Goal: Task Accomplishment & Management: Manage account settings

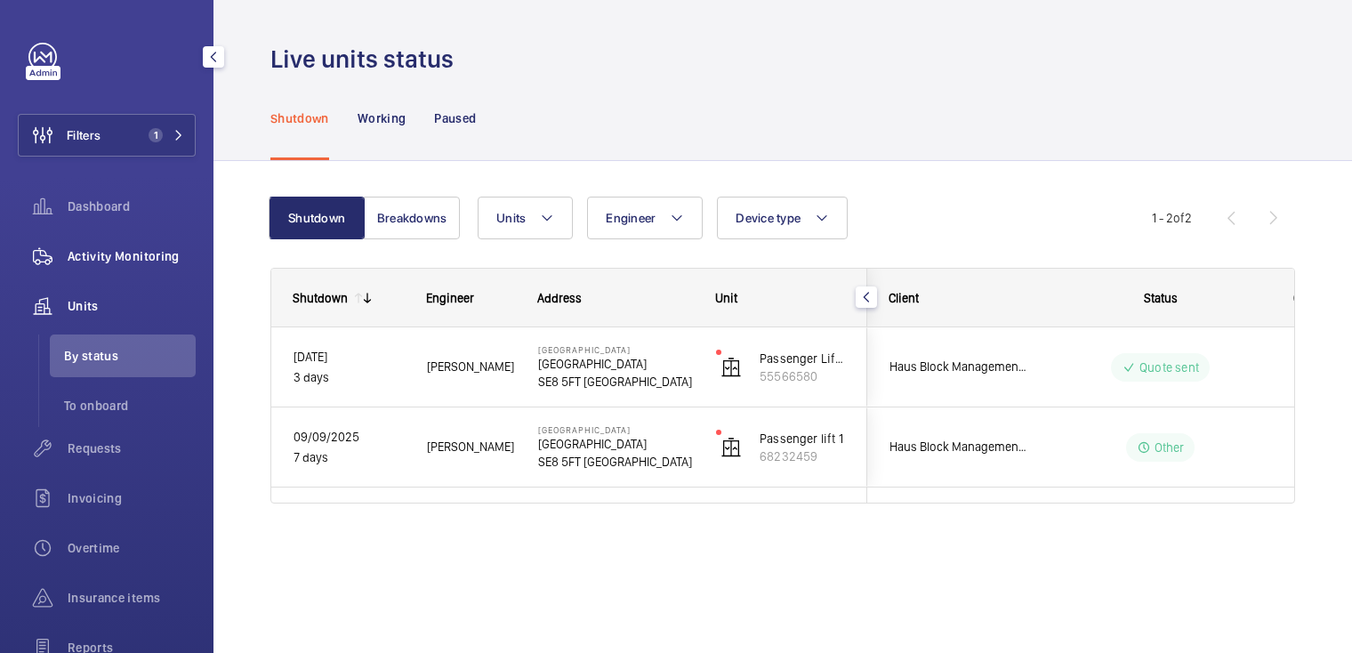
click at [123, 253] on span "Activity Monitoring" at bounding box center [132, 256] width 128 height 18
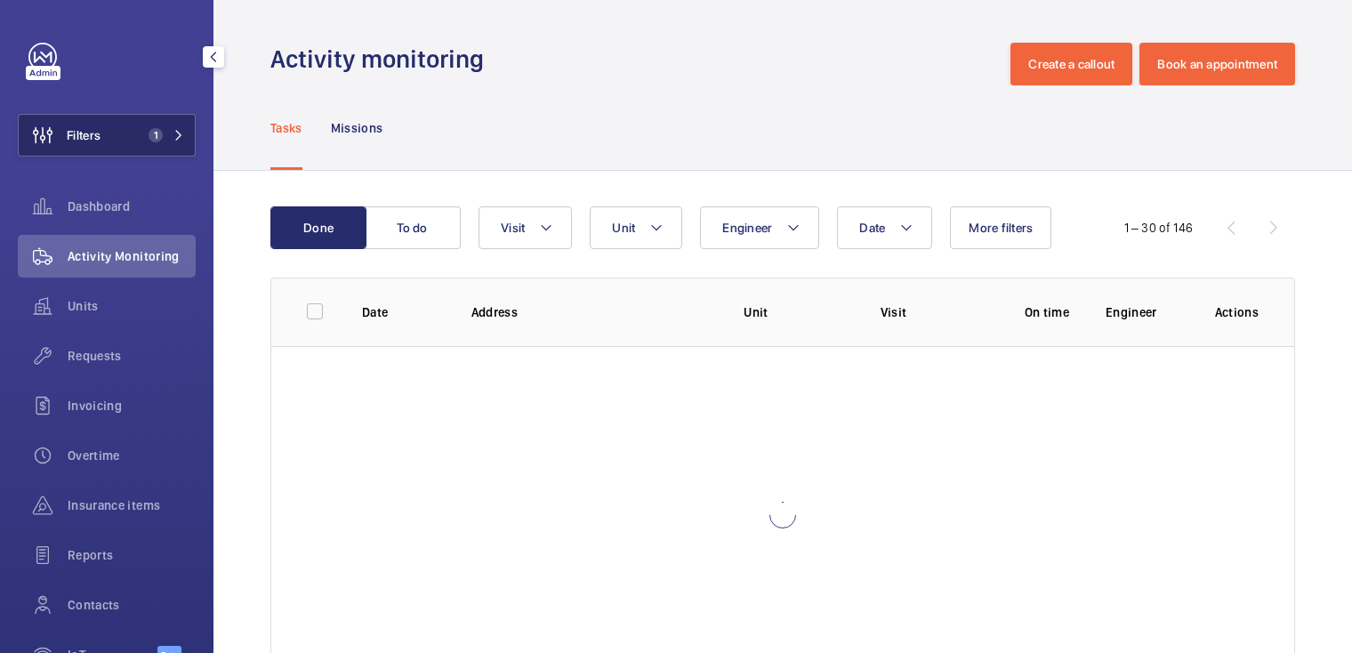
click at [123, 135] on button "Filters 1" at bounding box center [107, 135] width 178 height 43
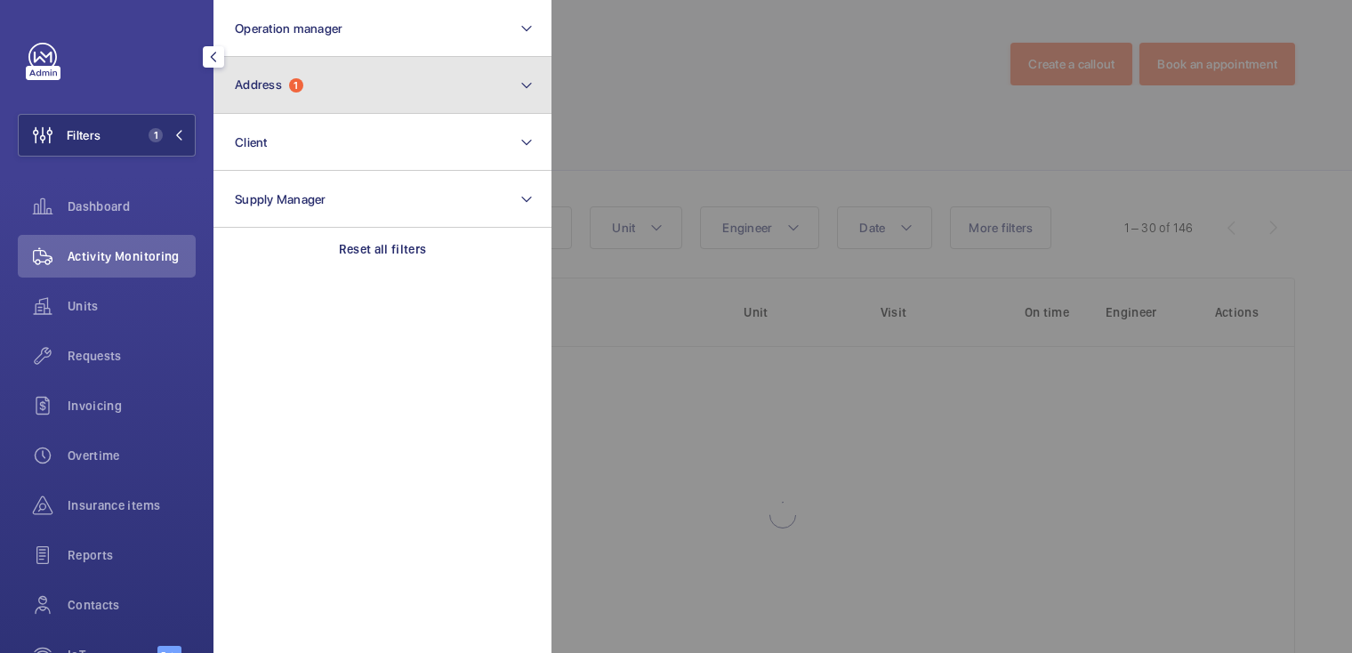
click at [302, 87] on span "1" at bounding box center [296, 85] width 14 height 14
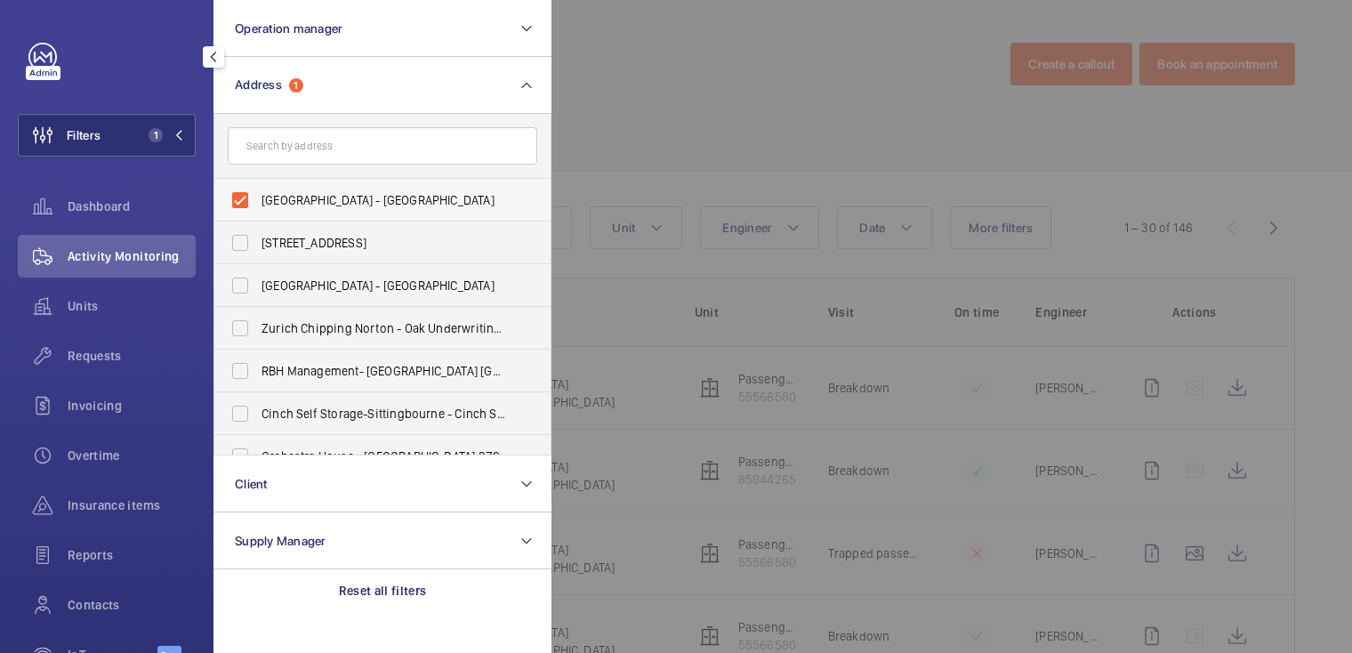
click at [301, 204] on span "Bloom Heights - Bloom Heights, LONDON SE8 5FT" at bounding box center [384, 200] width 245 height 18
click at [258, 204] on input "Bloom Heights - Bloom Heights, LONDON SE8 5FT" at bounding box center [240, 200] width 36 height 36
checkbox input "false"
click at [627, 75] on div at bounding box center [1227, 326] width 1352 height 653
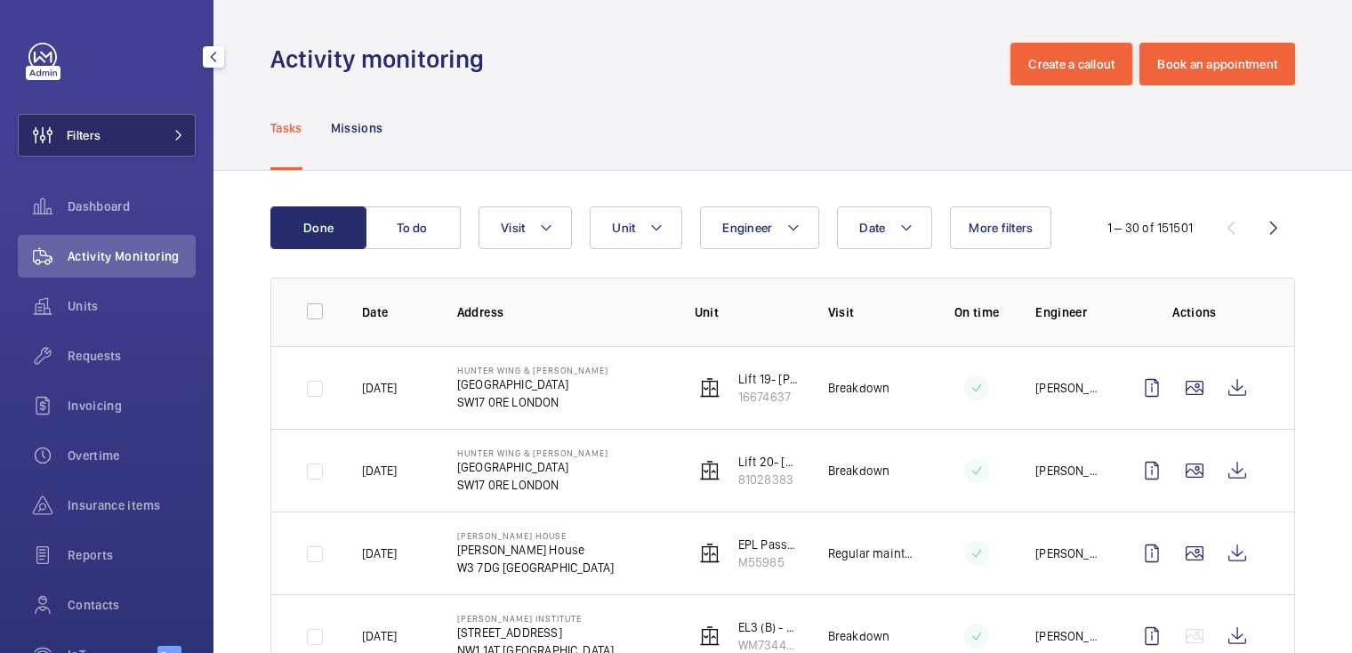
click at [117, 125] on button "Filters" at bounding box center [107, 135] width 178 height 43
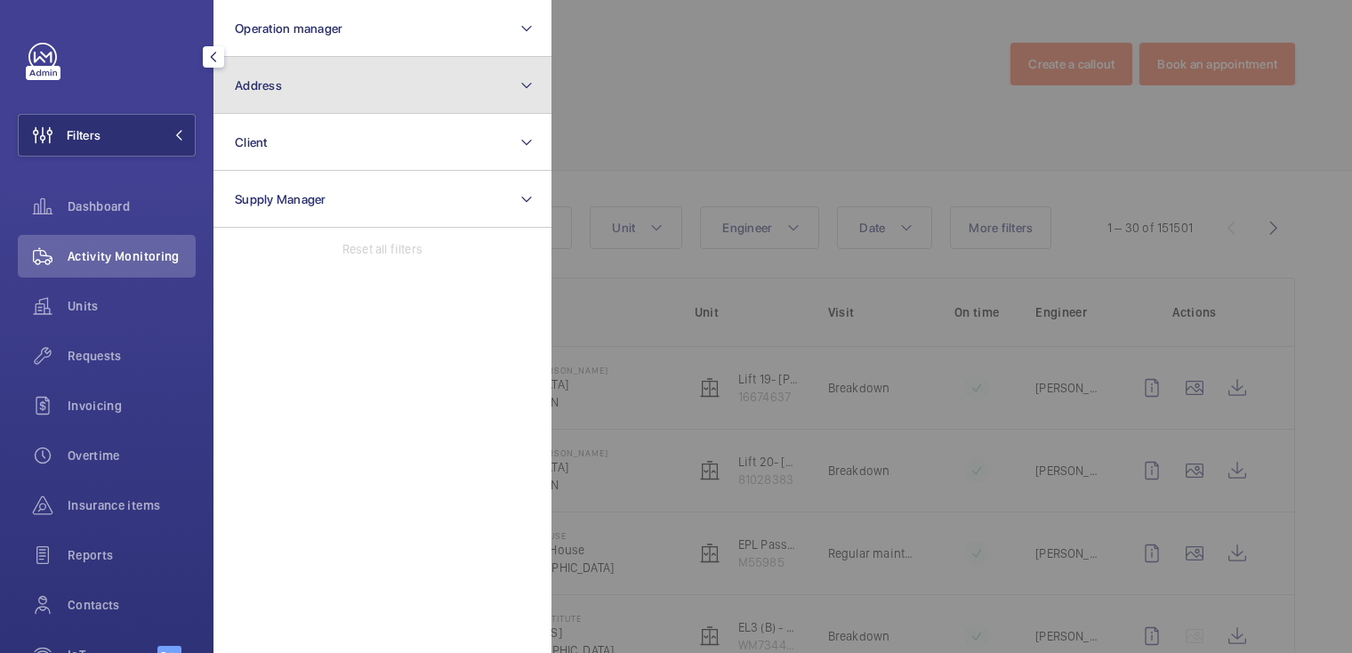
click at [302, 95] on button "Address" at bounding box center [382, 85] width 338 height 57
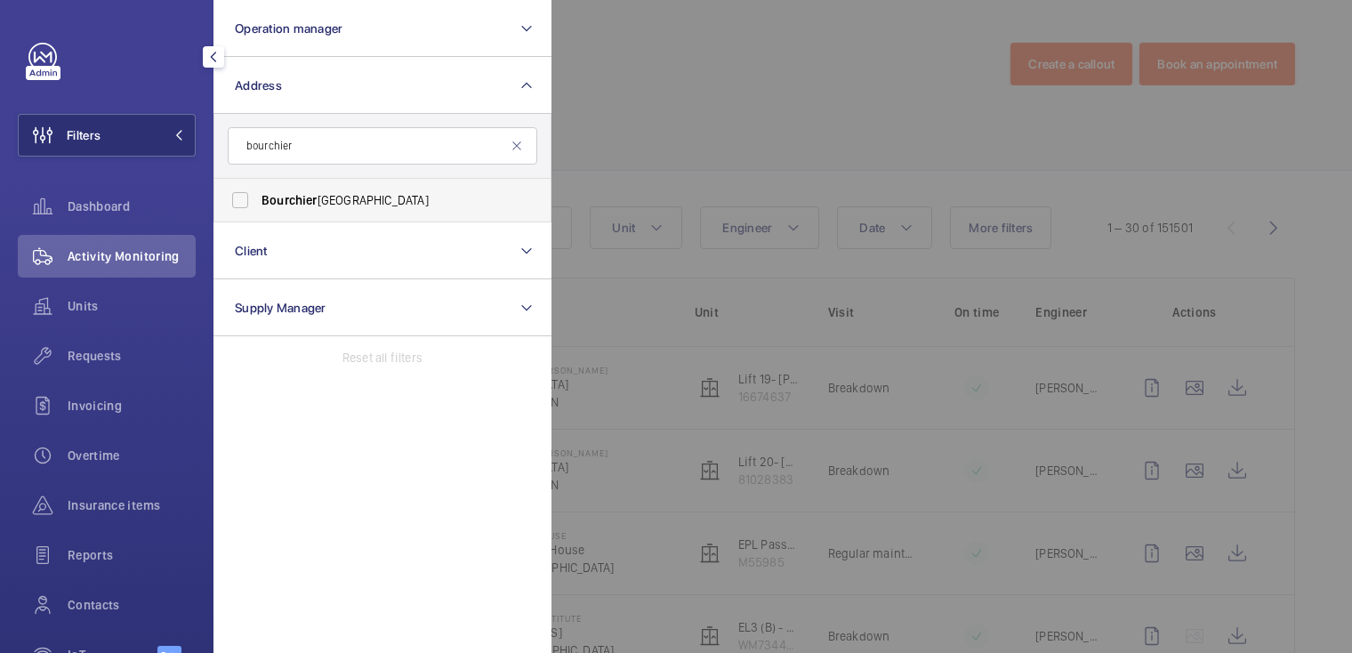
type input "bourchier"
click at [367, 202] on span "Bourchier Court - London Road, SEVENOAKS TN13" at bounding box center [384, 200] width 245 height 18
click at [258, 202] on input "Bourchier Court - London Road, SEVENOAKS TN13" at bounding box center [240, 200] width 36 height 36
checkbox input "true"
click at [670, 114] on div at bounding box center [1227, 326] width 1352 height 653
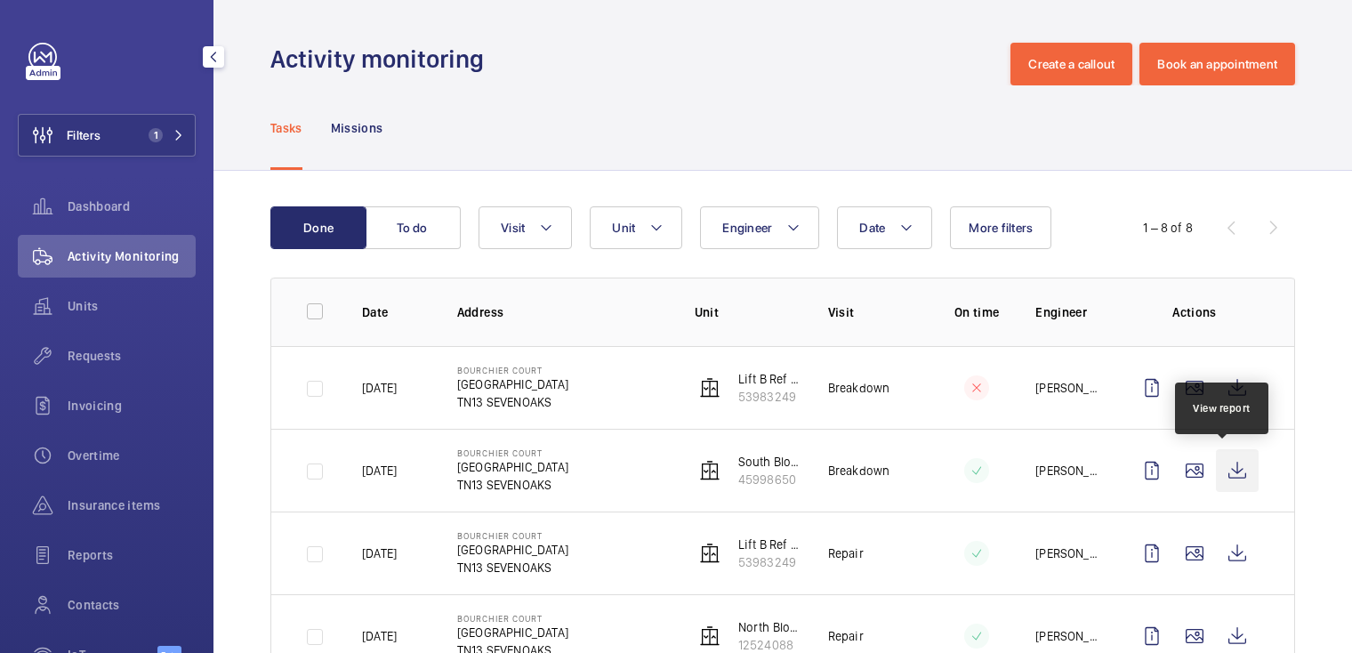
click at [1230, 471] on wm-front-icon-button at bounding box center [1237, 470] width 43 height 43
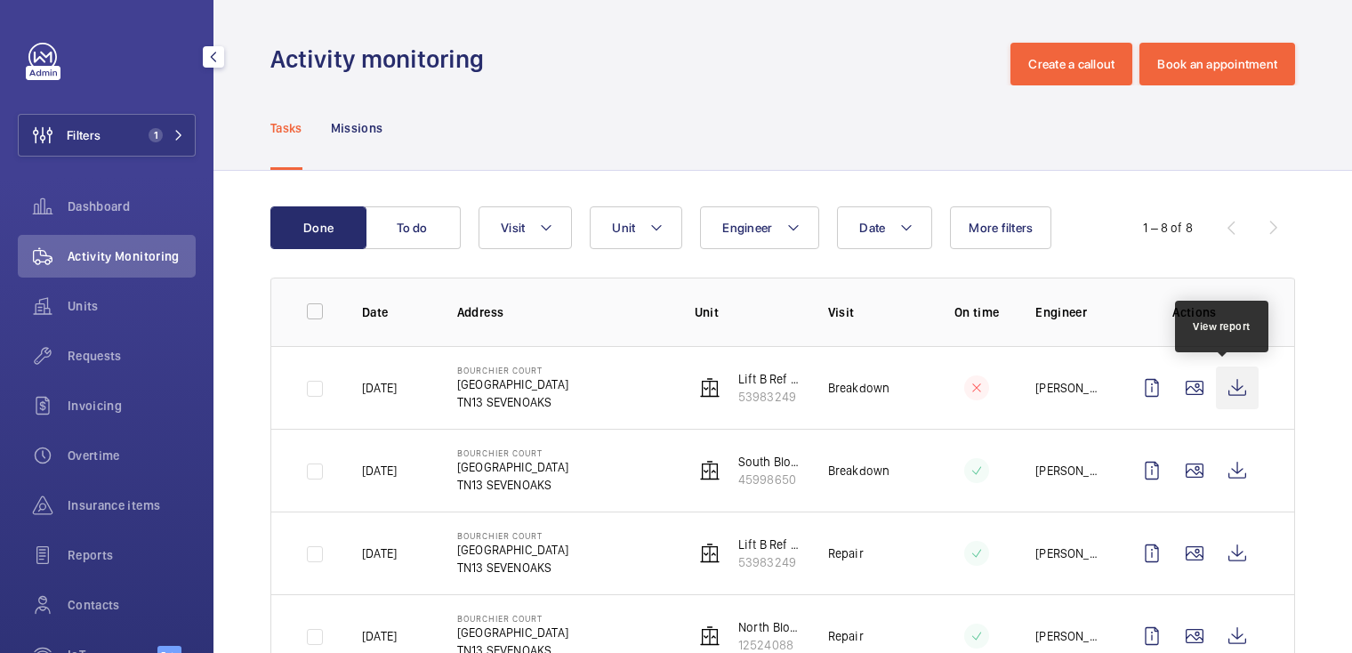
click at [1229, 386] on wm-front-icon-button at bounding box center [1237, 387] width 43 height 43
click at [130, 112] on div "Filters 1 Dashboard Activity Monitoring Units Requests Invoicing Overtime Insur…" at bounding box center [107, 363] width 178 height 640
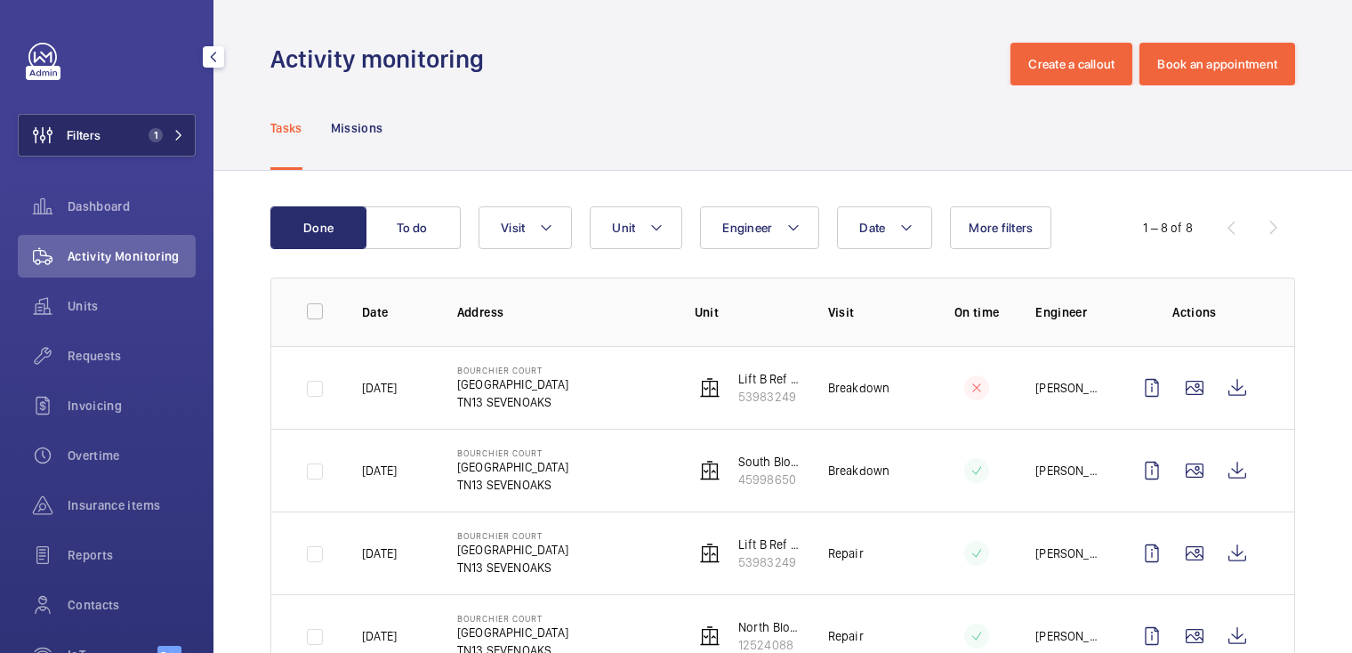
click at [128, 126] on button "Filters 1" at bounding box center [107, 135] width 178 height 43
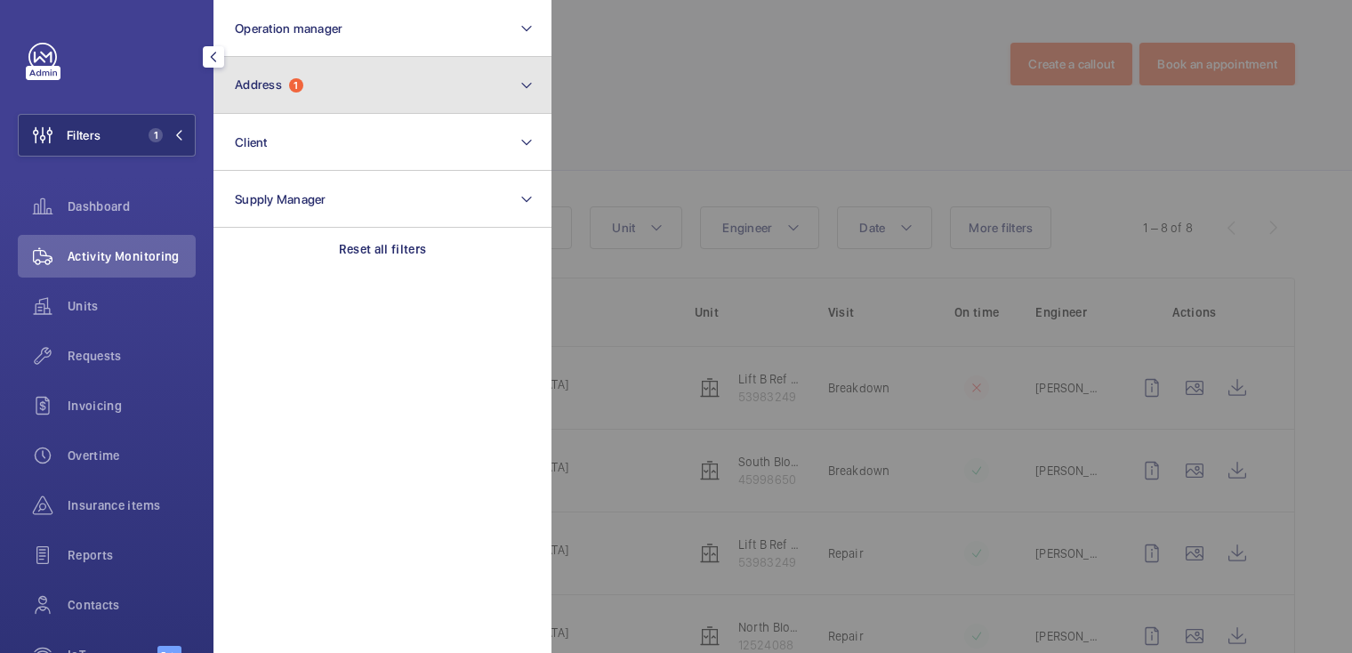
click at [327, 87] on button "Address 1" at bounding box center [382, 85] width 338 height 57
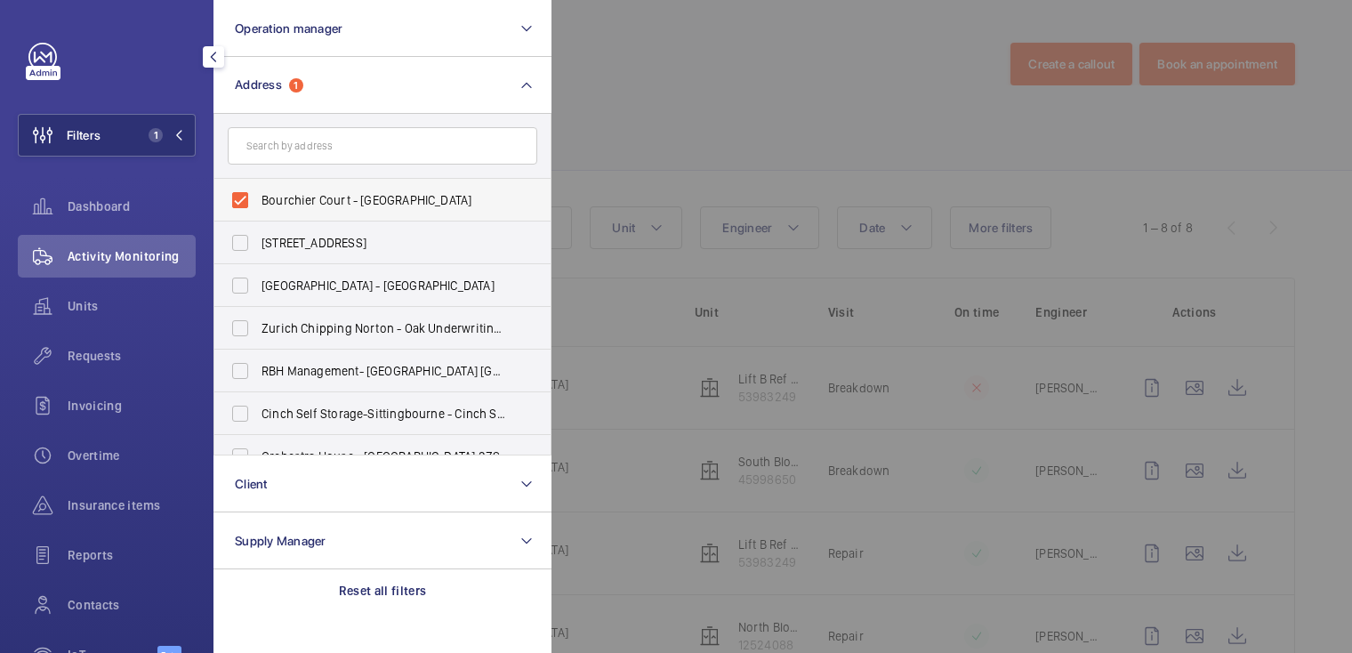
click at [291, 197] on span "Bourchier Court - London Road, SEVENOAKS TN13" at bounding box center [384, 200] width 245 height 18
click at [258, 197] on input "Bourchier Court - London Road, SEVENOAKS TN13" at bounding box center [240, 200] width 36 height 36
checkbox input "false"
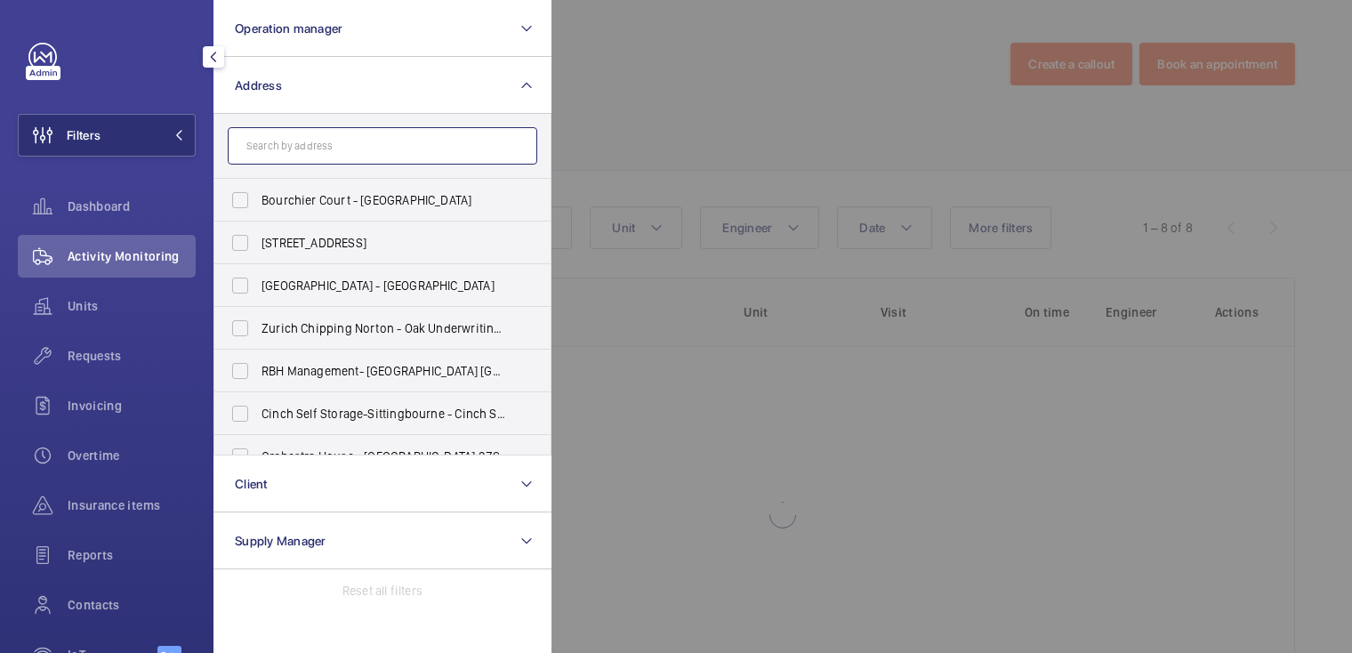
click at [310, 157] on input "text" at bounding box center [383, 145] width 310 height 37
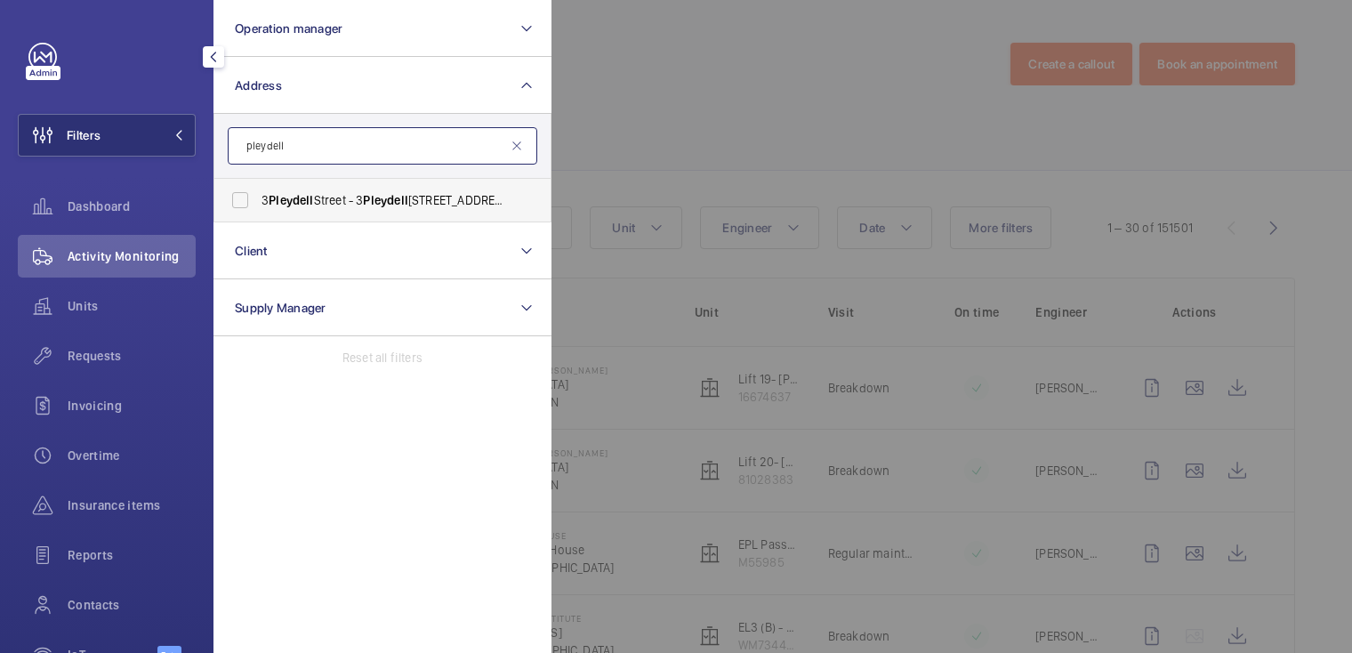
type input "pleydell"
click at [363, 196] on span "3 Pleydell Street - 3 Pleydell Street, LONDON EC4Y 8DB" at bounding box center [384, 200] width 245 height 18
click at [258, 196] on input "3 Pleydell Street - 3 Pleydell Street, LONDON EC4Y 8DB" at bounding box center [240, 200] width 36 height 36
checkbox input "true"
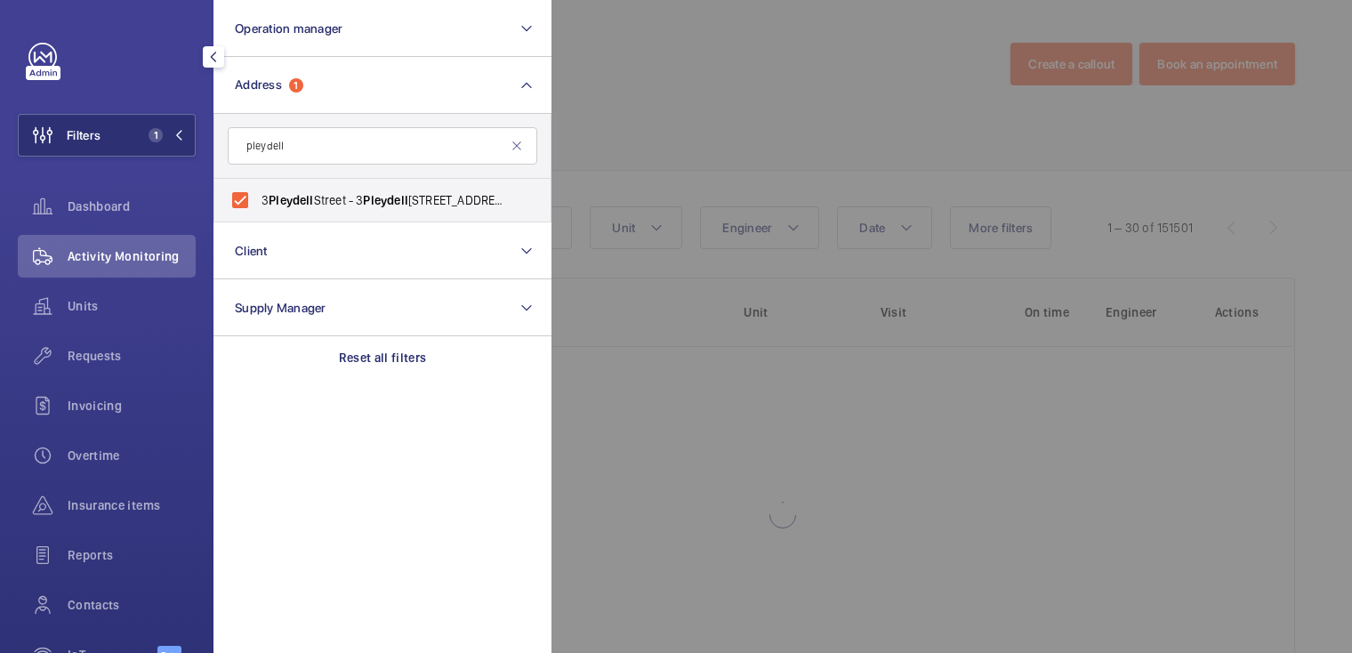
click at [659, 112] on div at bounding box center [1227, 326] width 1352 height 653
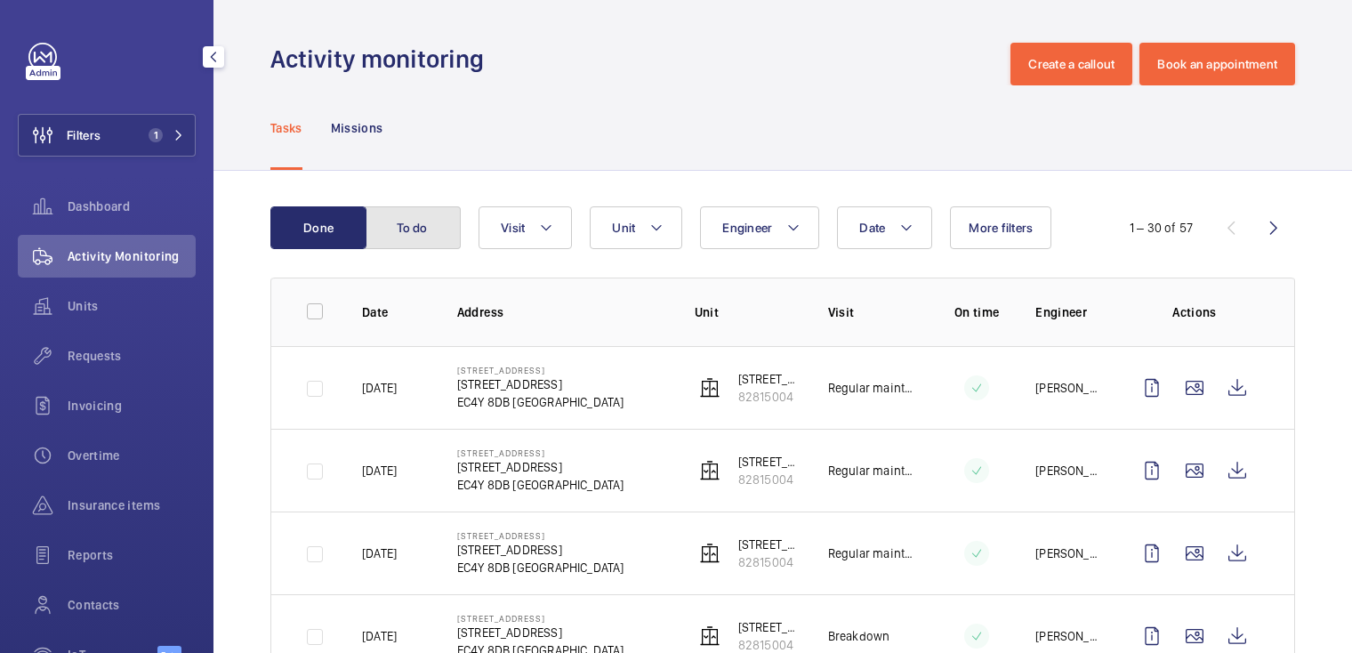
click at [422, 229] on button "To do" at bounding box center [413, 227] width 96 height 43
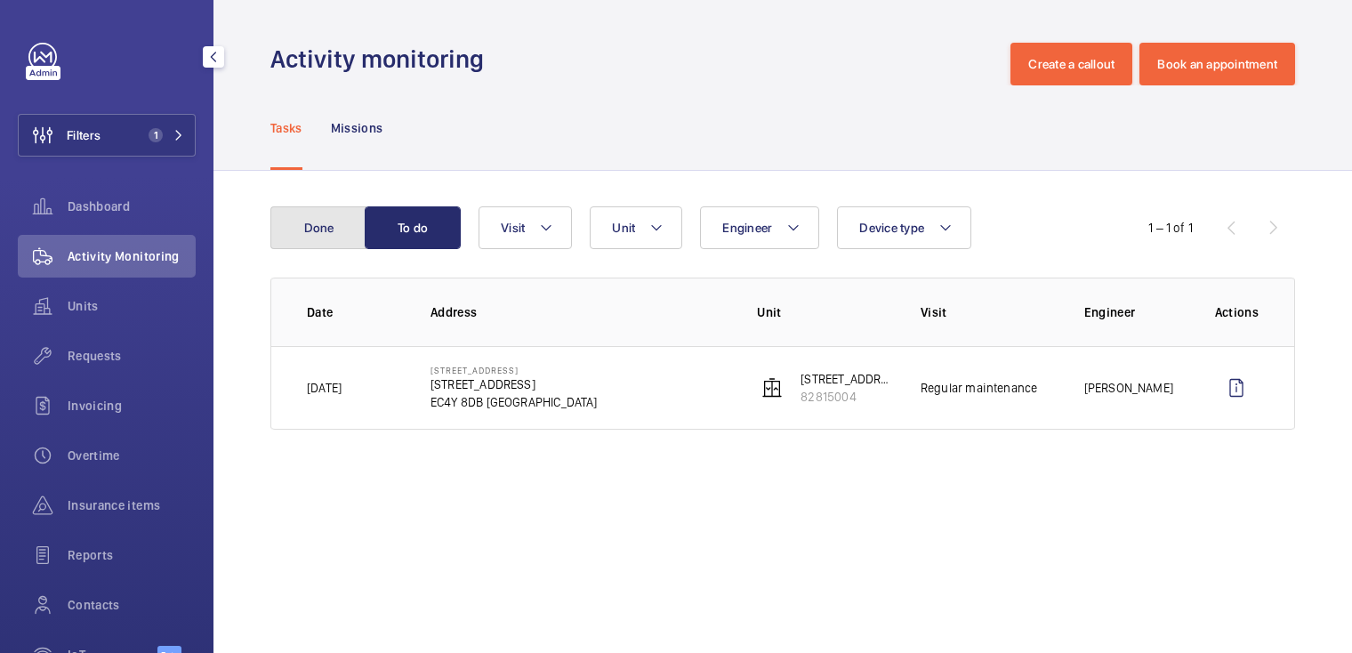
click at [329, 233] on button "Done" at bounding box center [318, 227] width 96 height 43
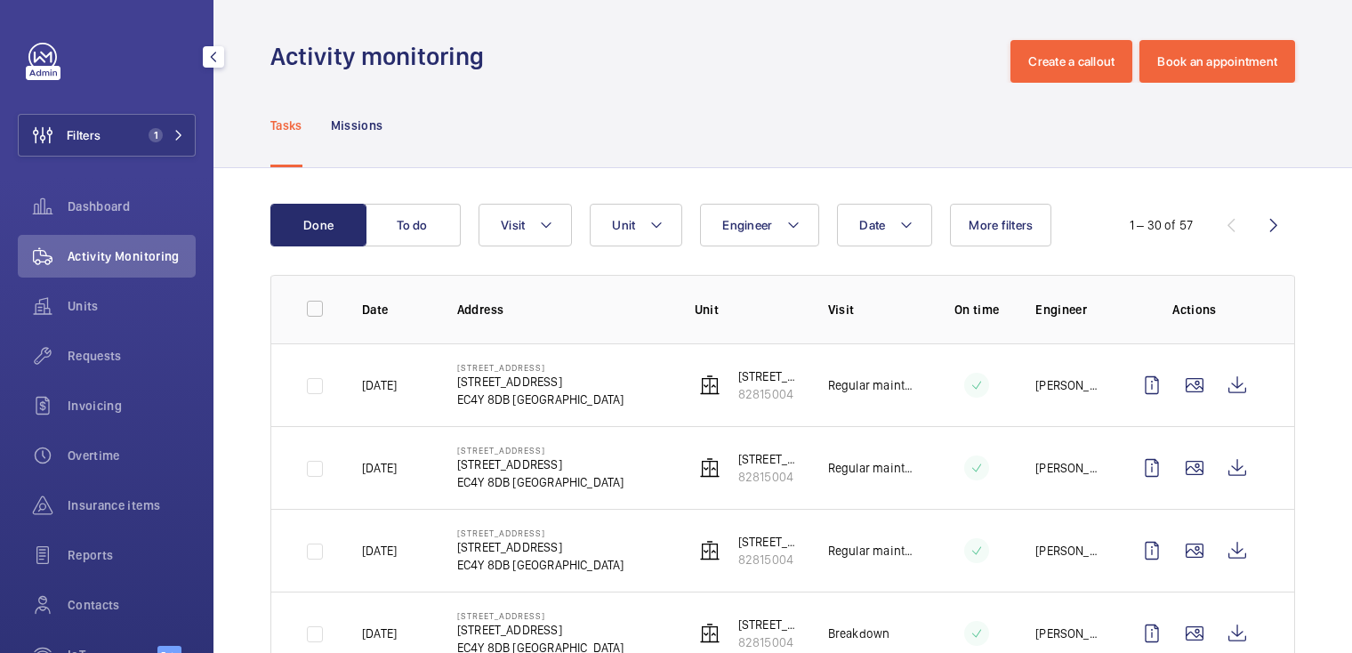
scroll to position [4, 0]
click at [97, 141] on span "Filters" at bounding box center [84, 135] width 34 height 18
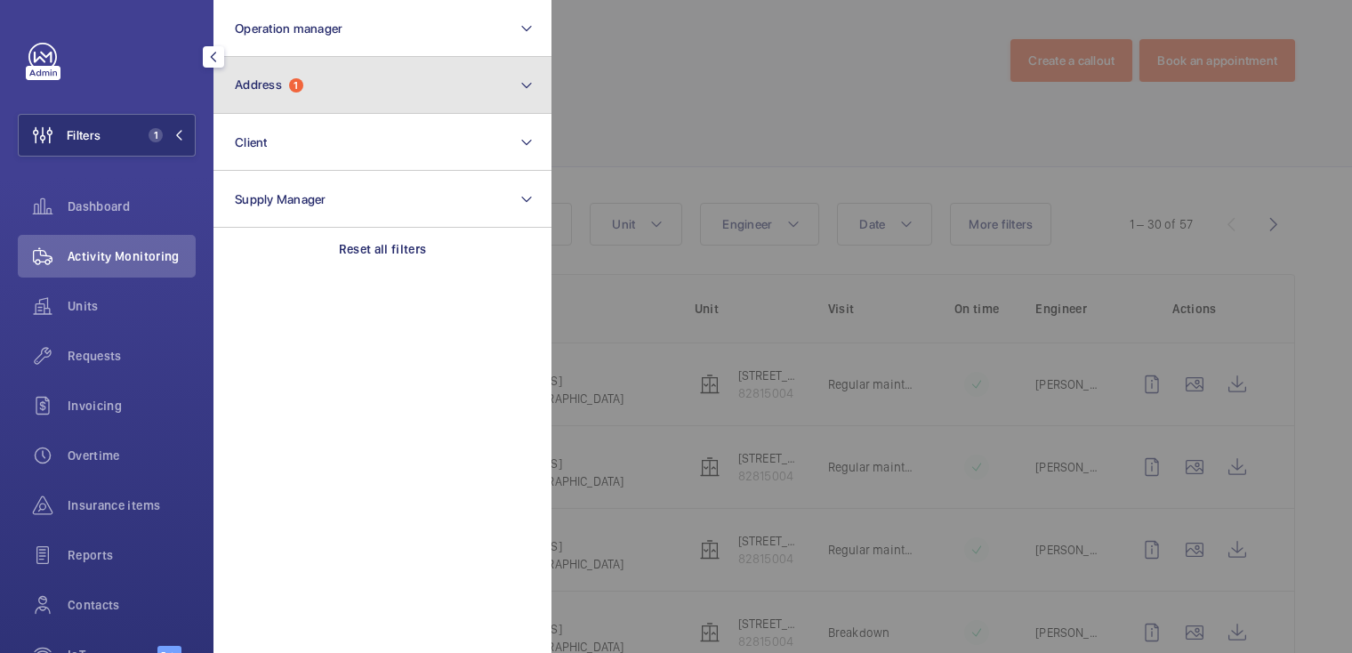
click at [327, 98] on button "Address 1" at bounding box center [382, 85] width 338 height 57
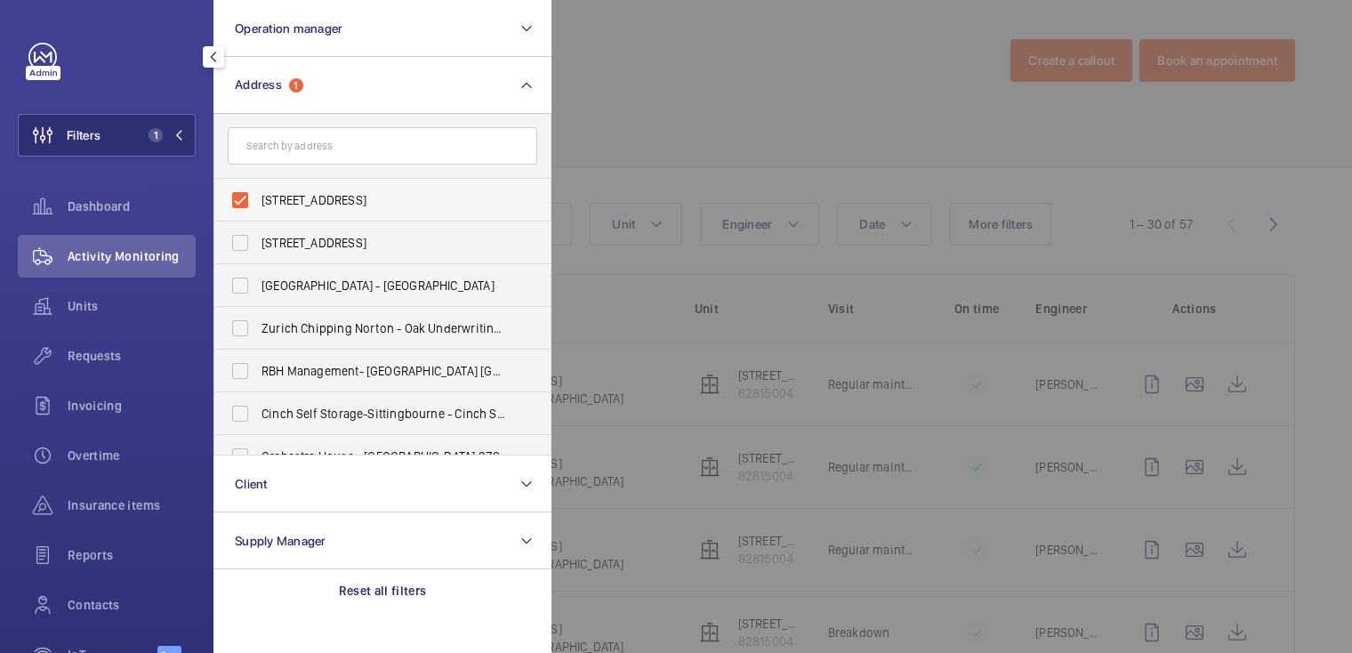
click at [291, 191] on span "3 Pleydell Street - 3 Pleydell Street, LONDON EC4Y 8DB" at bounding box center [384, 200] width 245 height 18
click at [258, 191] on input "3 Pleydell Street - 3 Pleydell Street, LONDON EC4Y 8DB" at bounding box center [240, 200] width 36 height 36
checkbox input "false"
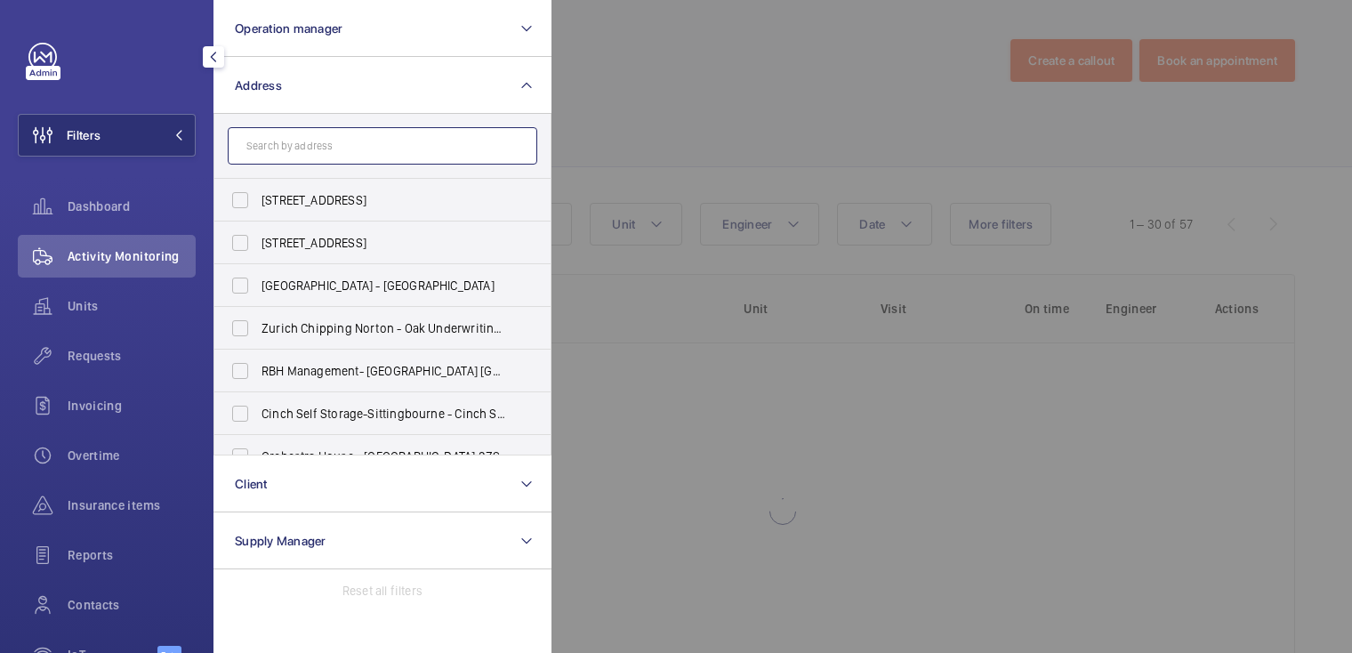
click at [303, 151] on input "text" at bounding box center [383, 145] width 310 height 37
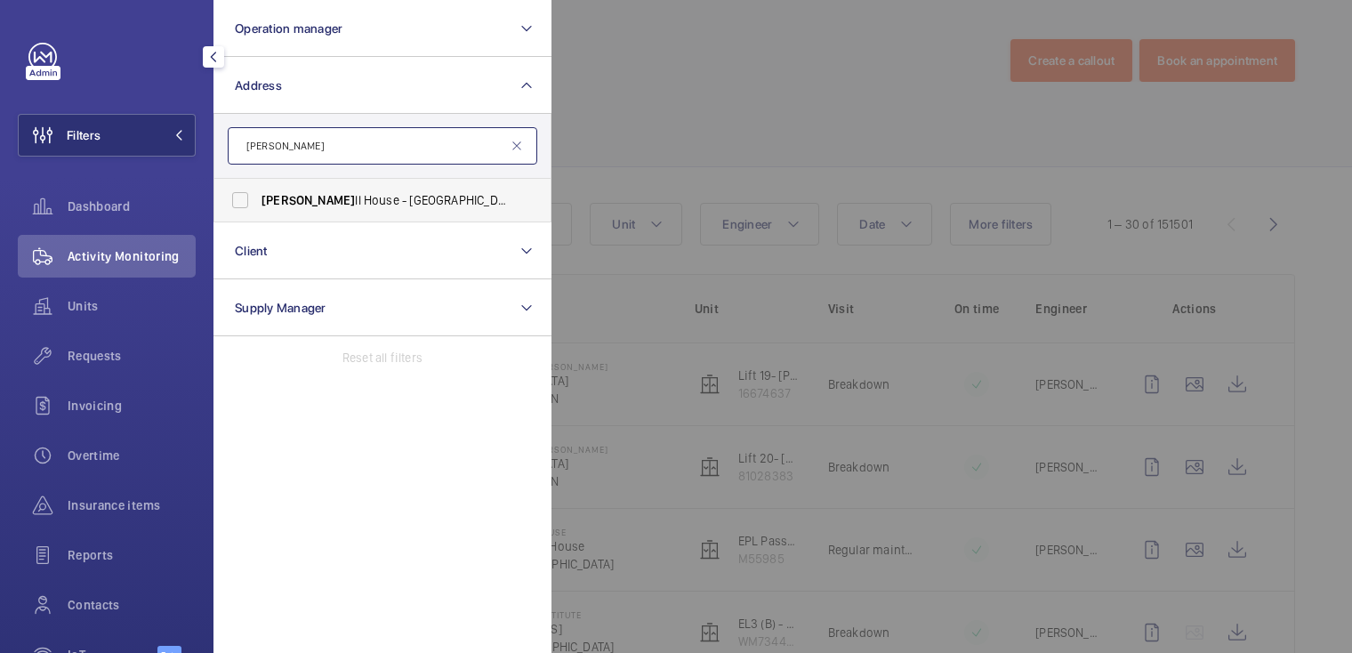
type input "wedde"
click at [329, 202] on span "Wedde ll House - West Smithfield, LONDON EC1A 9HX" at bounding box center [384, 200] width 245 height 18
click at [258, 202] on input "Wedde ll House - West Smithfield, LONDON EC1A 9HX" at bounding box center [240, 200] width 36 height 36
checkbox input "true"
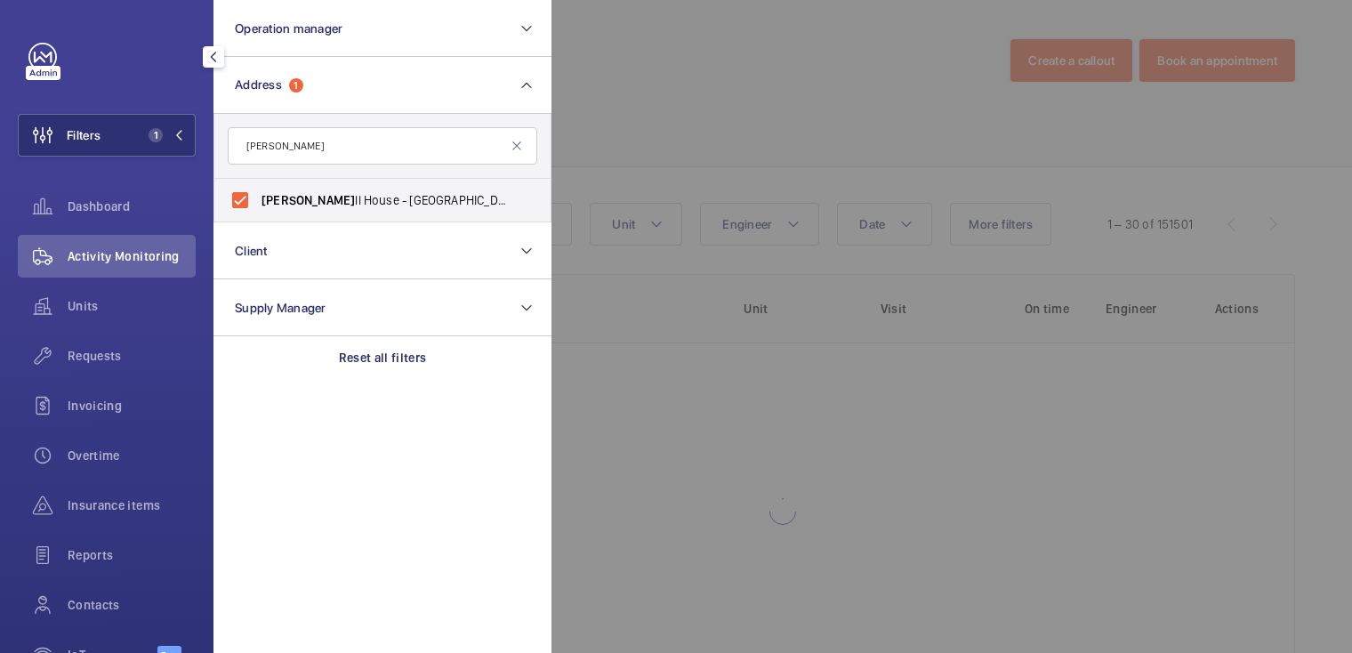
click at [578, 130] on div at bounding box center [1227, 326] width 1352 height 653
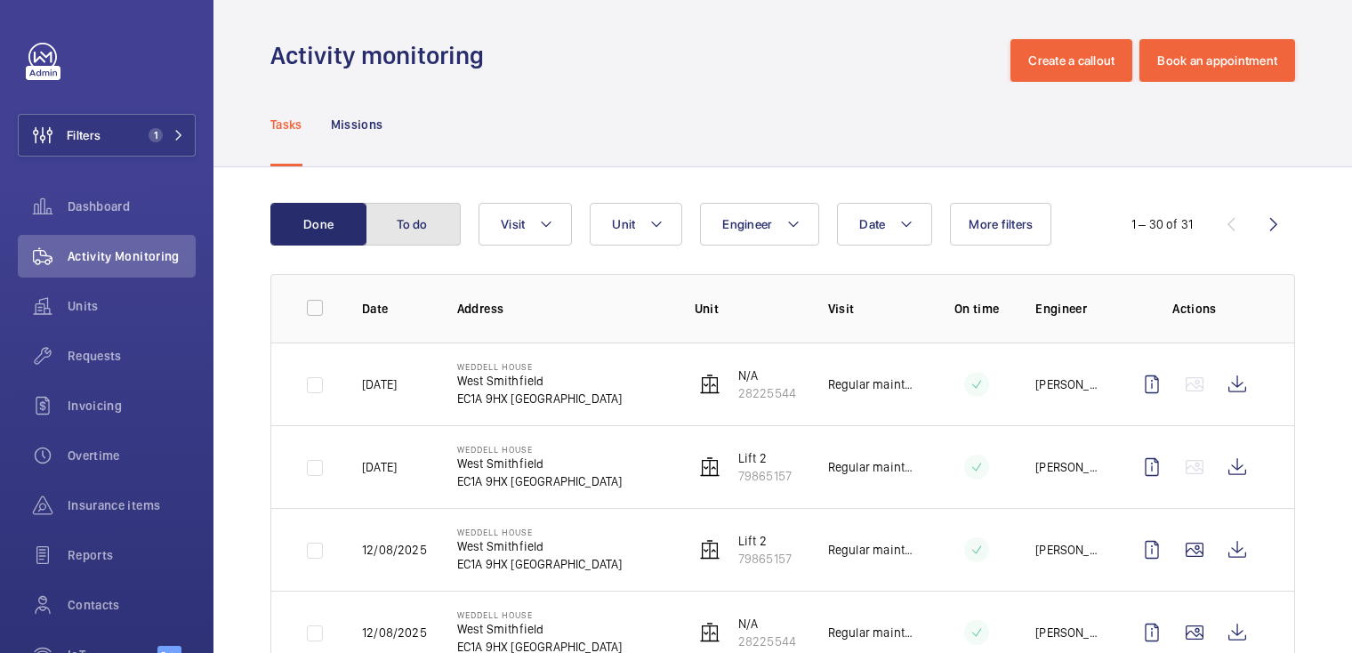
click at [434, 228] on button "To do" at bounding box center [413, 224] width 96 height 43
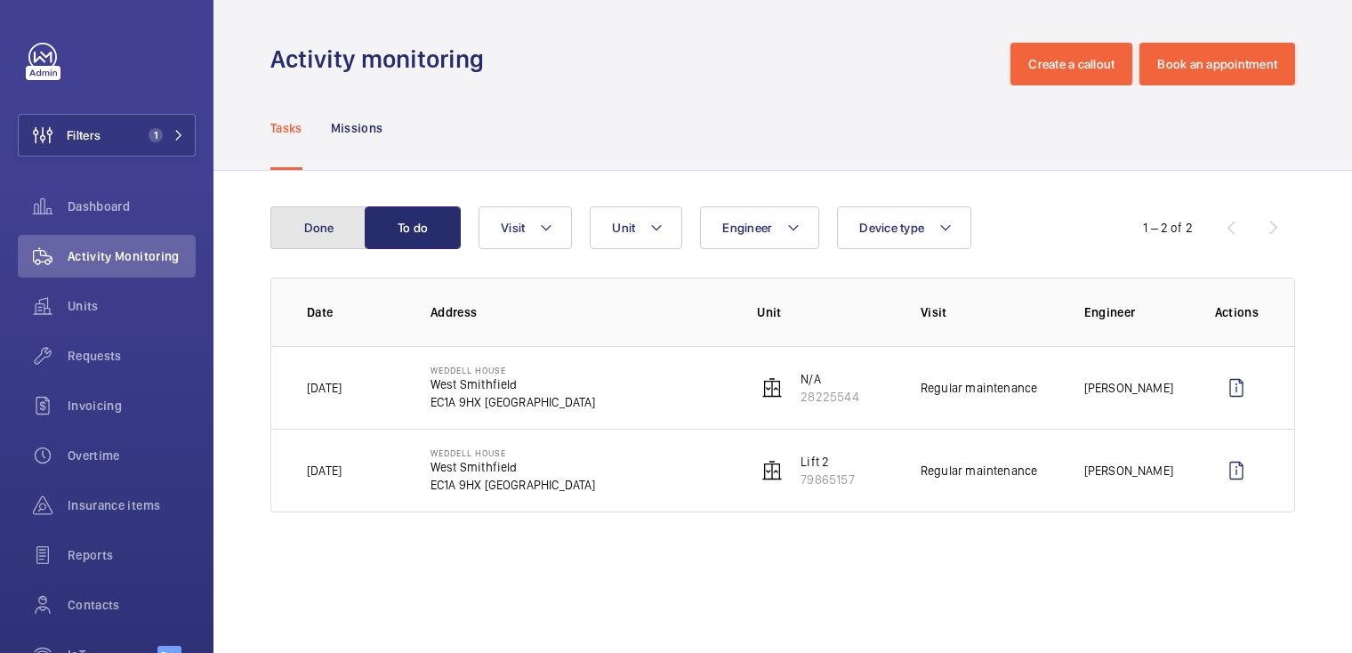
click at [330, 229] on button "Done" at bounding box center [318, 227] width 96 height 43
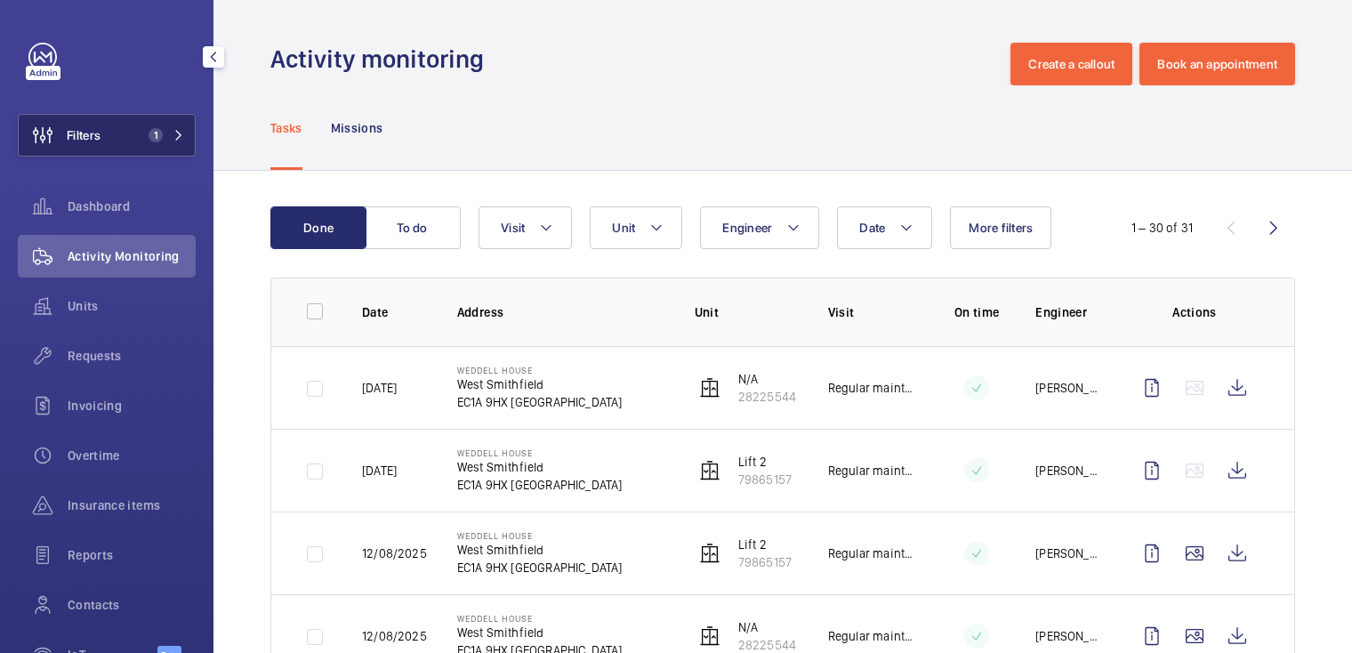
click at [141, 141] on span "1" at bounding box center [151, 135] width 21 height 14
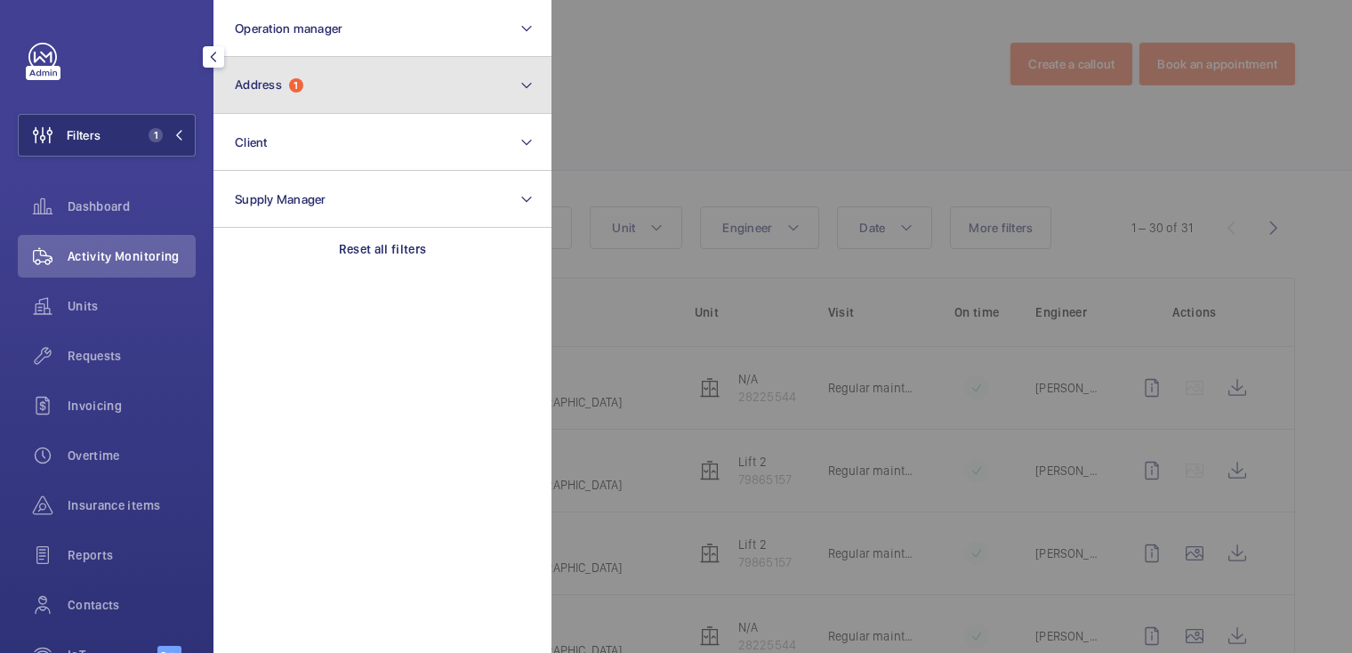
click at [308, 97] on button "Address 1" at bounding box center [382, 85] width 338 height 57
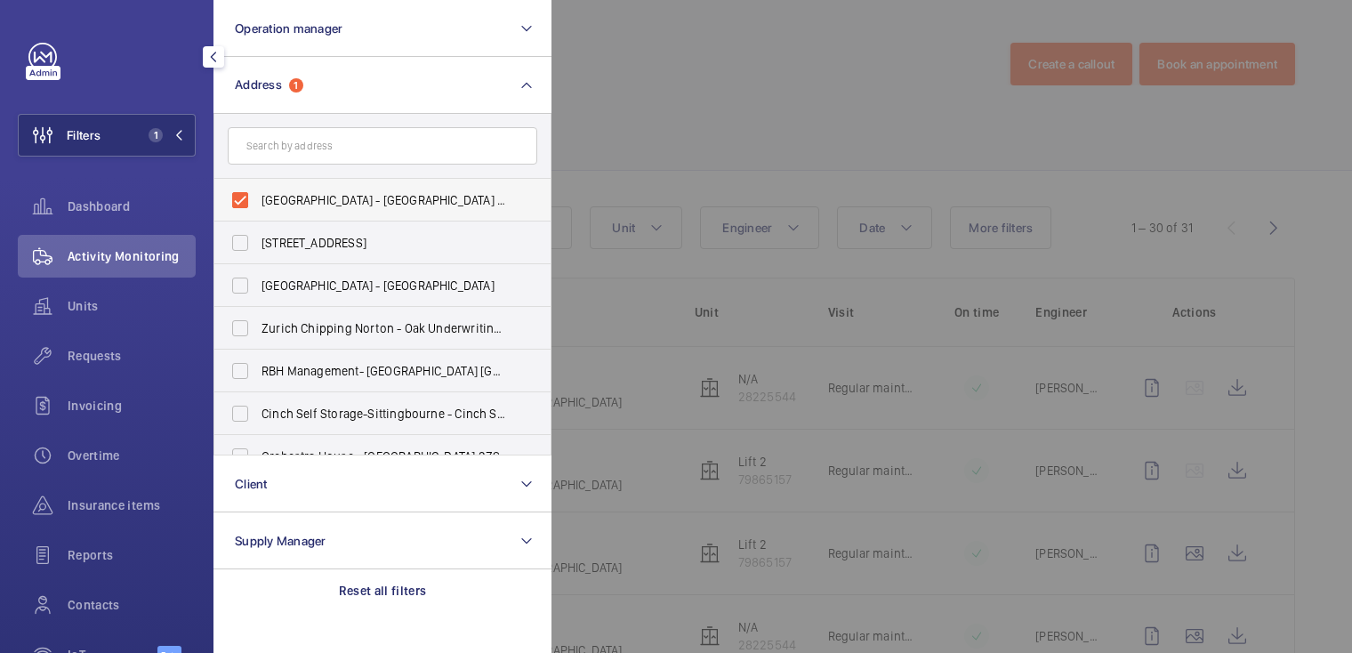
click at [292, 194] on span "Weddell House - West Smithfield, LONDON EC1A 9HX" at bounding box center [384, 200] width 245 height 18
click at [258, 194] on input "Weddell House - West Smithfield, LONDON EC1A 9HX" at bounding box center [240, 200] width 36 height 36
checkbox input "false"
click at [659, 81] on div at bounding box center [1227, 326] width 1352 height 653
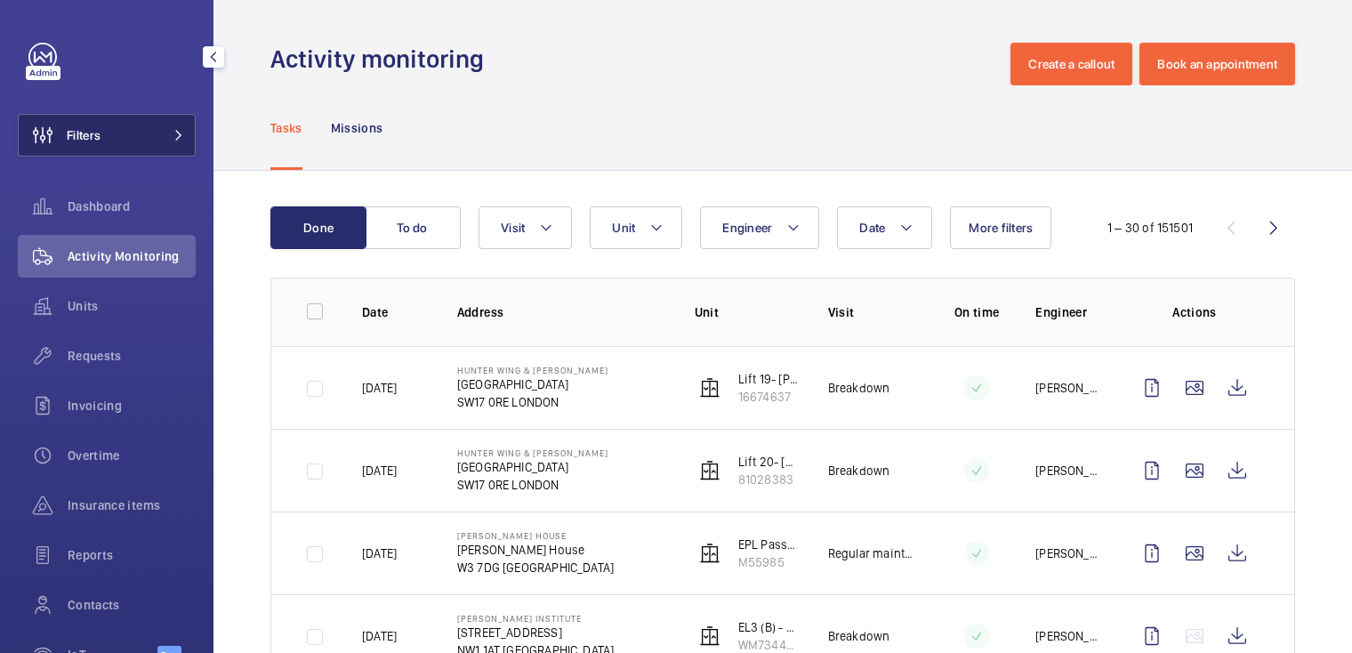
click at [129, 141] on button "Filters" at bounding box center [107, 135] width 178 height 43
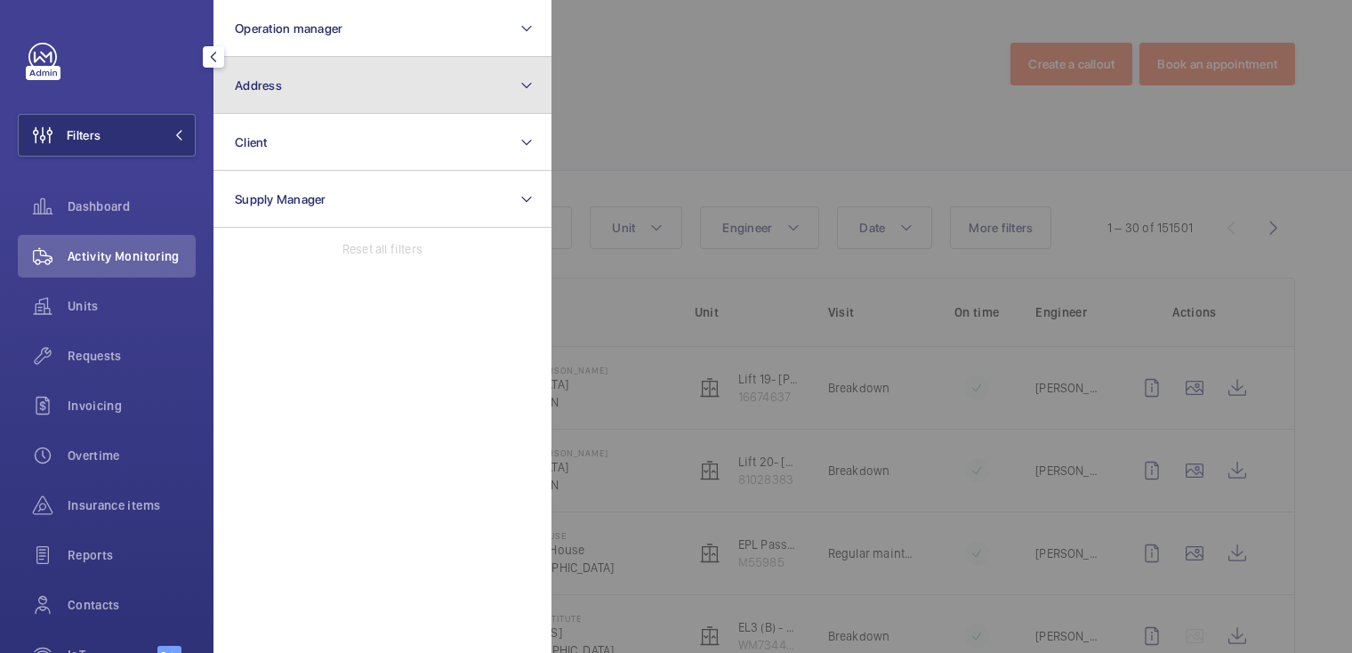
click at [303, 86] on button "Address" at bounding box center [382, 85] width 338 height 57
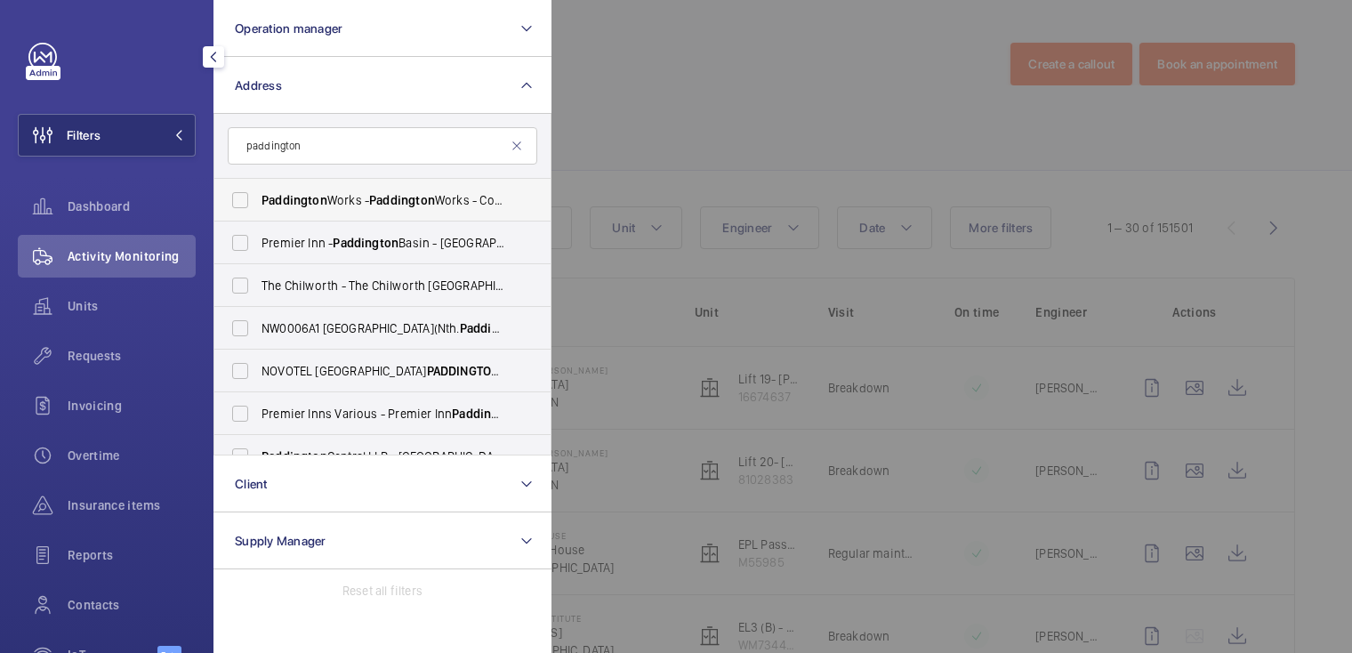
type input "paddington"
click at [369, 189] on label "Paddington Works - Paddington Works - Coworking, Offices, Meeting Rooms & Event…" at bounding box center [369, 200] width 310 height 43
click at [258, 189] on input "Paddington Works - Paddington Works - Coworking, Offices, Meeting Rooms & Event…" at bounding box center [240, 200] width 36 height 36
checkbox input "true"
click at [748, 93] on div at bounding box center [1227, 326] width 1352 height 653
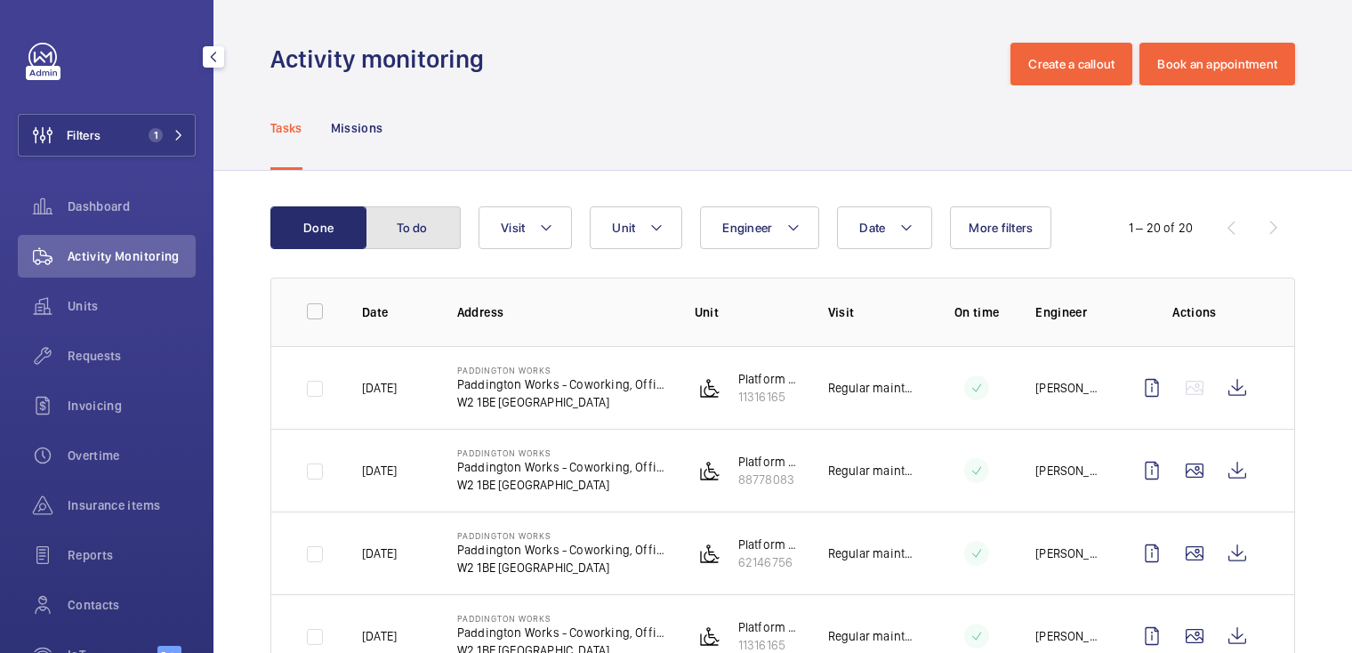
click at [430, 220] on button "To do" at bounding box center [413, 227] width 96 height 43
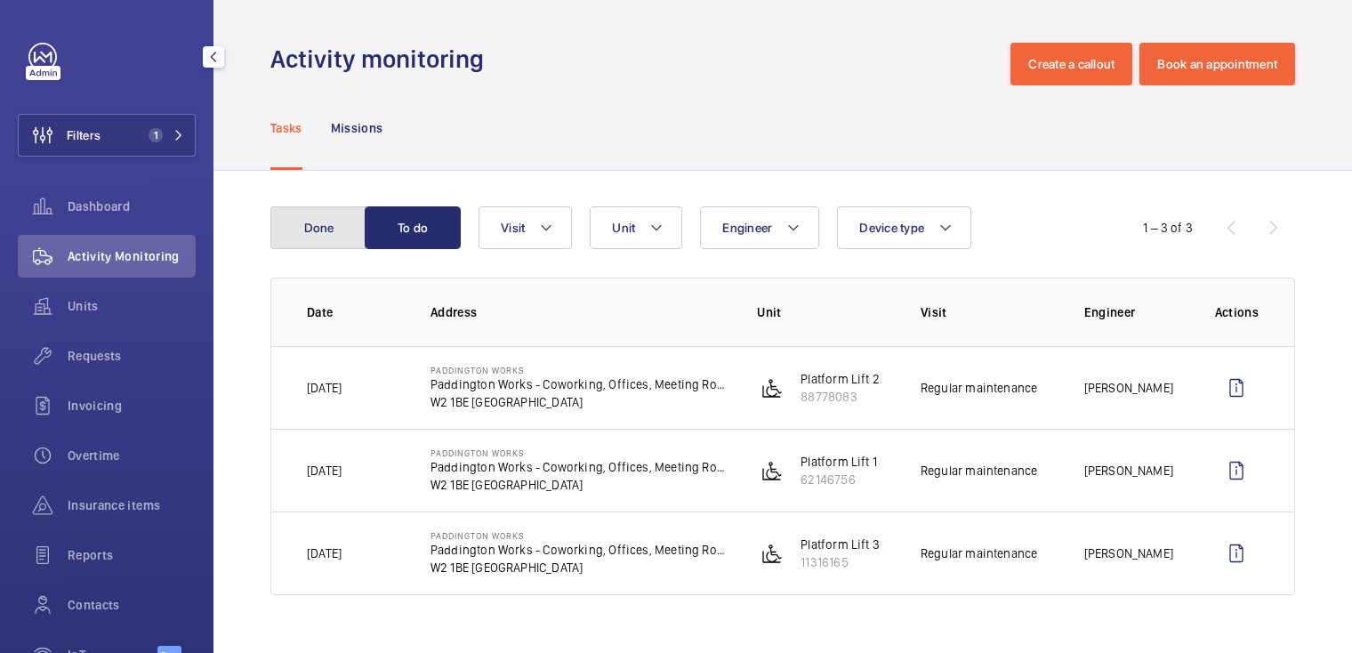
click at [329, 236] on button "Done" at bounding box center [318, 227] width 96 height 43
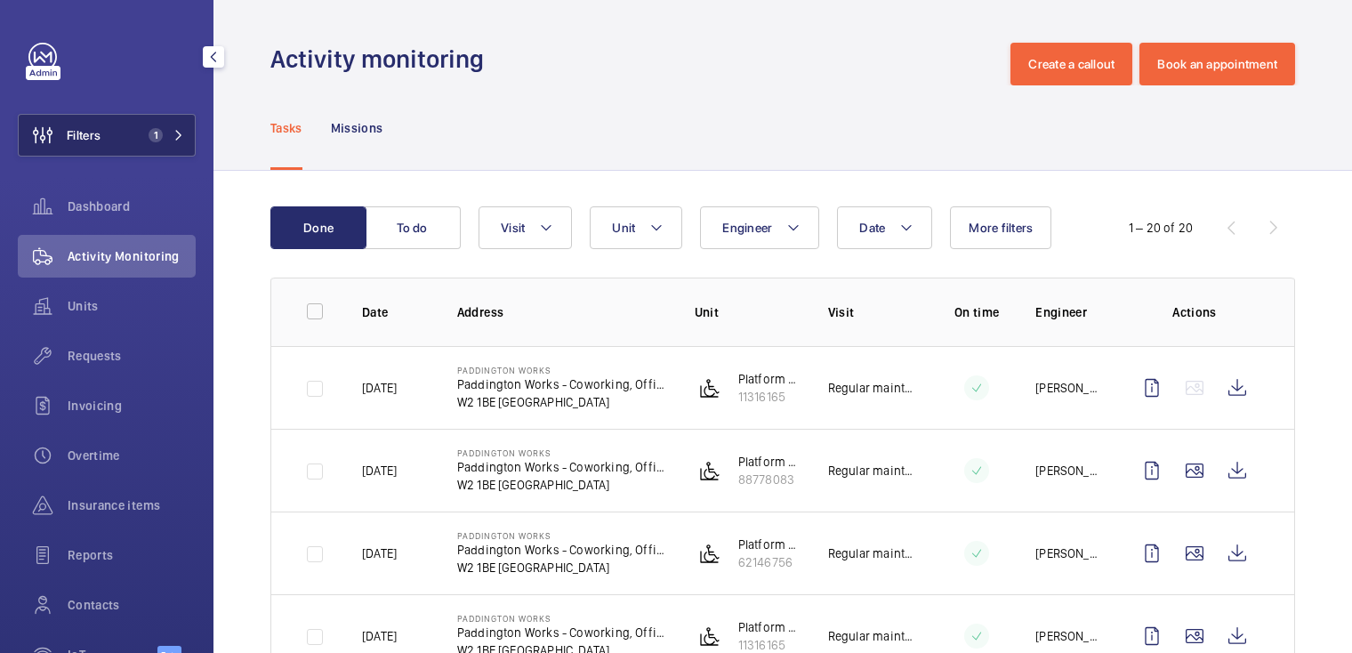
click at [127, 125] on button "Filters 1" at bounding box center [107, 135] width 178 height 43
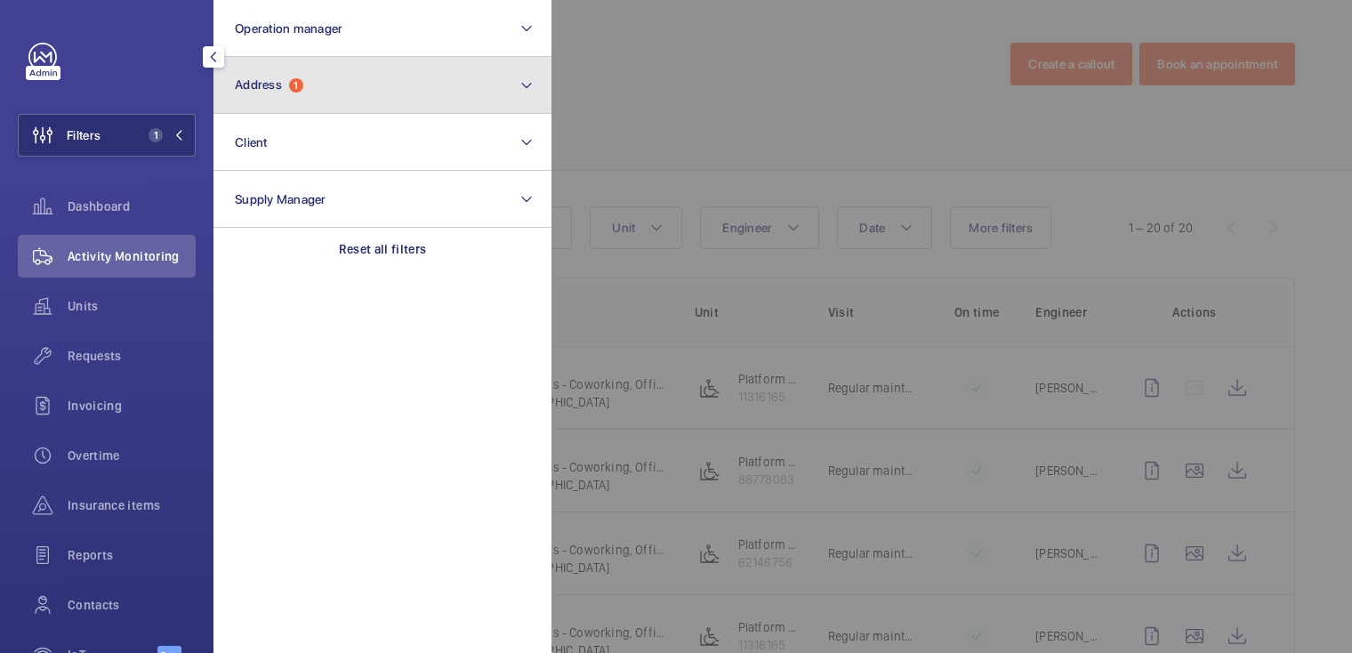
drag, startPoint x: 237, startPoint y: 90, endPoint x: 261, endPoint y: 92, distance: 23.2
click at [237, 89] on span "Address" at bounding box center [258, 84] width 47 height 14
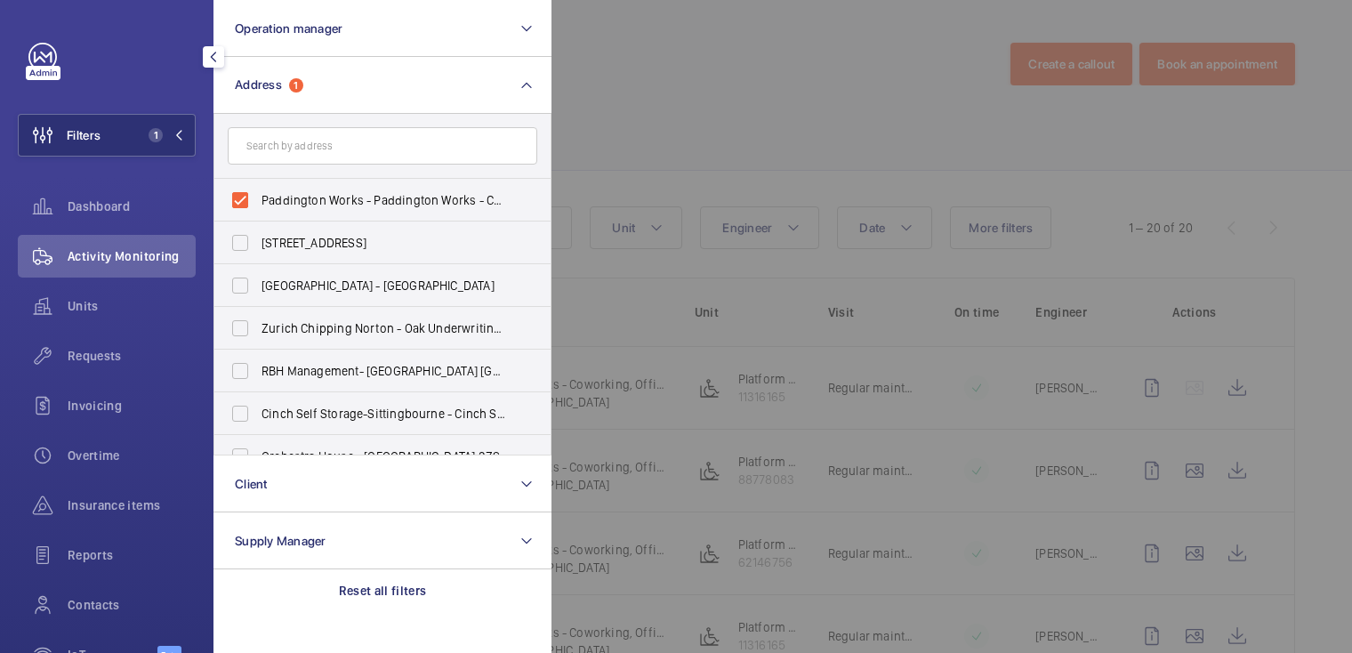
drag, startPoint x: 294, startPoint y: 193, endPoint x: 301, endPoint y: 171, distance: 23.1
click at [294, 193] on span "Paddington Works - Paddington Works - Coworking, Offices, Meeting Rooms & Event…" at bounding box center [384, 200] width 245 height 18
click at [258, 193] on input "Paddington Works - Paddington Works - Coworking, Offices, Meeting Rooms & Event…" at bounding box center [240, 200] width 36 height 36
checkbox input "false"
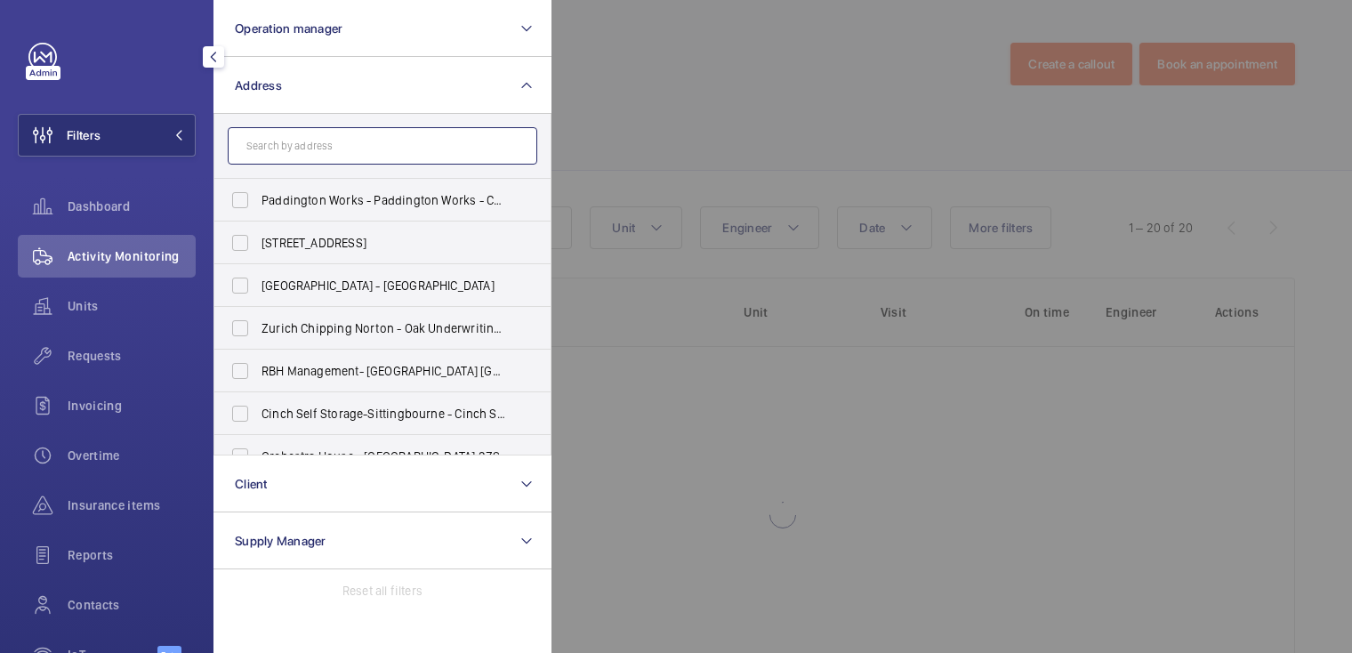
click at [309, 133] on input "text" at bounding box center [383, 145] width 310 height 37
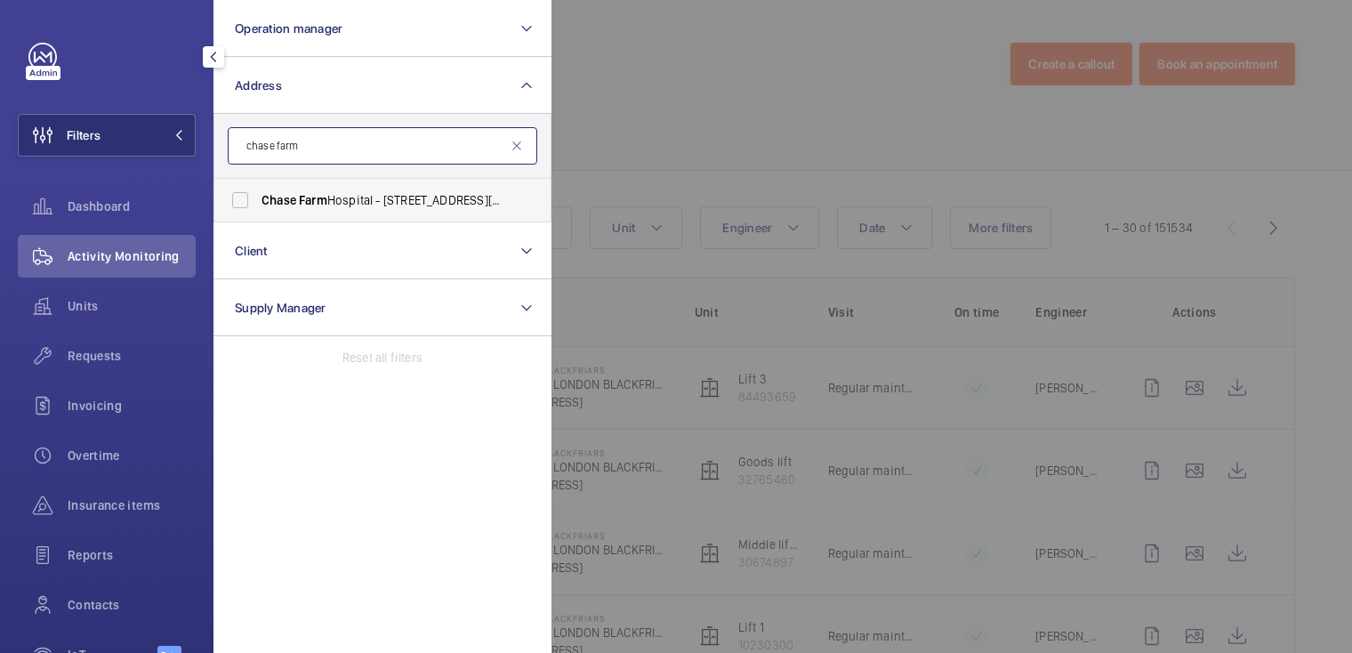
type input "chase farm"
click at [349, 195] on span "Chase Farm Hospital - 127 The Ridgeway, ENFIELD EN2 8JL" at bounding box center [384, 200] width 245 height 18
click at [258, 195] on input "Chase Farm Hospital - 127 The Ridgeway, ENFIELD EN2 8JL" at bounding box center [240, 200] width 36 height 36
checkbox input "true"
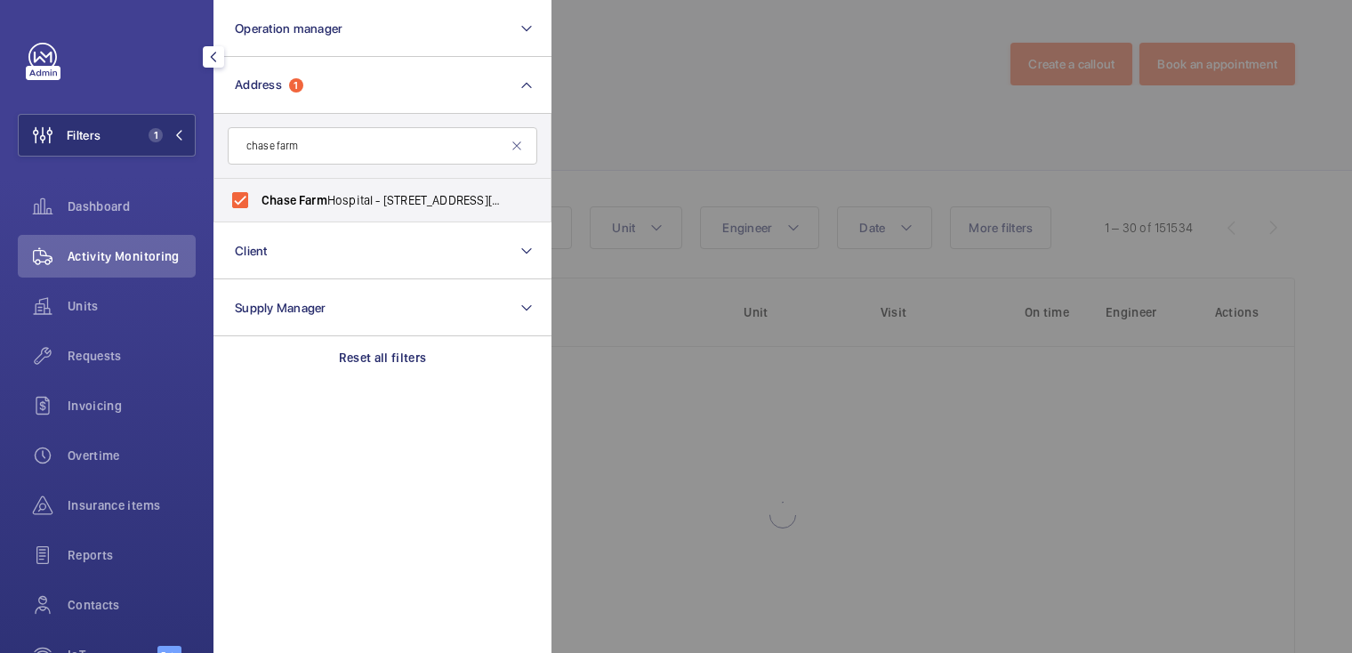
click at [626, 117] on div at bounding box center [1227, 326] width 1352 height 653
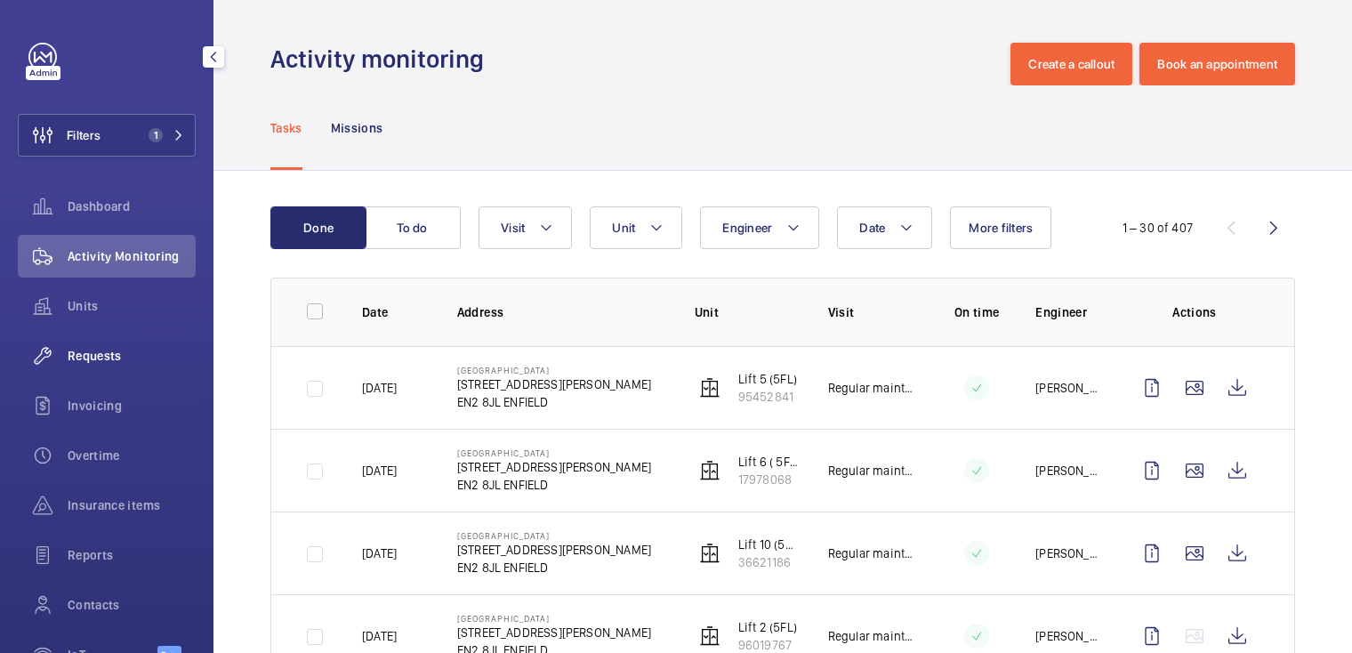
click at [106, 357] on span "Requests" at bounding box center [132, 356] width 128 height 18
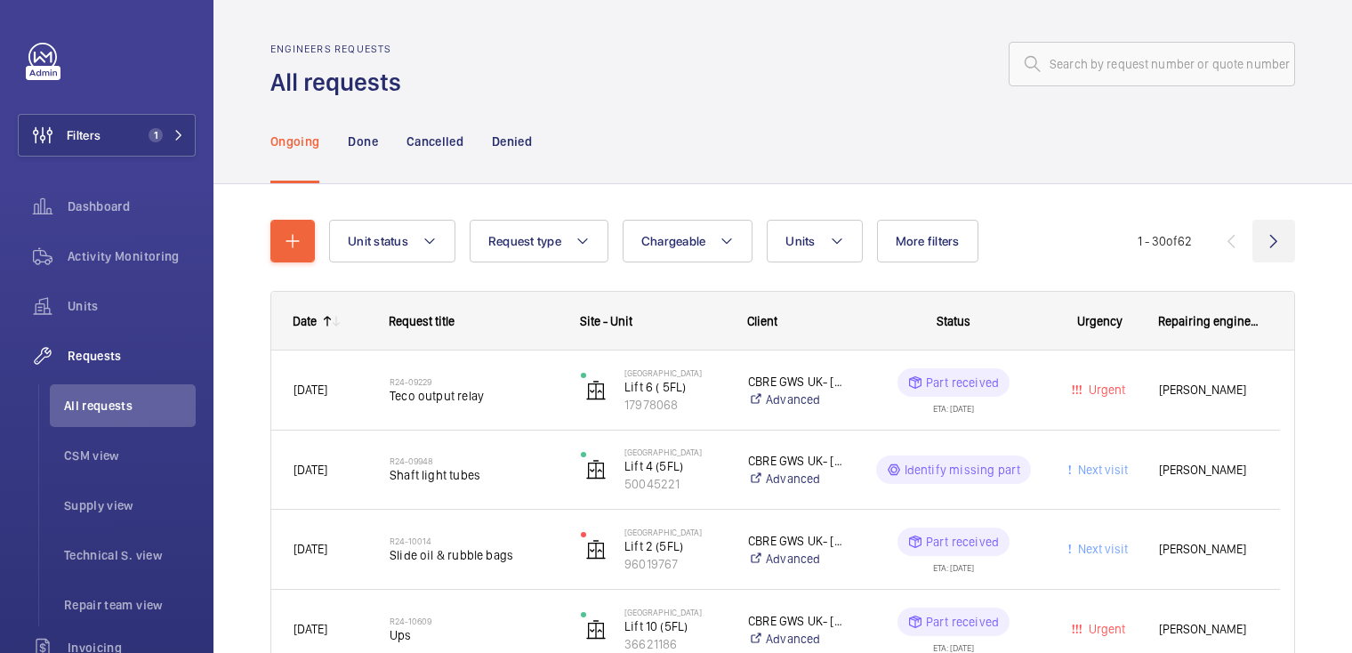
click at [1269, 237] on wm-front-icon-button at bounding box center [1273, 241] width 43 height 43
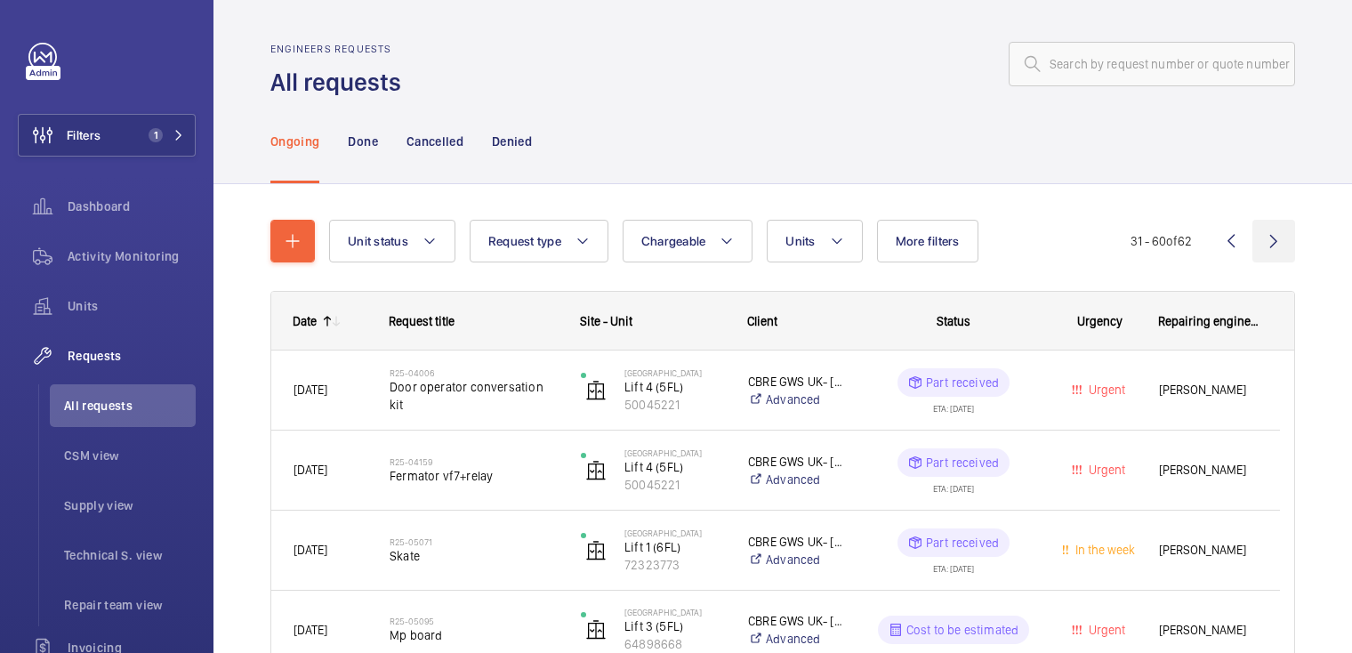
click at [1271, 244] on wm-front-icon-button at bounding box center [1273, 241] width 43 height 43
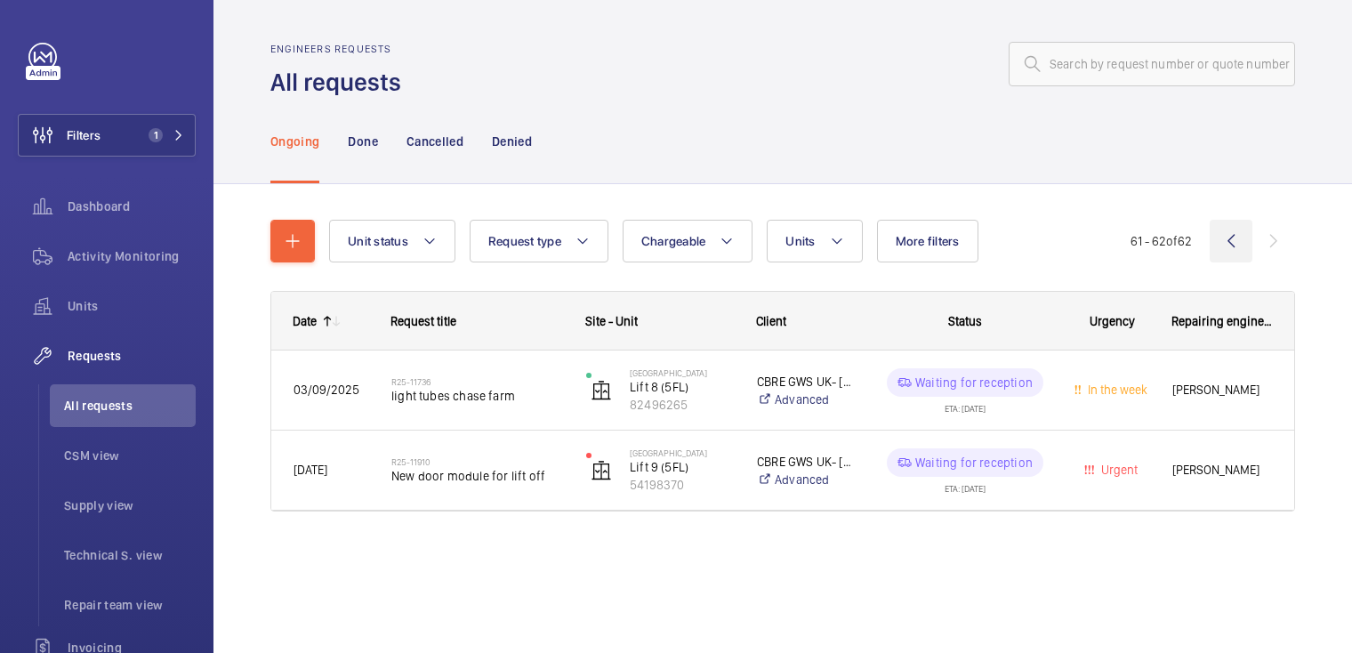
click at [1234, 248] on wm-front-icon-button at bounding box center [1231, 241] width 43 height 43
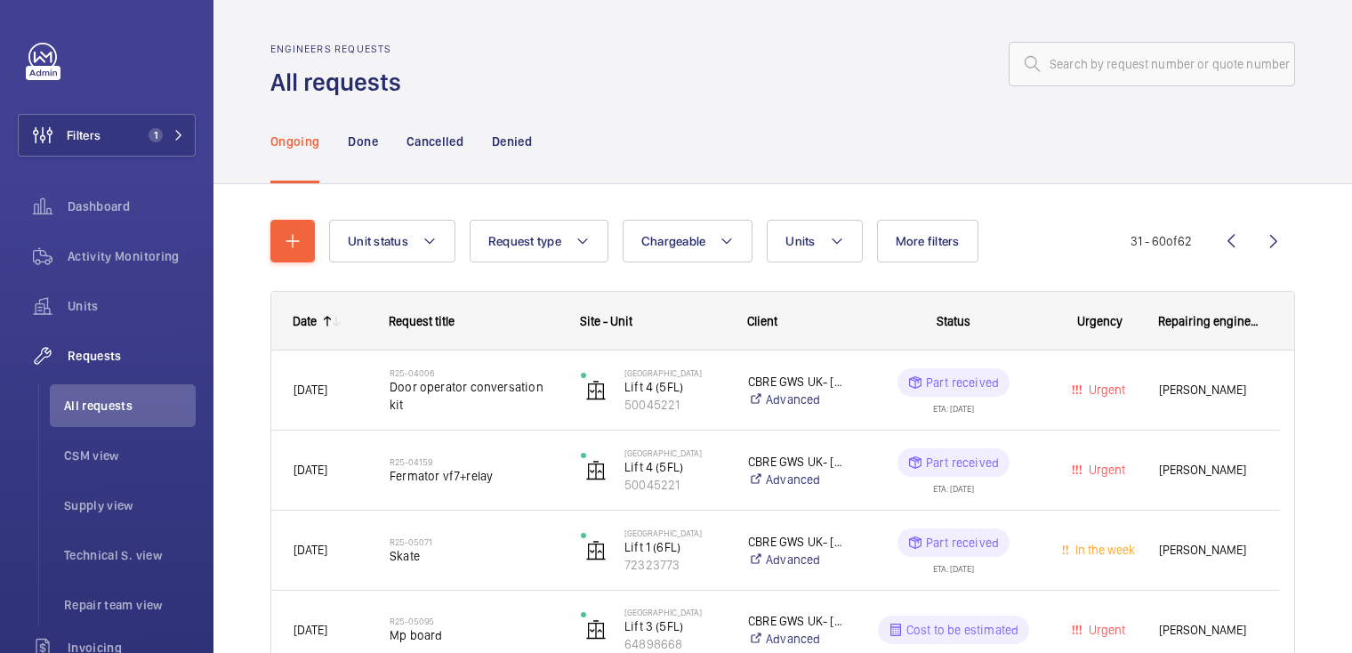
click at [1262, 245] on wm-front-icon-button at bounding box center [1273, 241] width 43 height 43
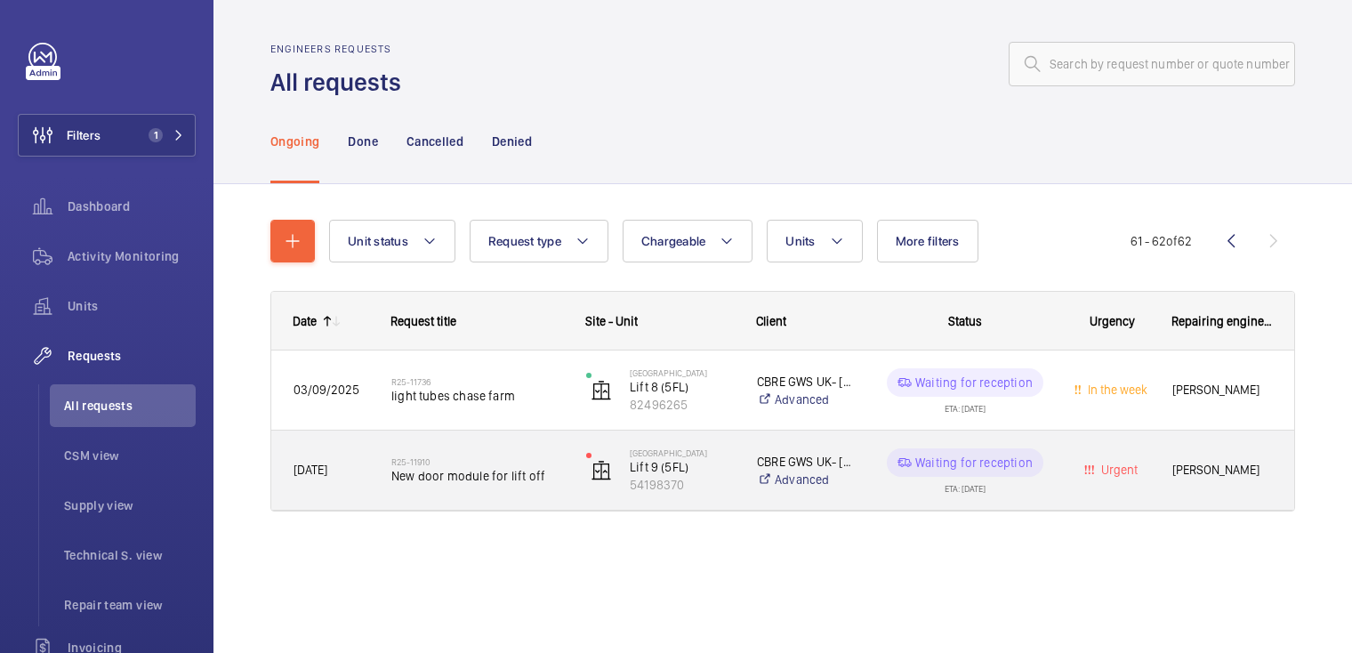
click at [530, 499] on div "R25-11910 New door module for lift off" at bounding box center [466, 471] width 193 height 80
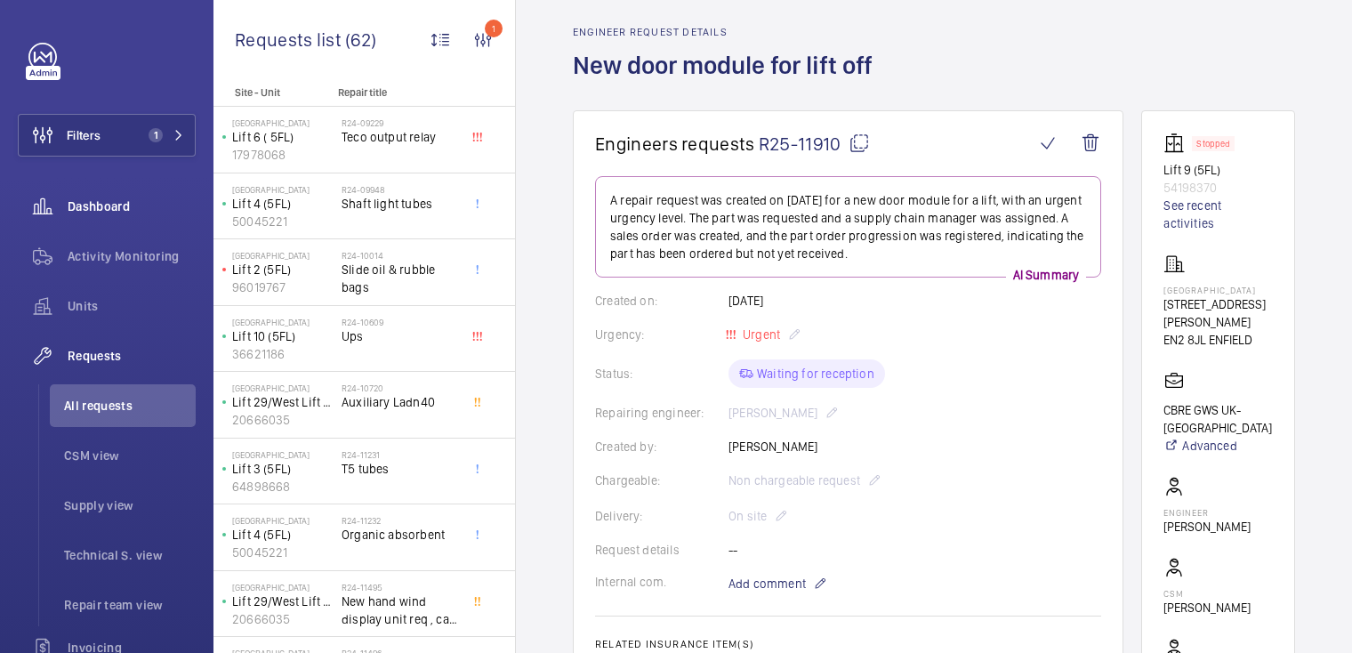
scroll to position [60, 0]
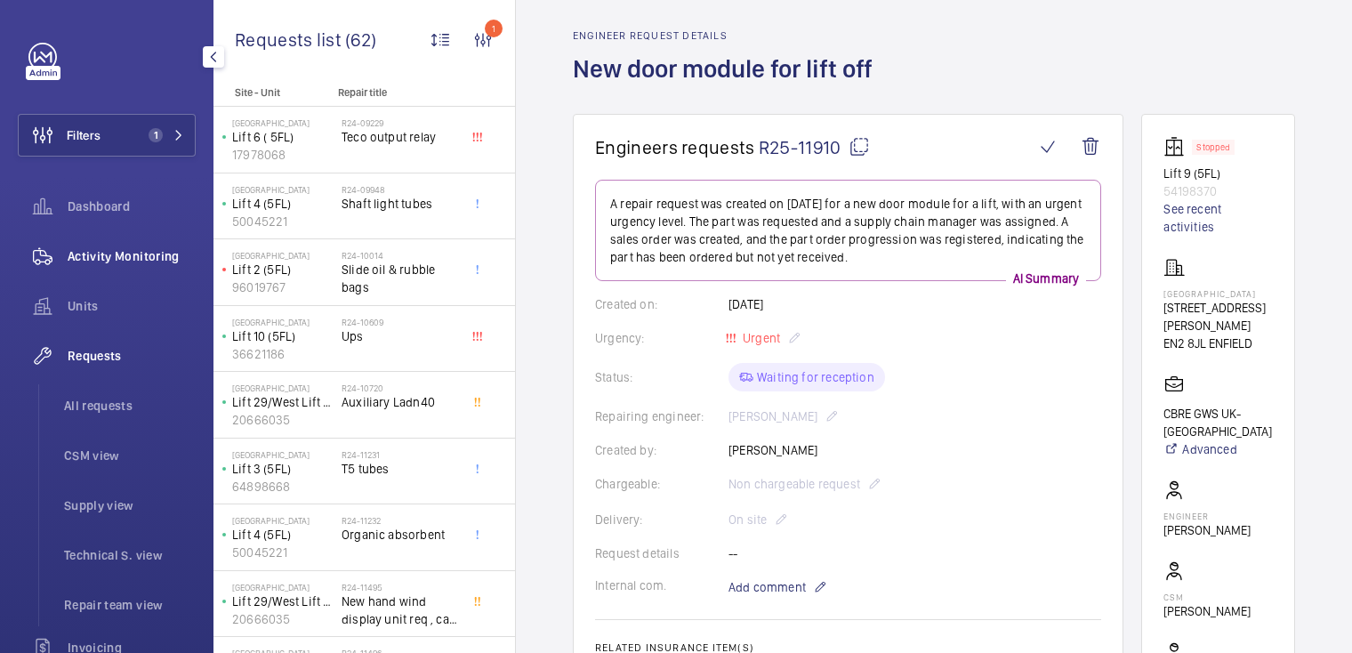
click at [141, 257] on span "Activity Monitoring" at bounding box center [132, 256] width 128 height 18
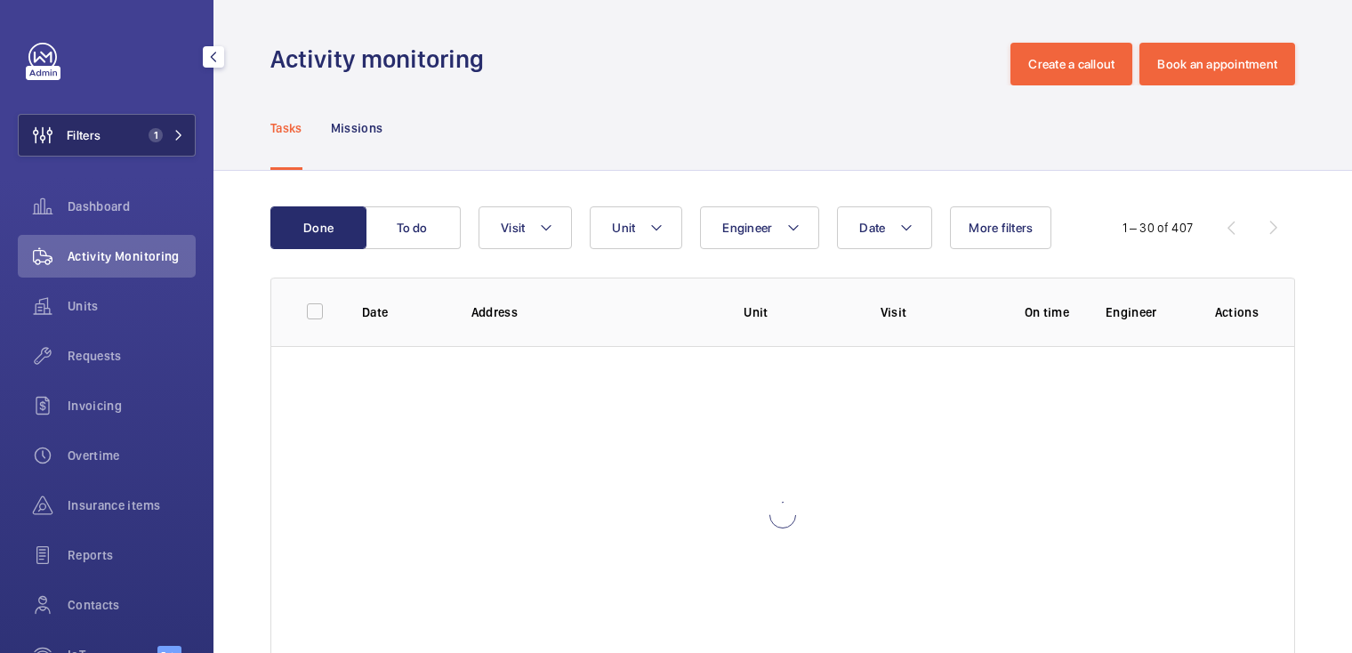
click at [116, 125] on button "Filters 1" at bounding box center [107, 135] width 178 height 43
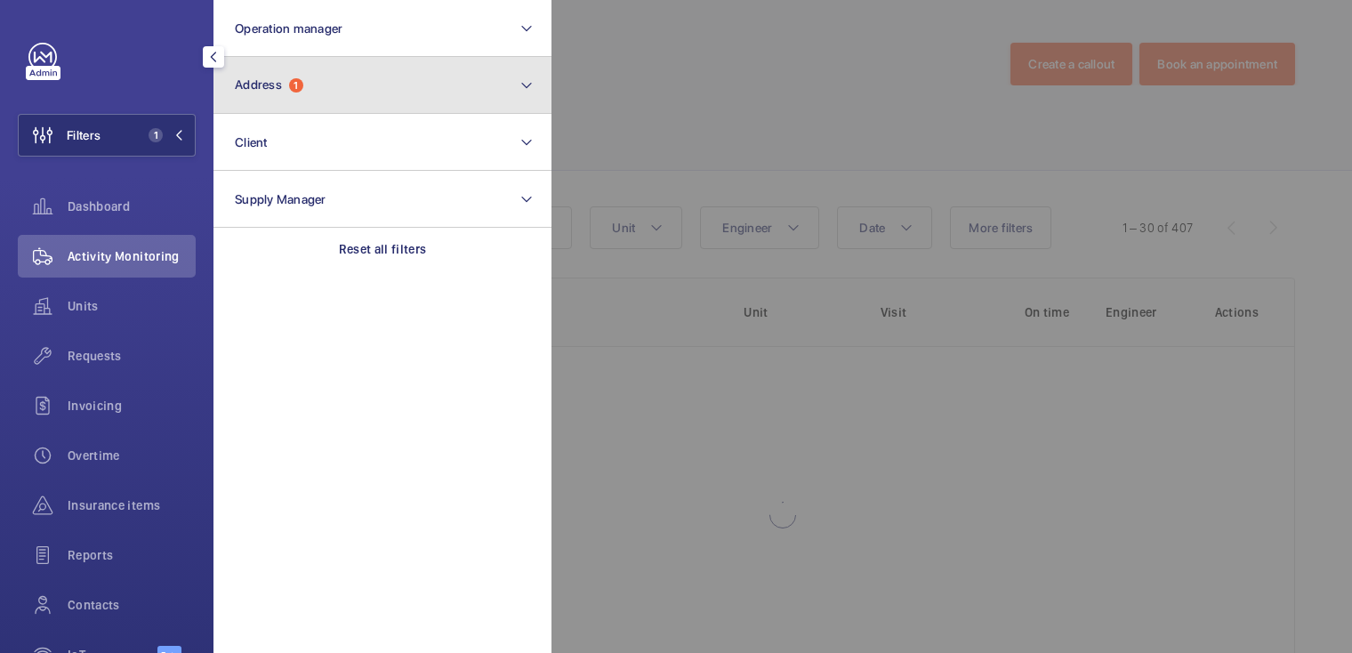
click at [303, 91] on span "Address 1" at bounding box center [269, 84] width 68 height 15
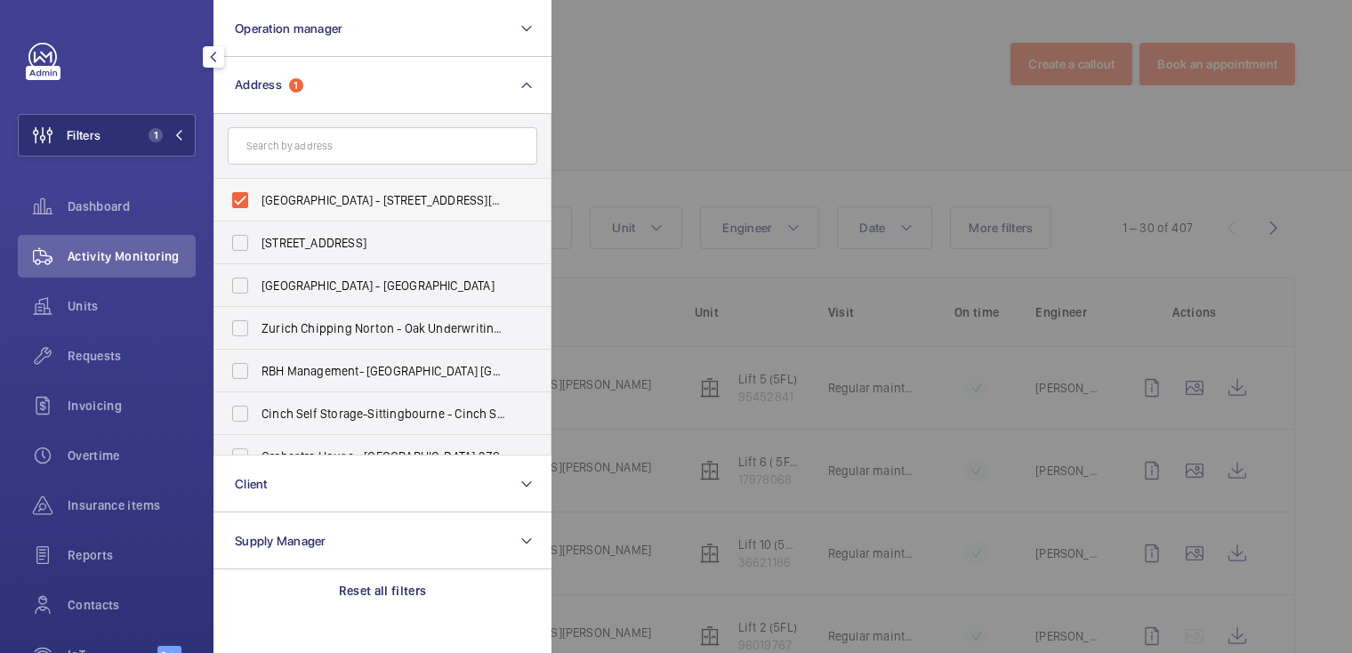
click at [300, 202] on span "Chase Farm Hospital - 127 The Ridgeway, ENFIELD EN2 8JL" at bounding box center [384, 200] width 245 height 18
click at [258, 202] on input "Chase Farm Hospital - 127 The Ridgeway, ENFIELD EN2 8JL" at bounding box center [240, 200] width 36 height 36
checkbox input "false"
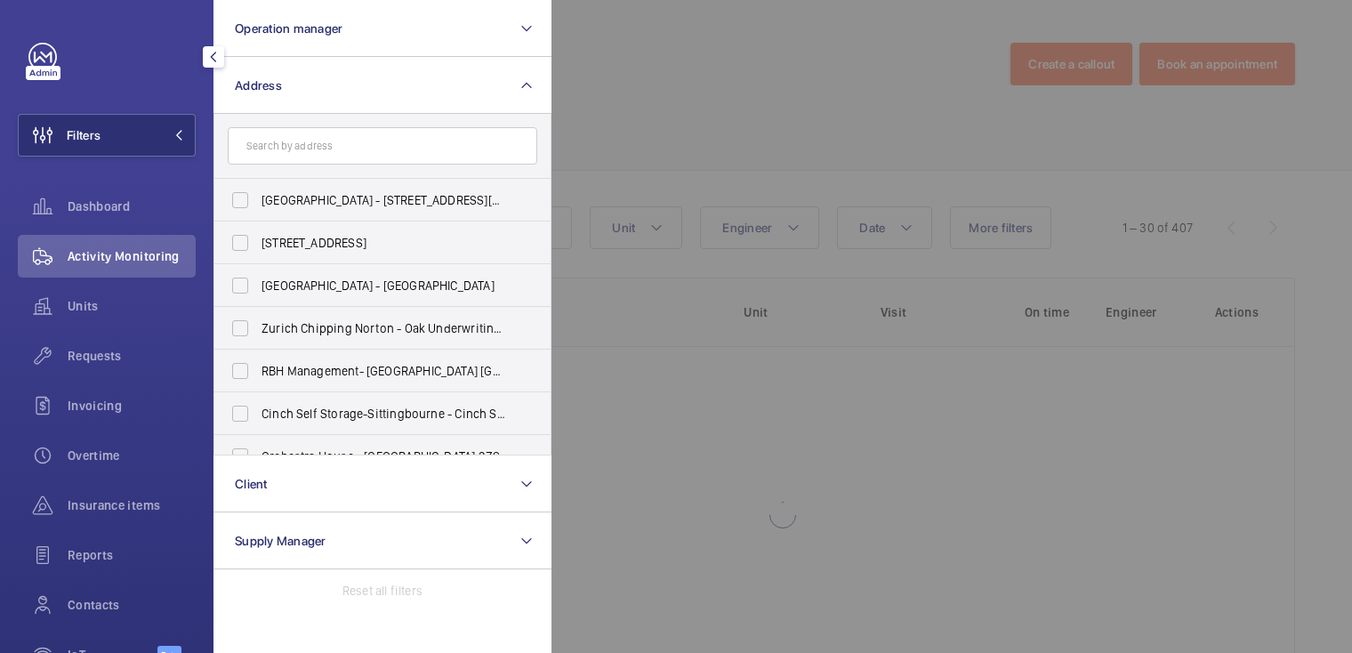
drag, startPoint x: 639, startPoint y: 98, endPoint x: 633, endPoint y: 117, distance: 20.3
click at [639, 98] on div at bounding box center [1227, 326] width 1352 height 653
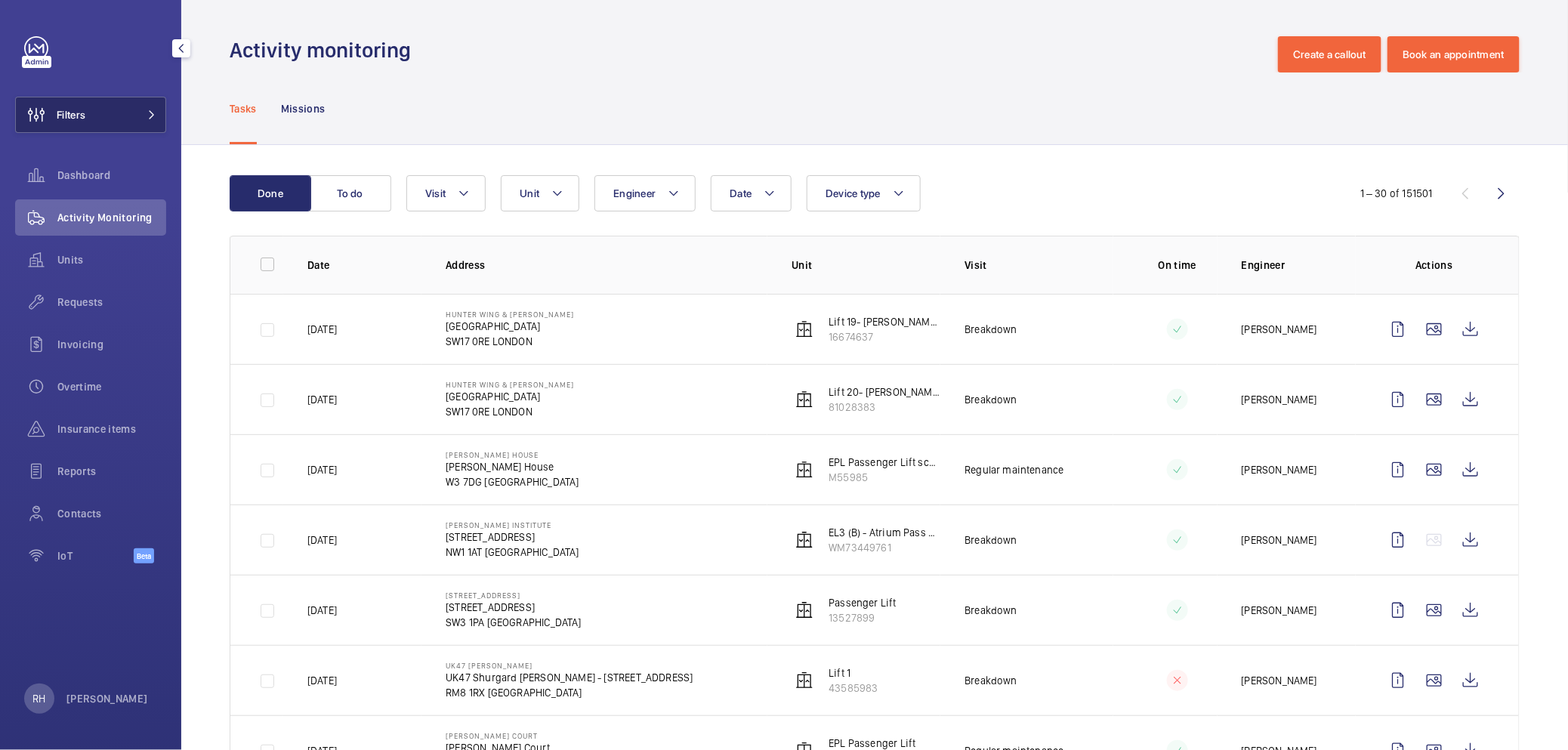
click at [99, 121] on button "Filters" at bounding box center [91, 115] width 151 height 37
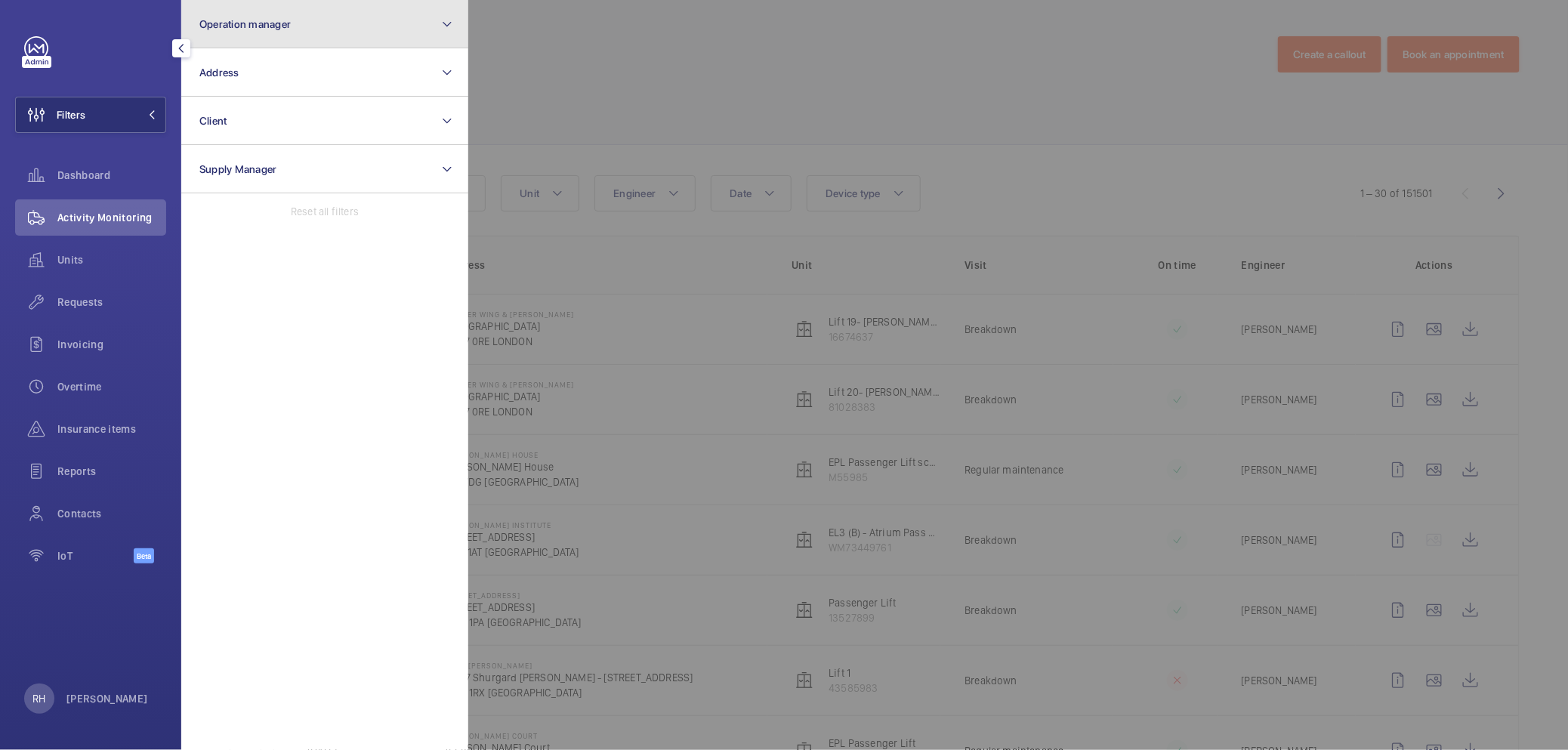
click at [284, 21] on span "Operation manager" at bounding box center [245, 24] width 92 height 12
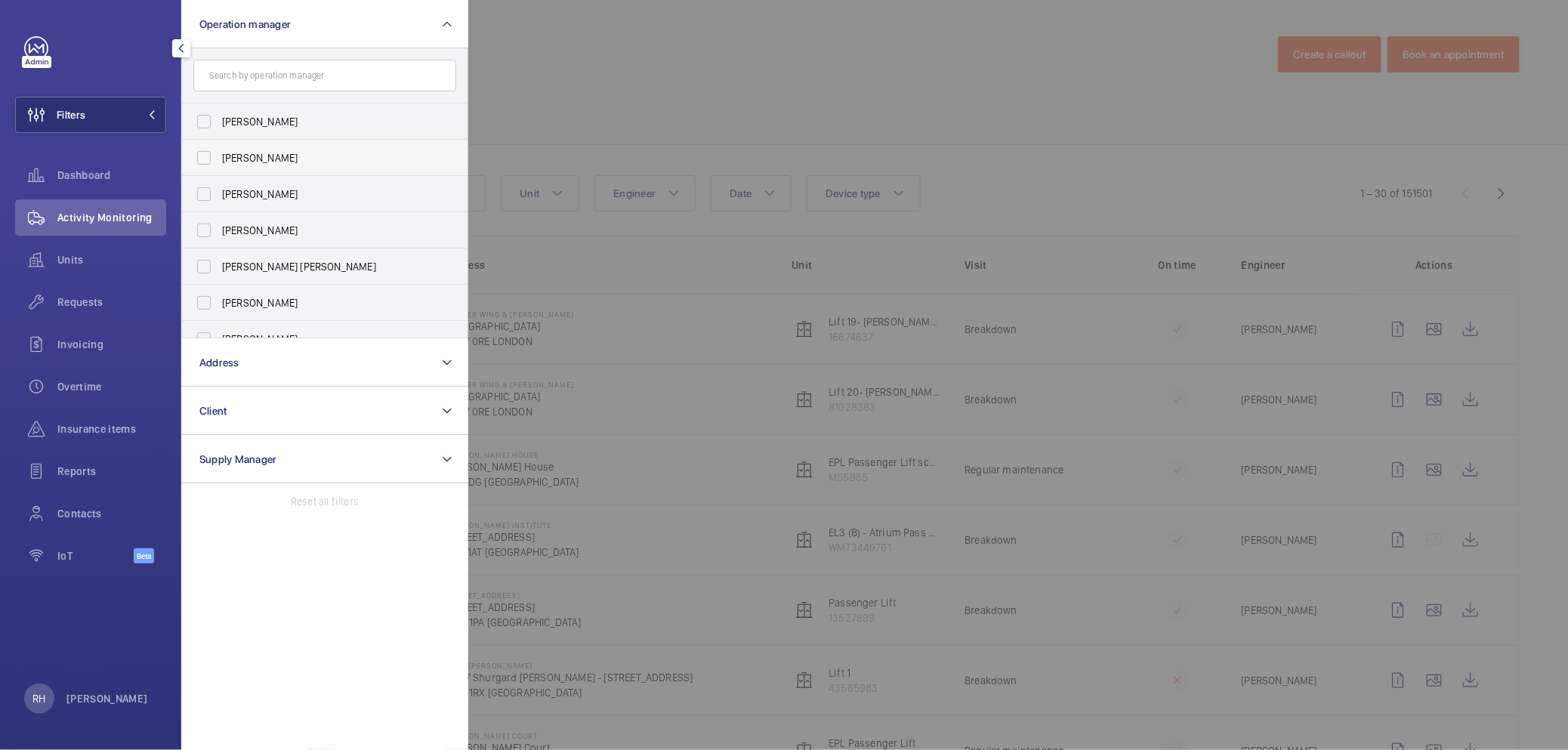
click at [260, 160] on span "[PERSON_NAME]" at bounding box center [326, 158] width 208 height 15
click at [219, 160] on input "[PERSON_NAME]" at bounding box center [204, 158] width 31 height 31
checkbox input "true"
click at [632, 103] on div at bounding box center [1251, 375] width 1568 height 750
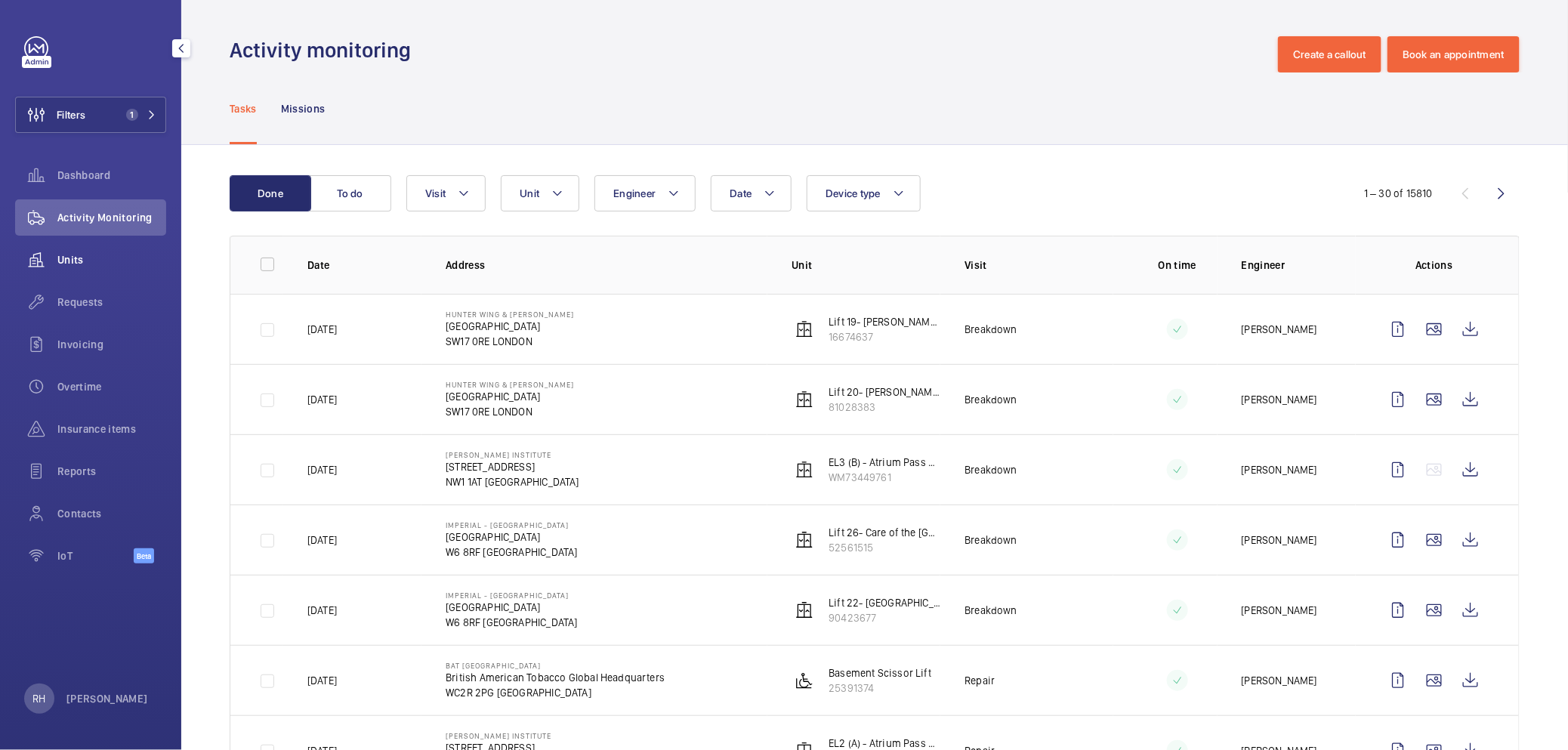
click at [80, 269] on div "Units" at bounding box center [91, 260] width 151 height 37
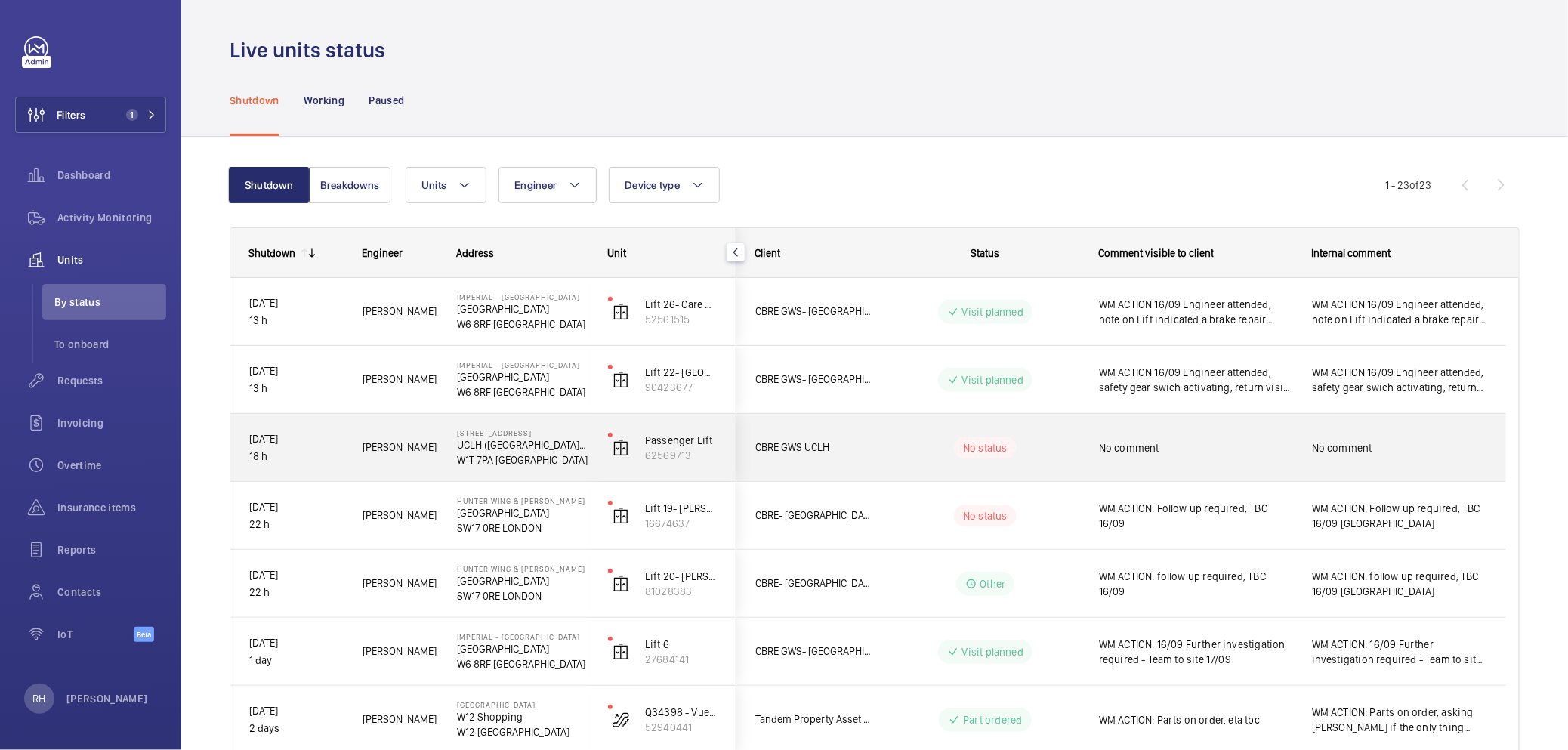
click at [835, 458] on div "CBRE GWS UCLH" at bounding box center [804, 448] width 134 height 48
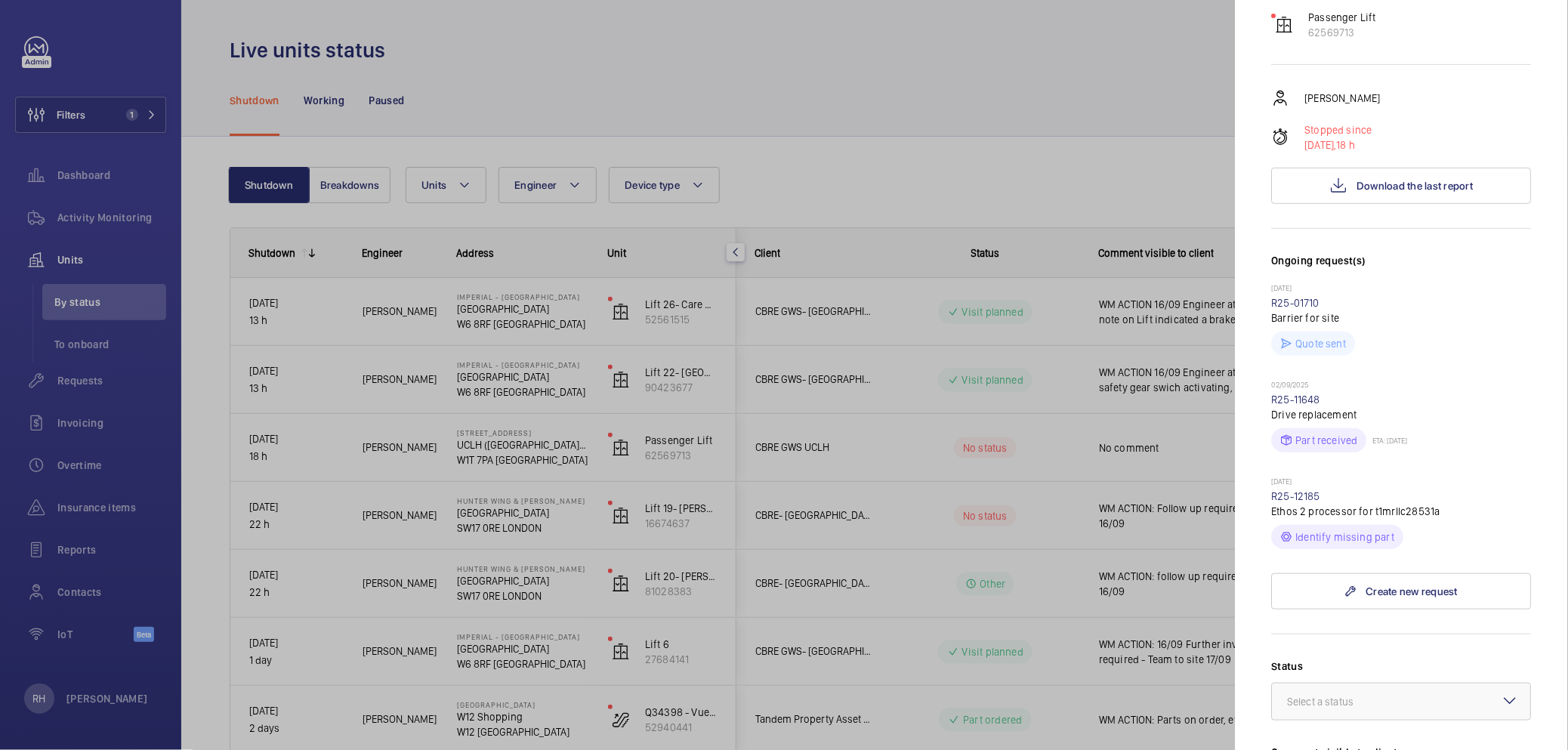
scroll to position [250, 0]
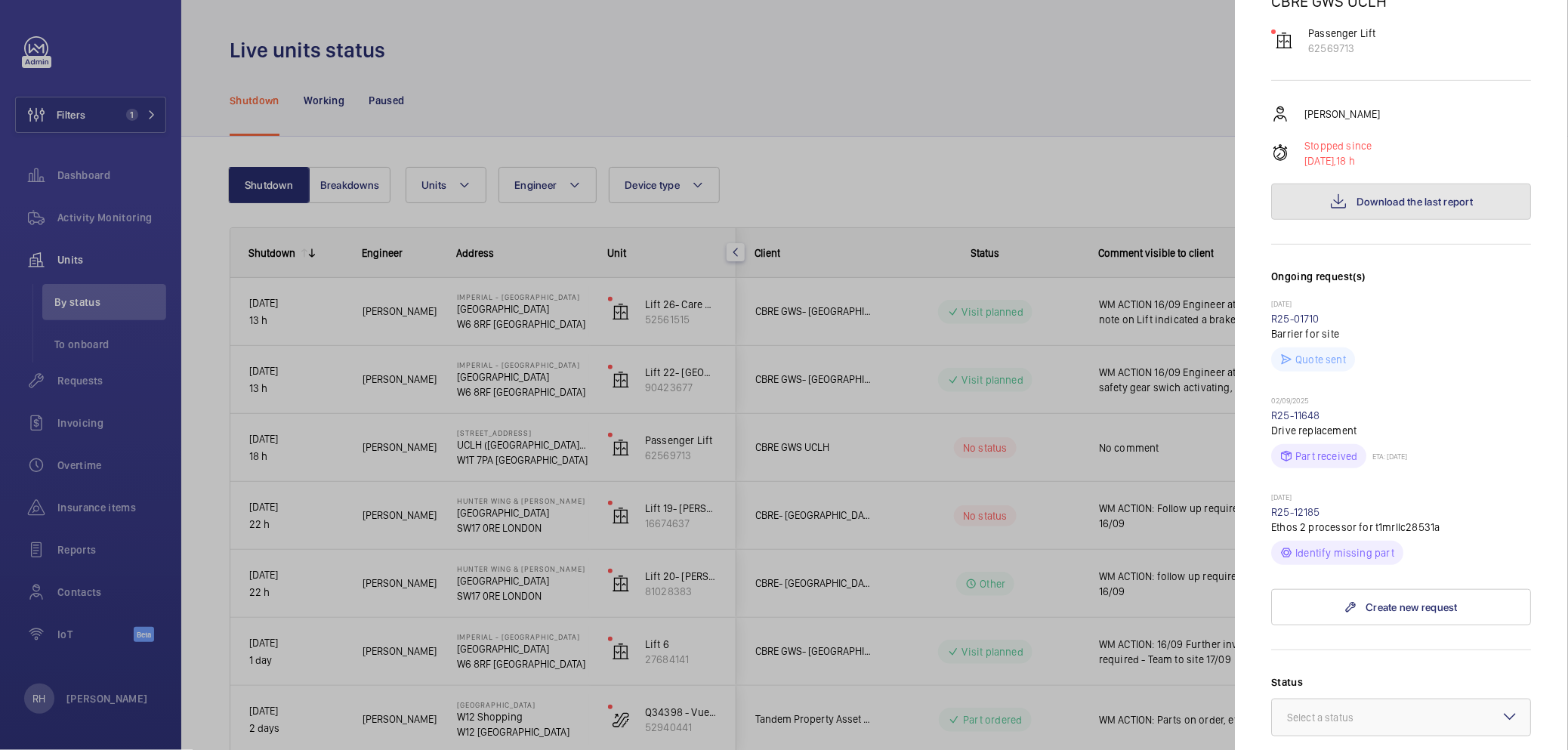
click at [1359, 195] on span "Download the last report" at bounding box center [1414, 201] width 116 height 12
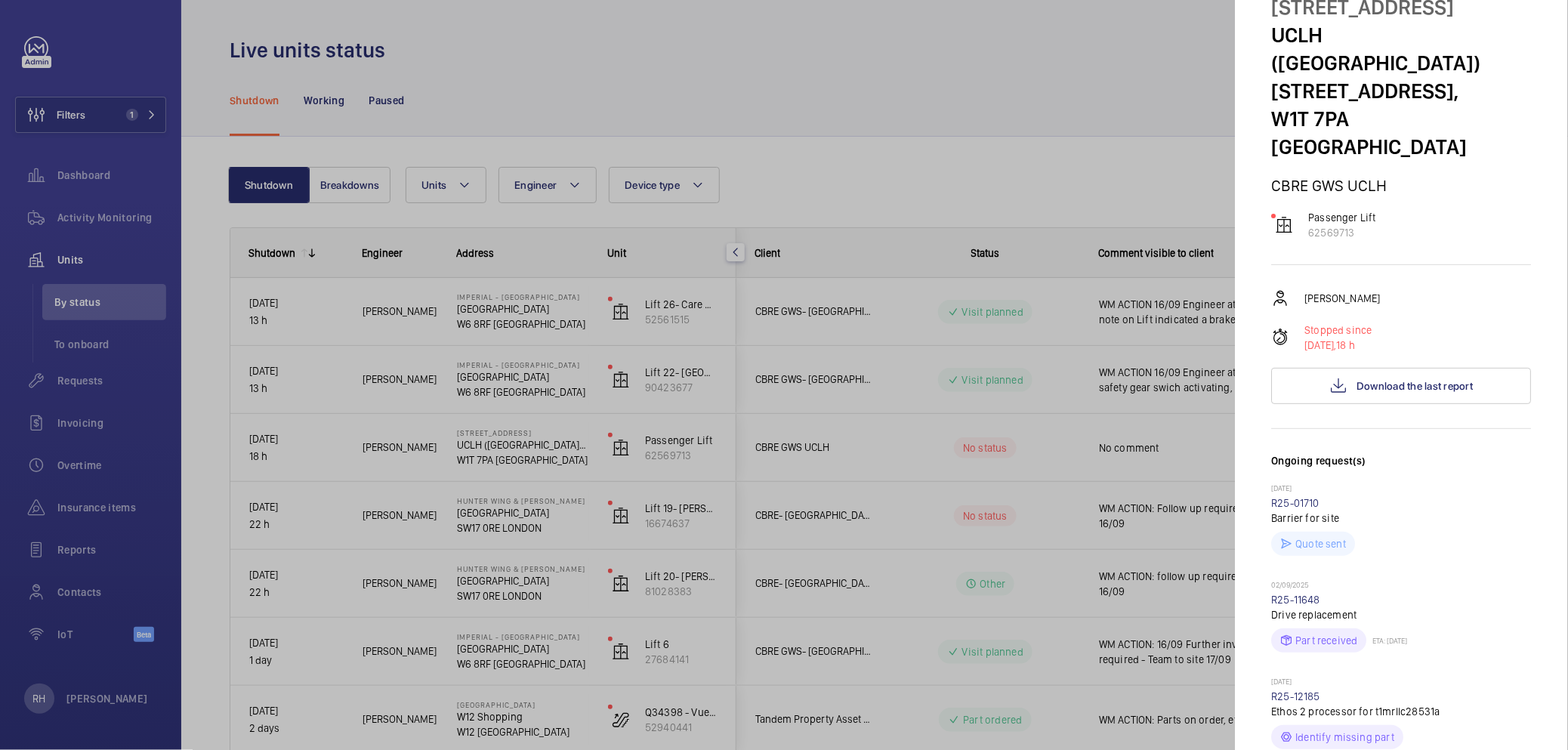
scroll to position [23, 0]
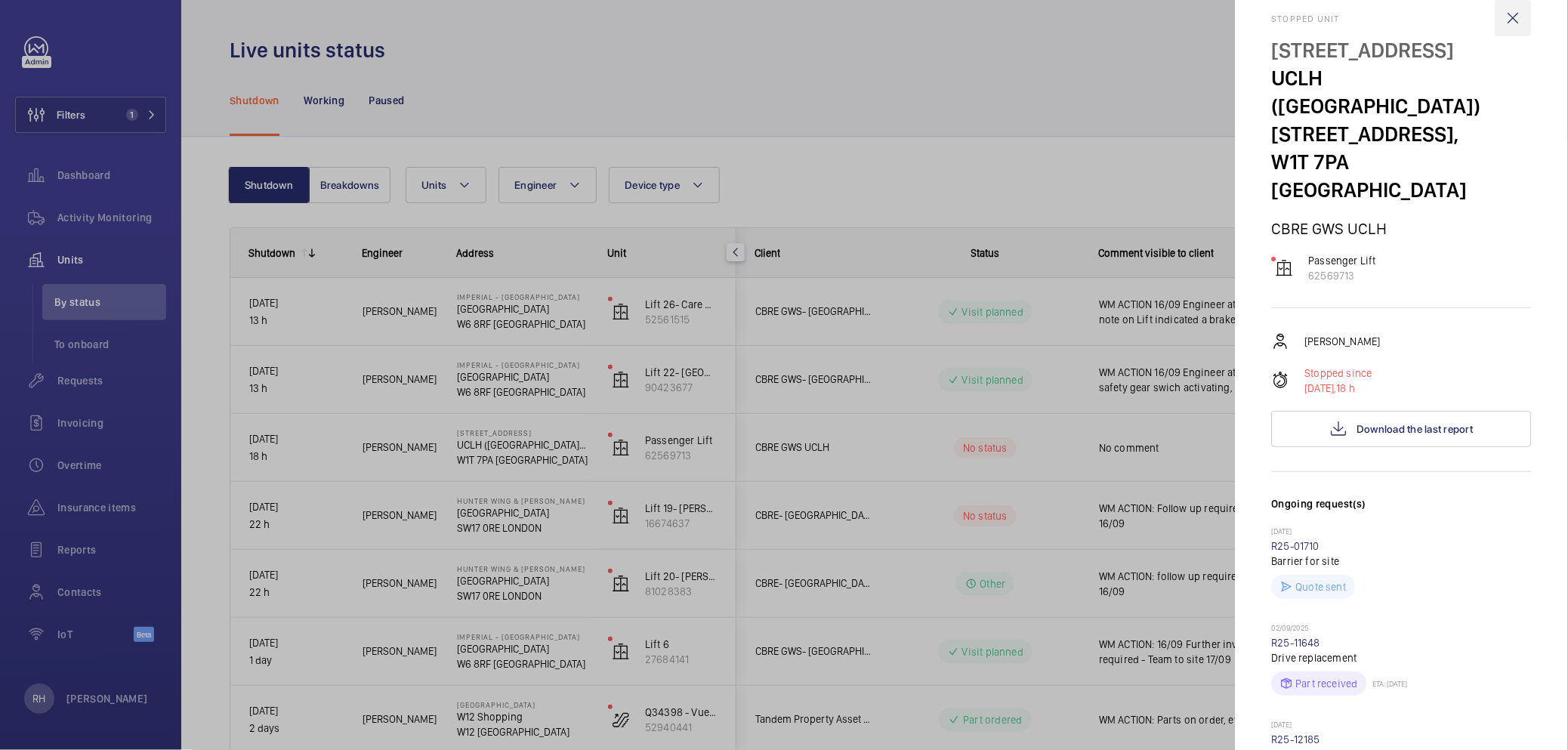
click at [1503, 21] on wm-front-icon-button at bounding box center [1513, 18] width 37 height 37
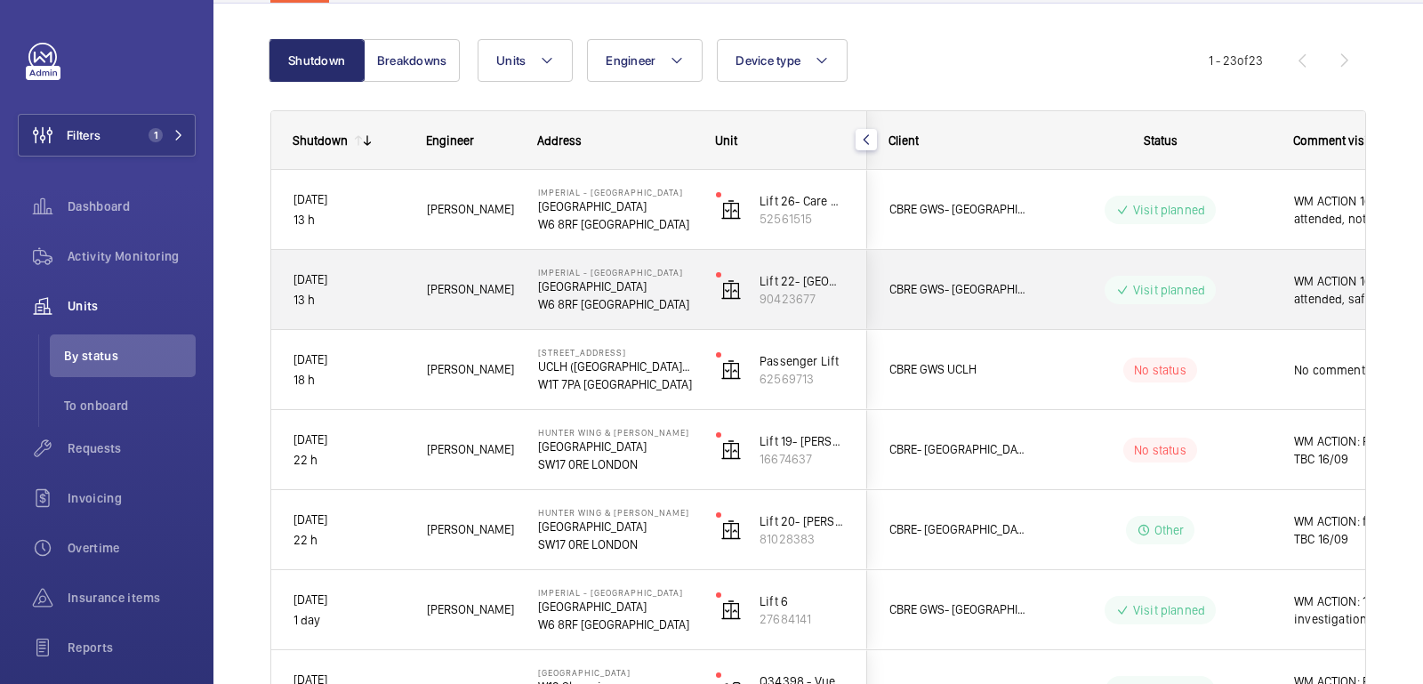
scroll to position [169, 0]
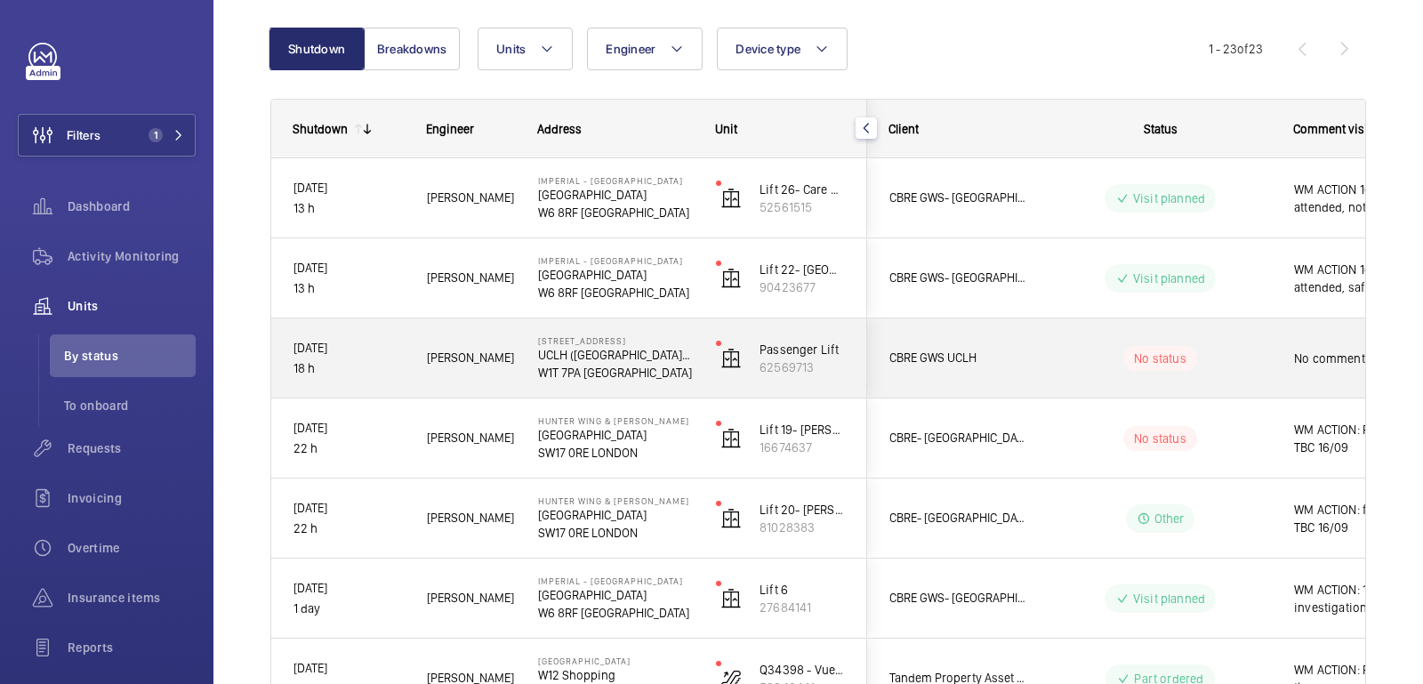
click at [1018, 345] on div "CBRE GWS UCLH" at bounding box center [947, 358] width 158 height 56
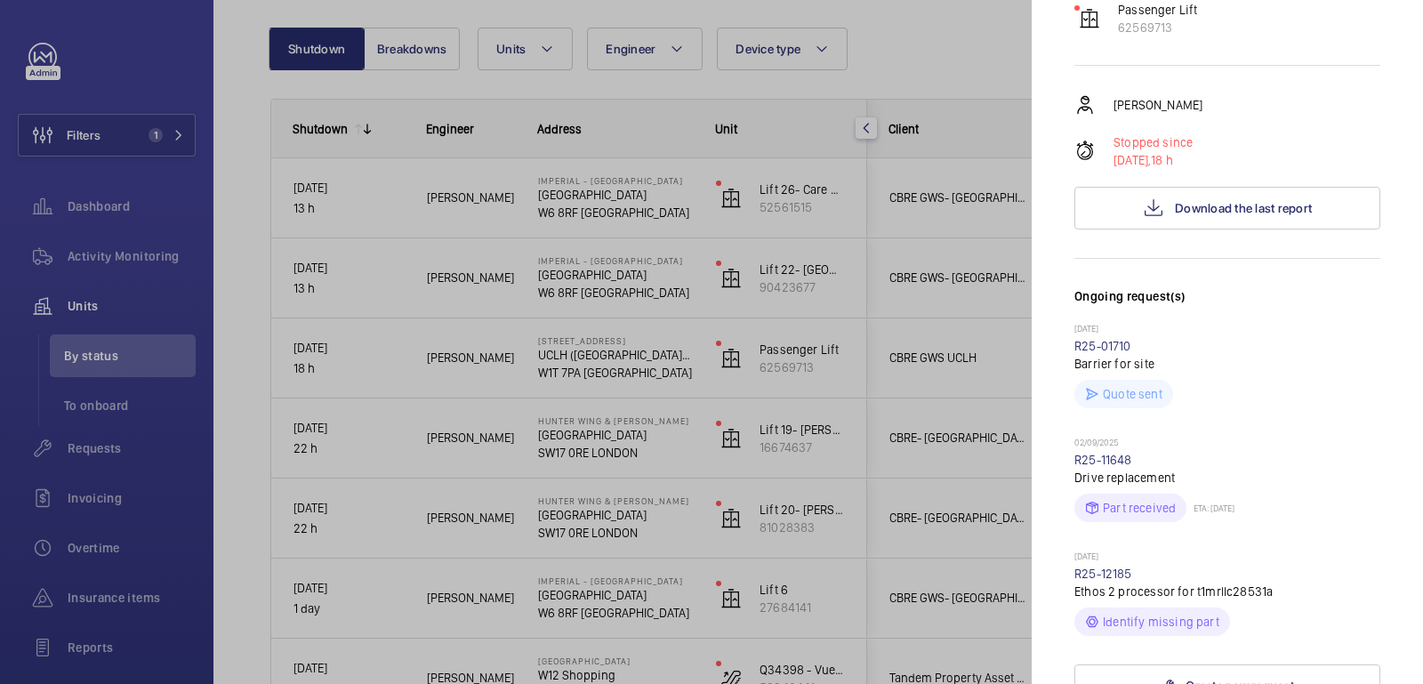
scroll to position [301, 0]
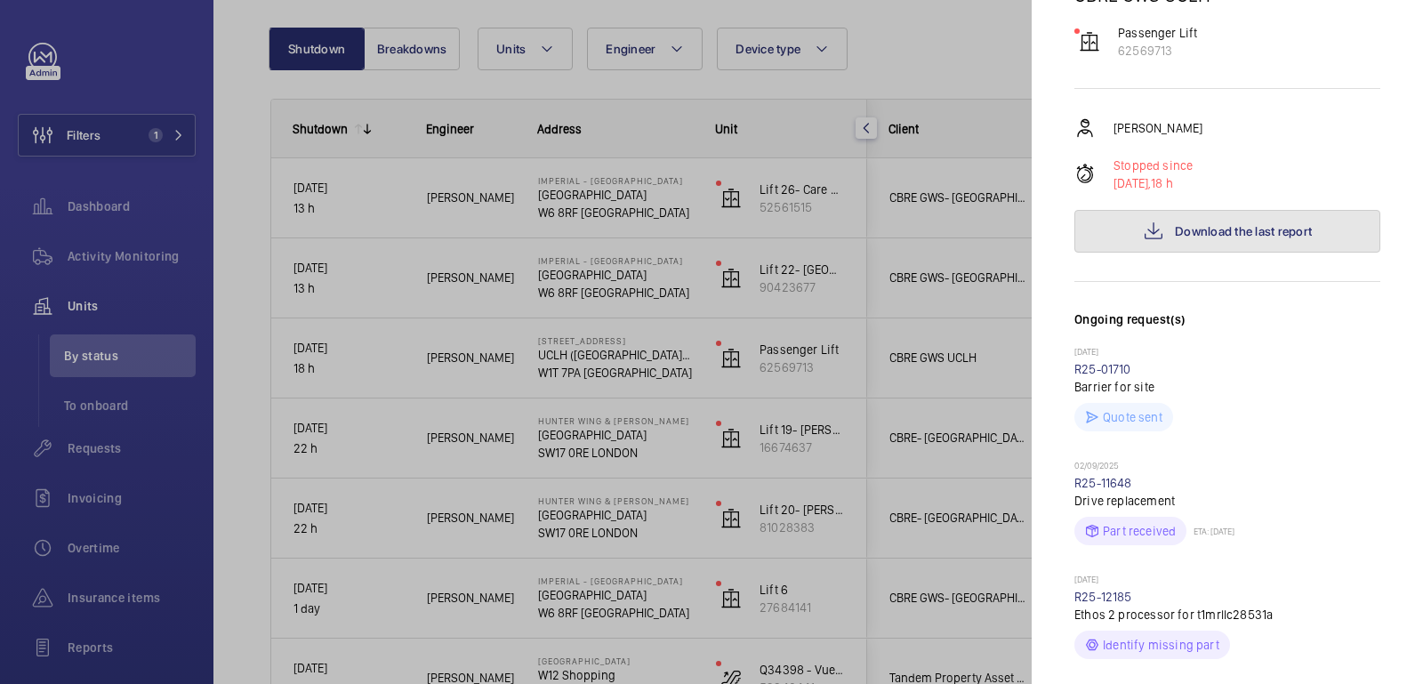
click at [1286, 210] on button "Download the last report" at bounding box center [1228, 231] width 306 height 43
click at [1256, 117] on div "Kari Onuma Stopped since 16/09/2025, 18 h Download the last report" at bounding box center [1228, 184] width 306 height 135
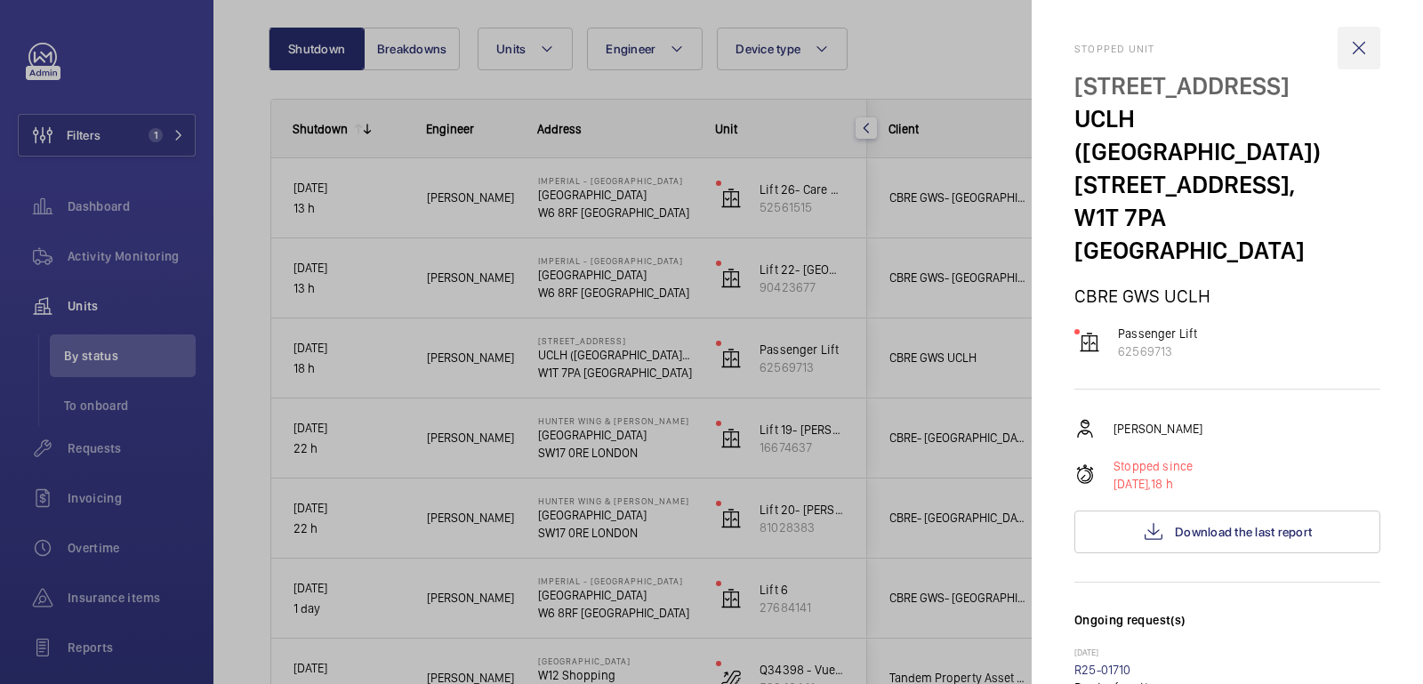
click at [1352, 47] on wm-front-icon-button at bounding box center [1359, 48] width 43 height 43
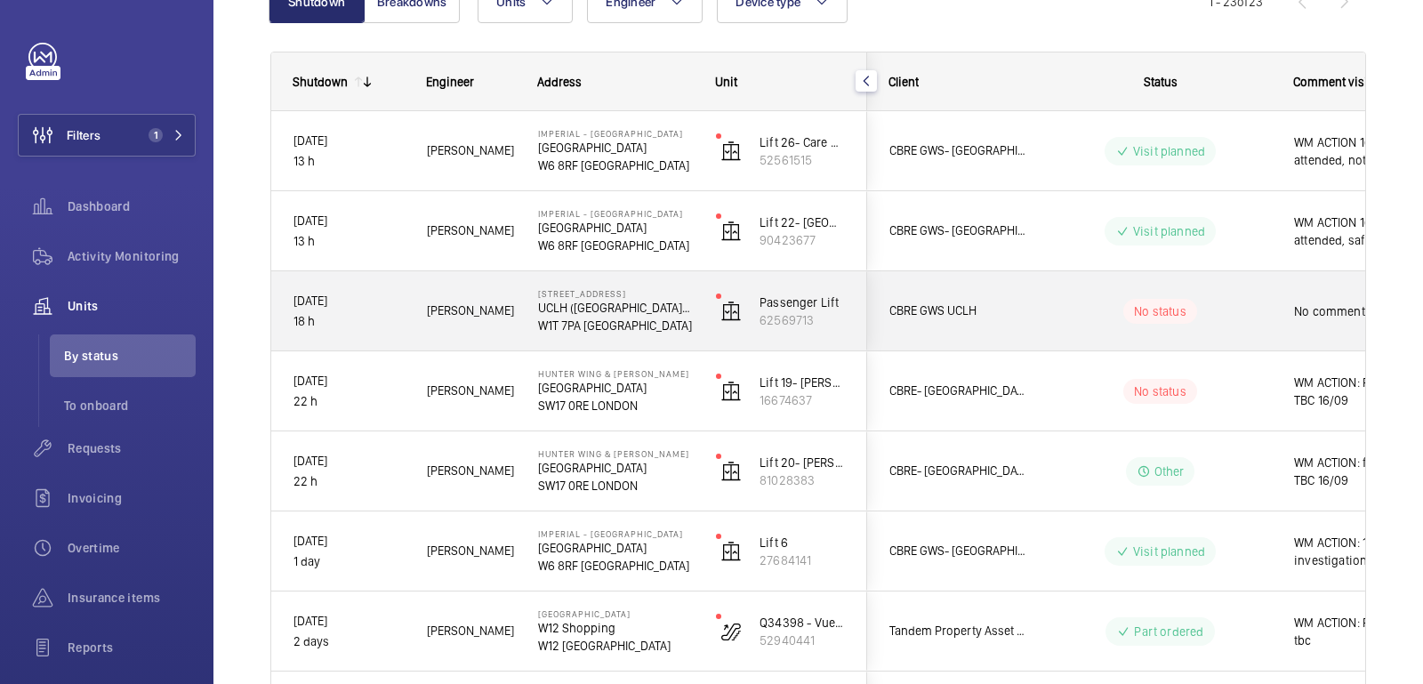
scroll to position [215, 0]
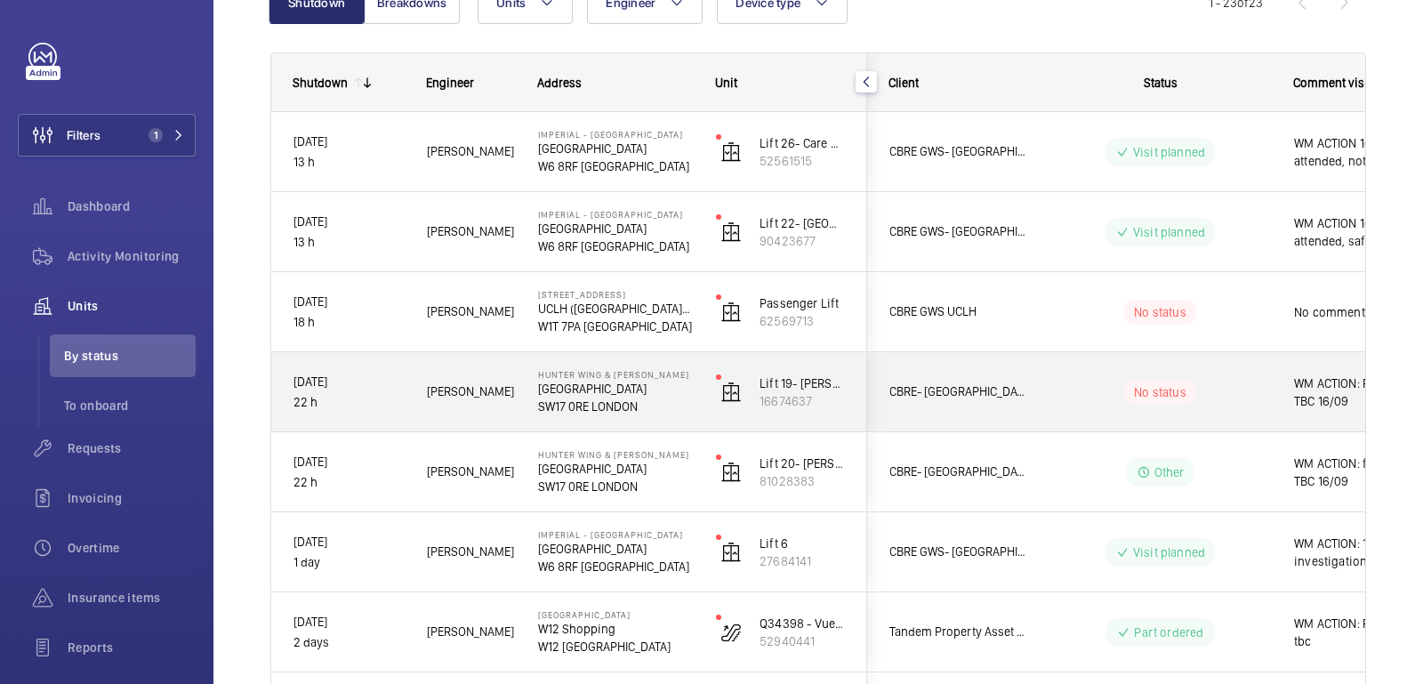
click at [1211, 401] on wm-front-pills-cell "No status" at bounding box center [1160, 392] width 221 height 25
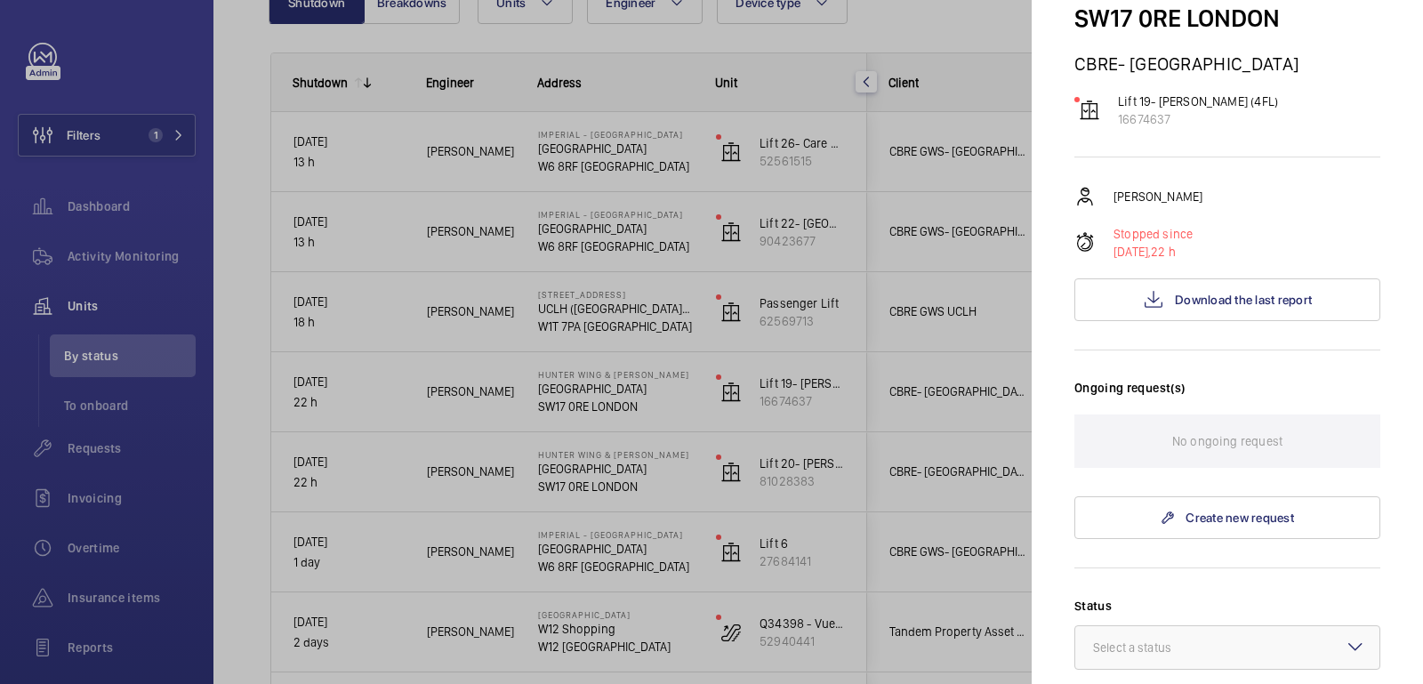
scroll to position [0, 0]
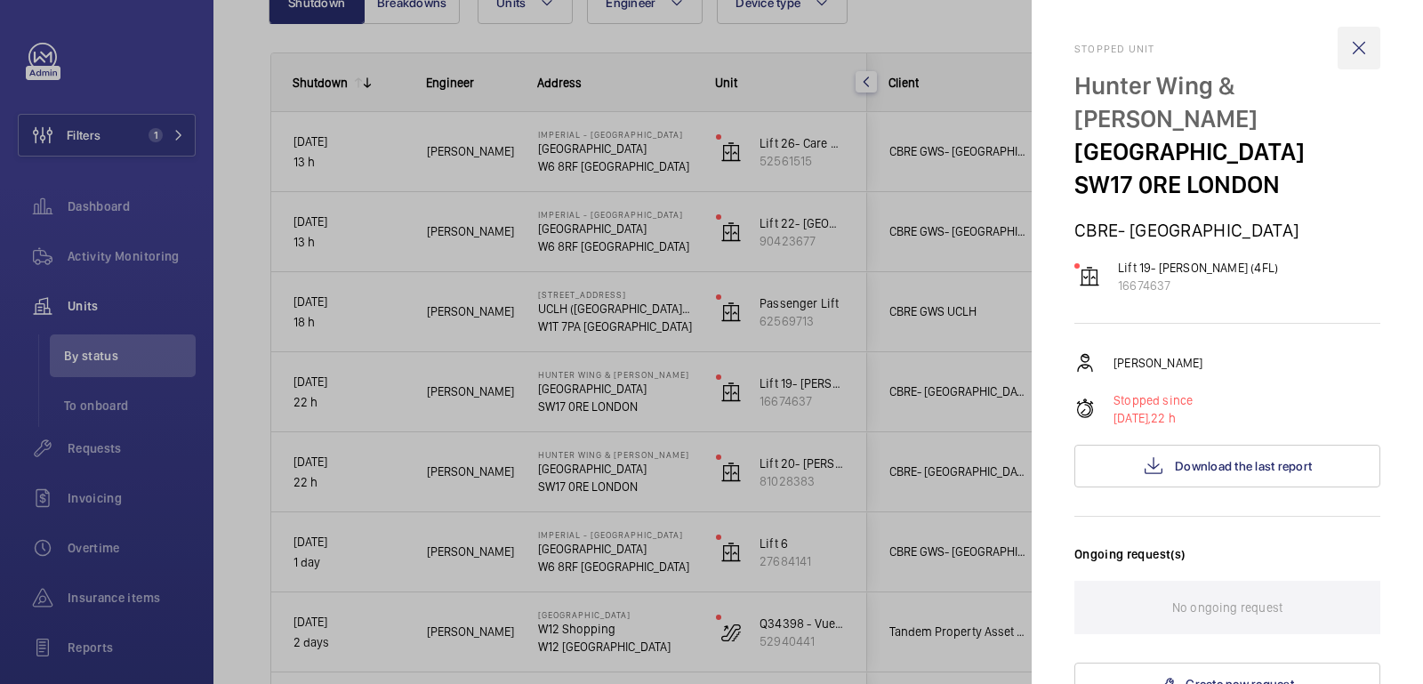
click at [1356, 46] on wm-front-icon-button at bounding box center [1359, 48] width 43 height 43
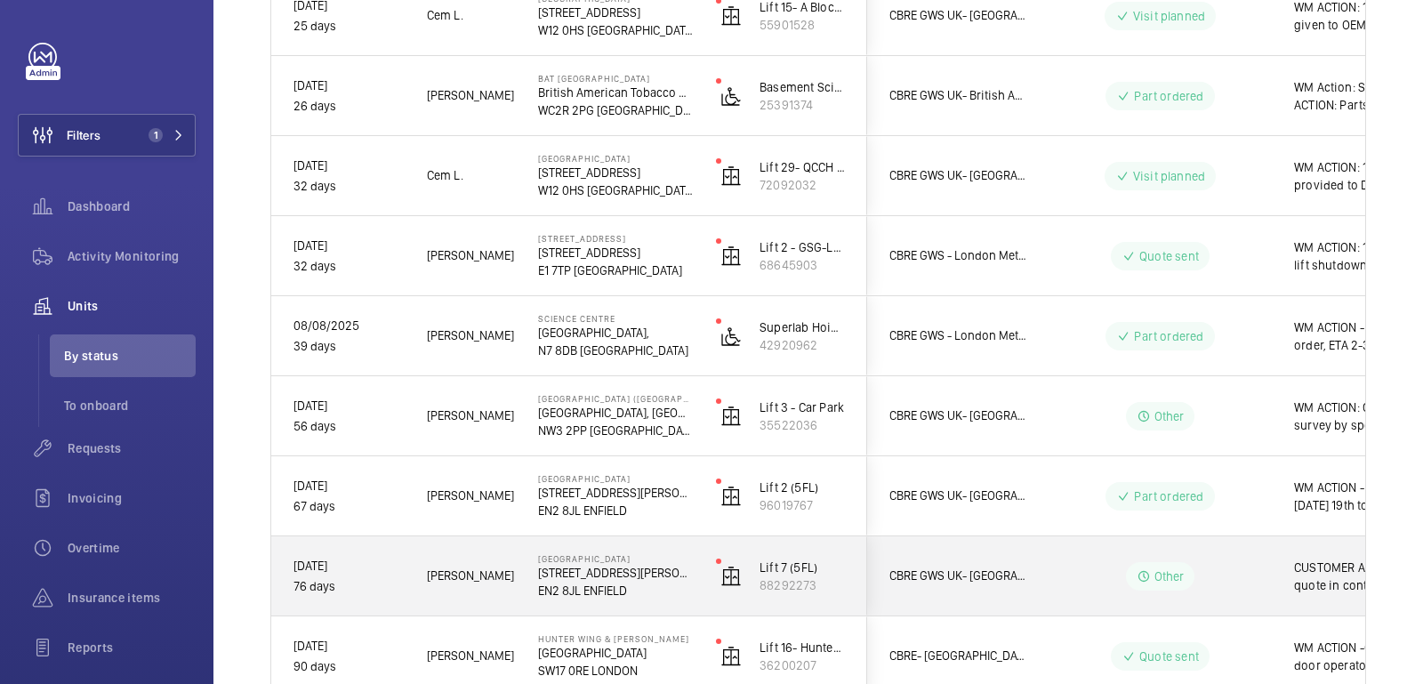
scroll to position [1469, 0]
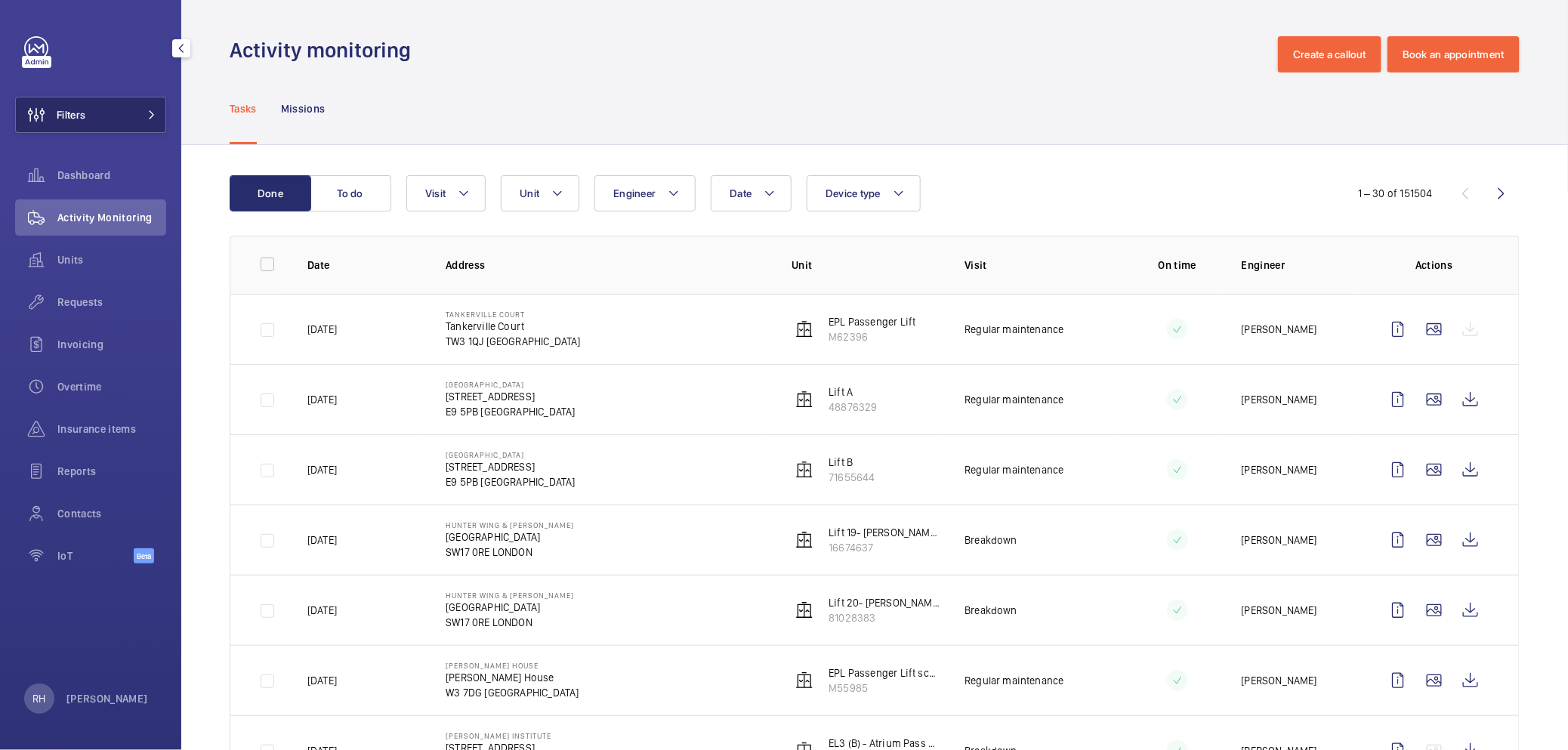
click at [124, 120] on button "Filters" at bounding box center [91, 115] width 151 height 37
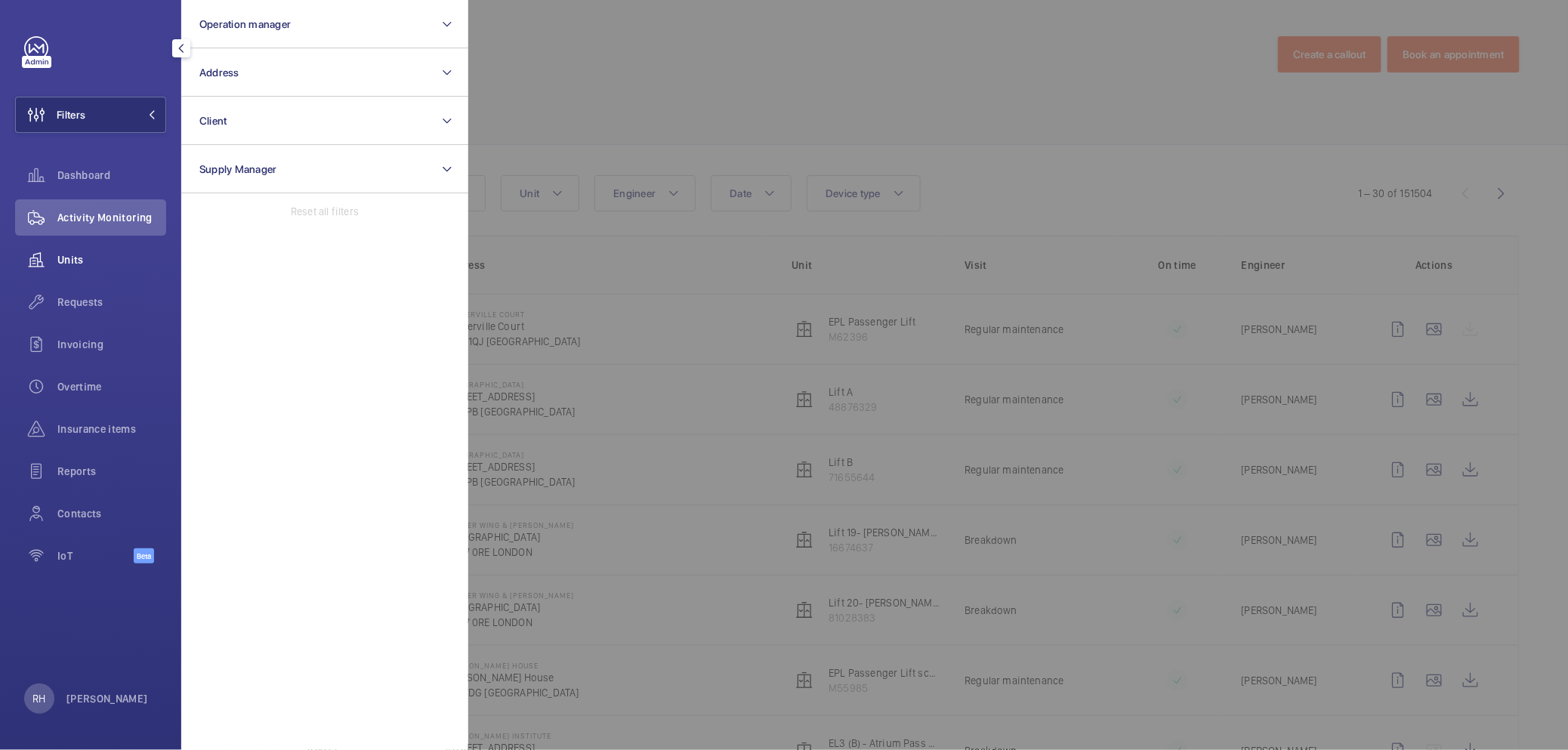
click at [94, 250] on div "Units" at bounding box center [91, 260] width 151 height 37
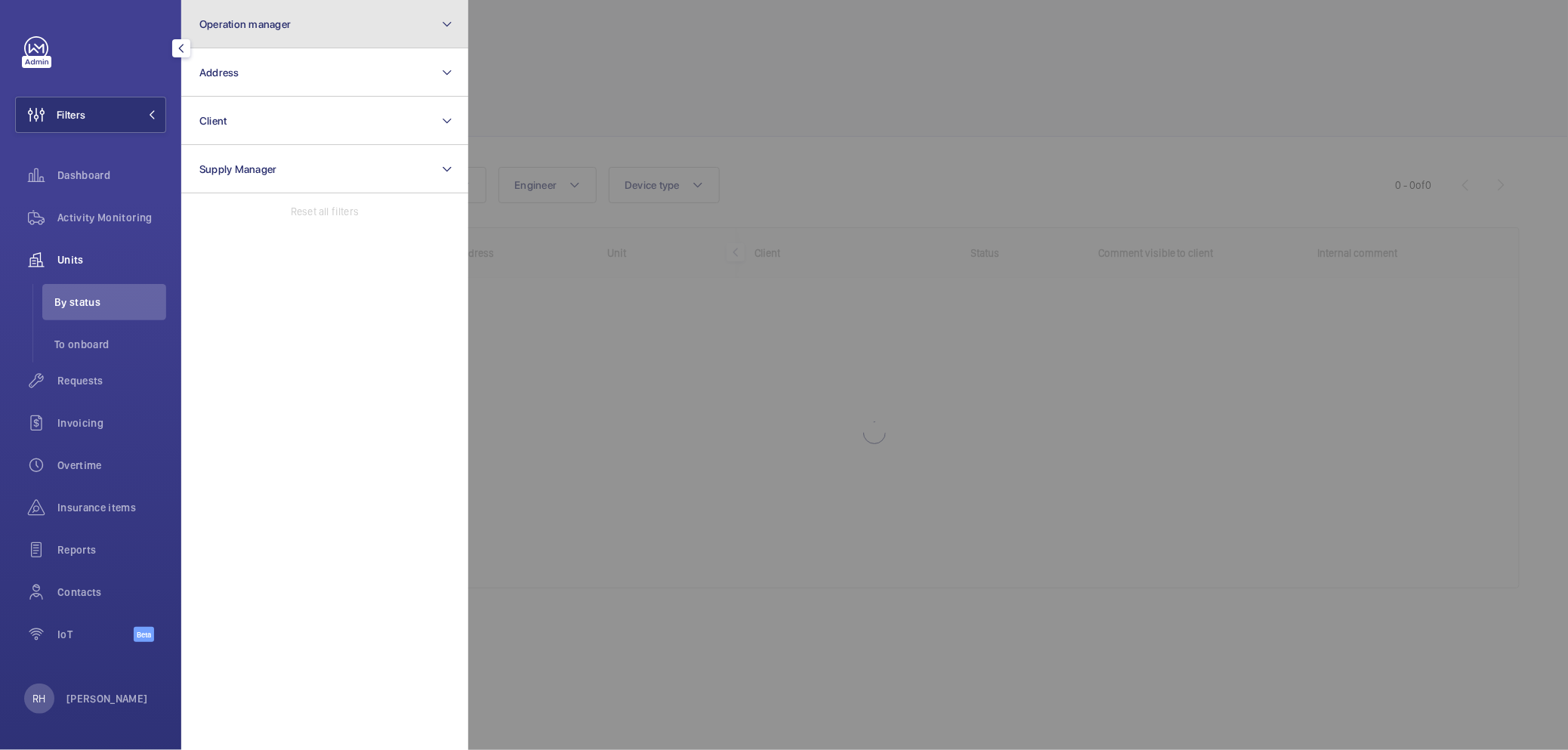
click at [284, 33] on button "Operation manager" at bounding box center [324, 24] width 287 height 48
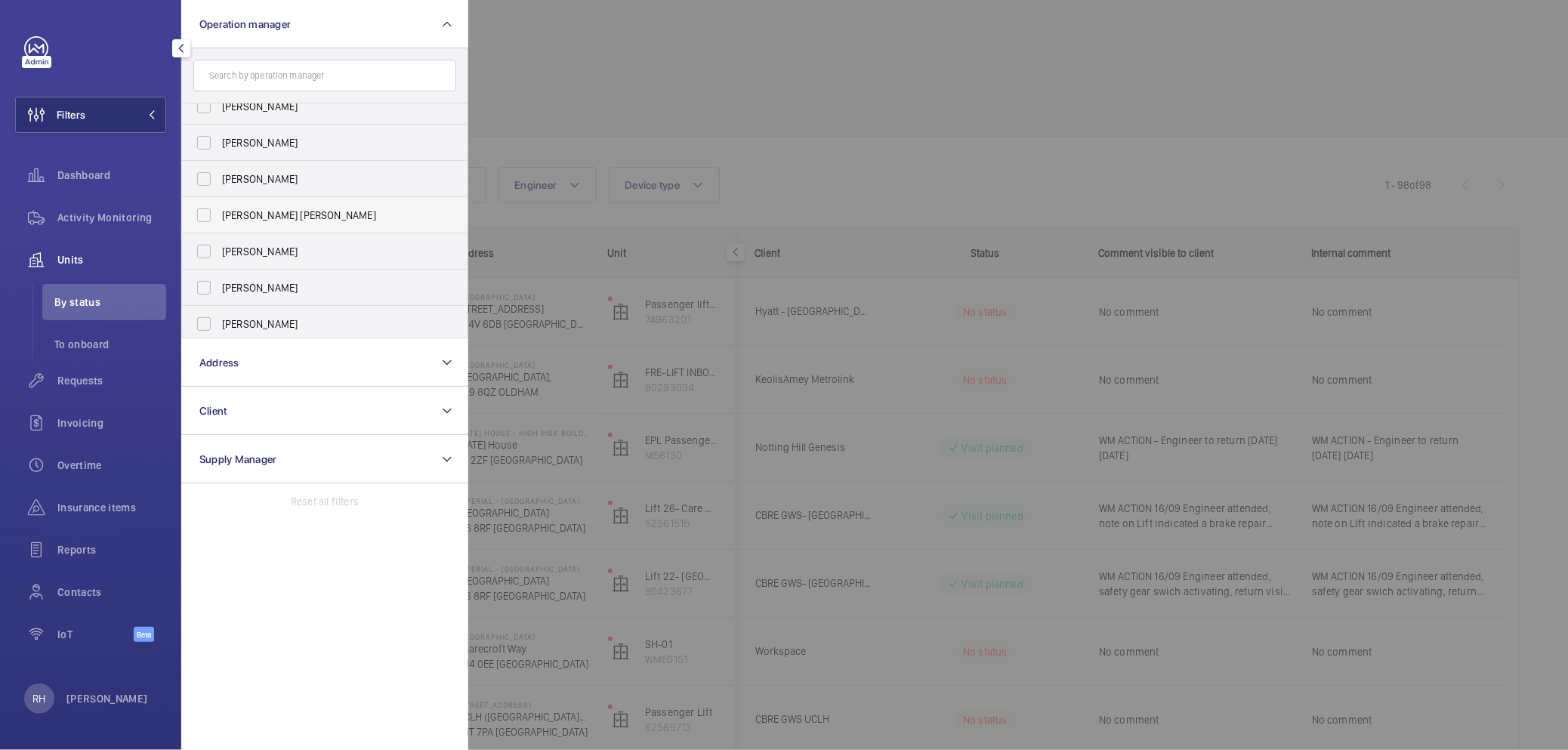
scroll to position [56, 0]
click at [279, 290] on span "[PERSON_NAME]" at bounding box center [326, 284] width 208 height 15
click at [219, 290] on input "[PERSON_NAME]" at bounding box center [204, 284] width 31 height 31
checkbox input "true"
click at [664, 55] on div at bounding box center [1251, 375] width 1568 height 750
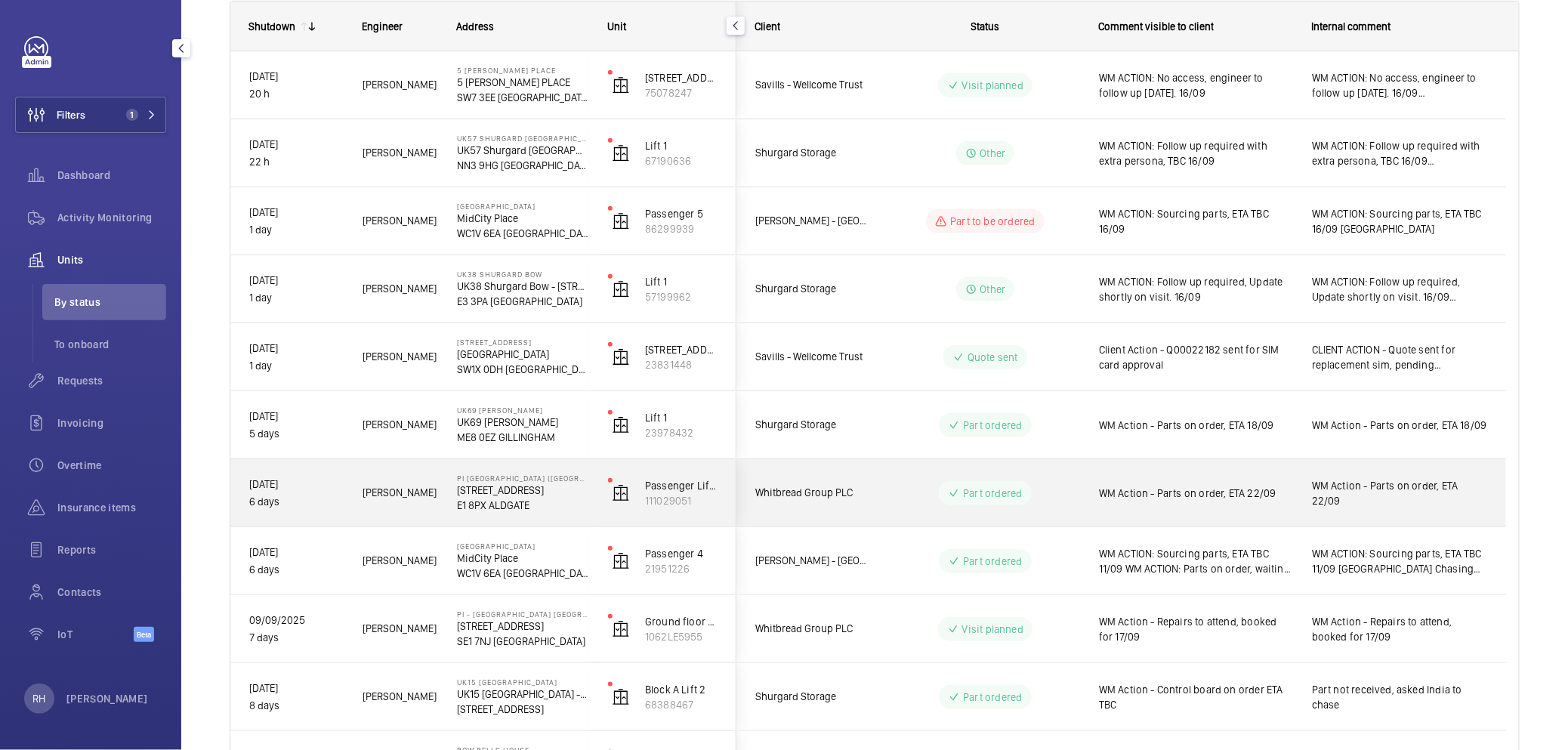
scroll to position [228, 0]
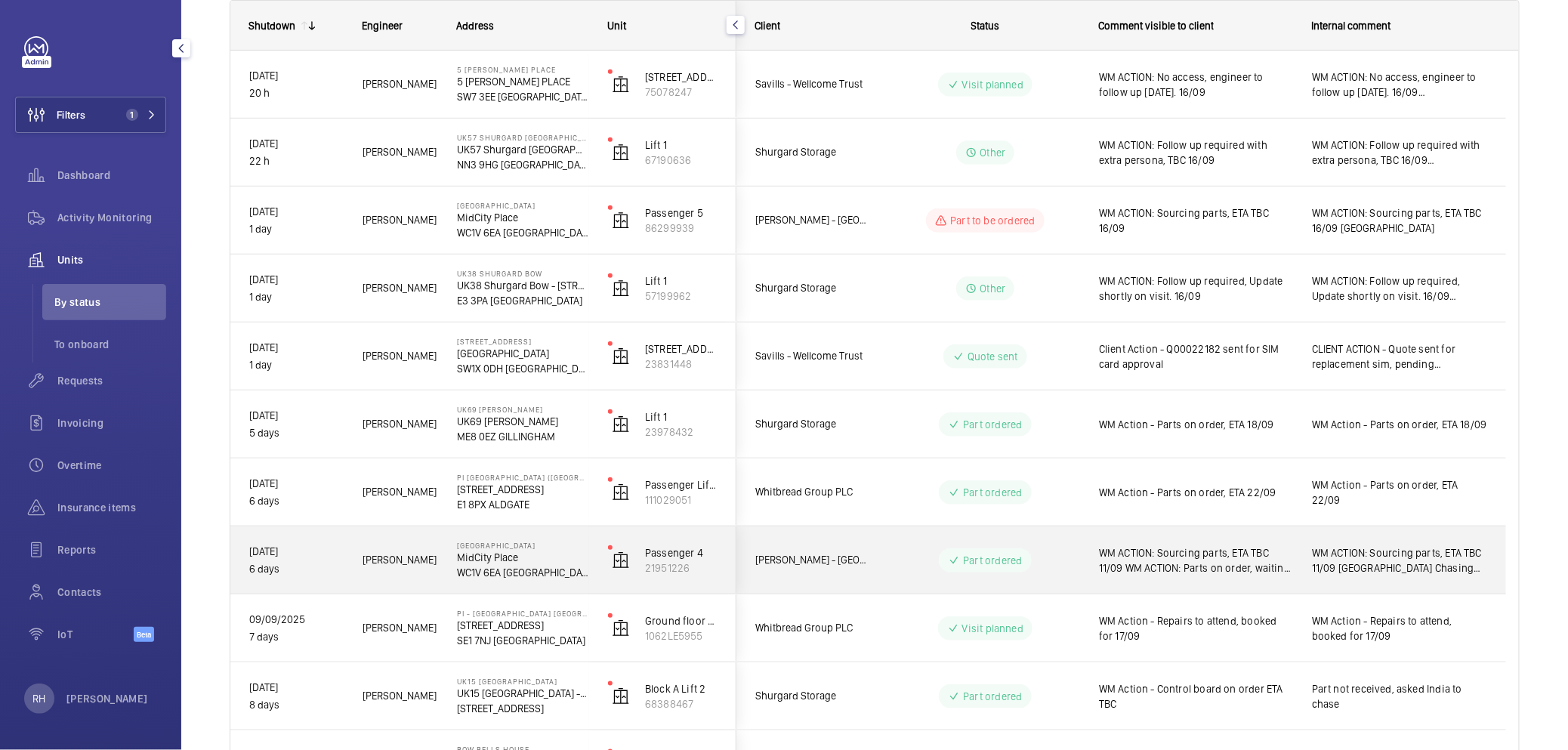
click at [1237, 572] on span "WM ACTION: Sourcing parts, ETA TBC 11/09 WM ACTION: Parts on order, waiting for…" at bounding box center [1195, 561] width 194 height 31
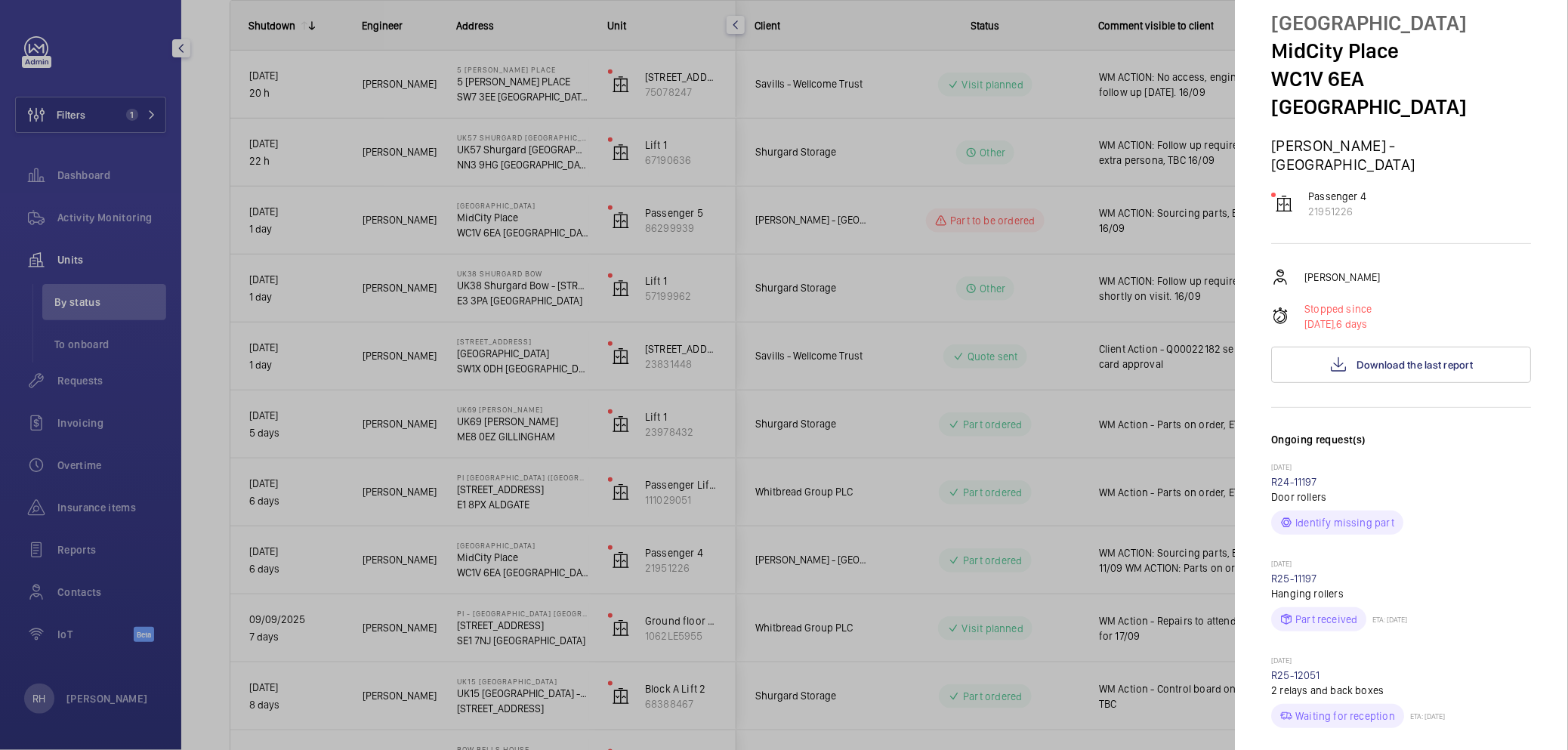
scroll to position [0, 0]
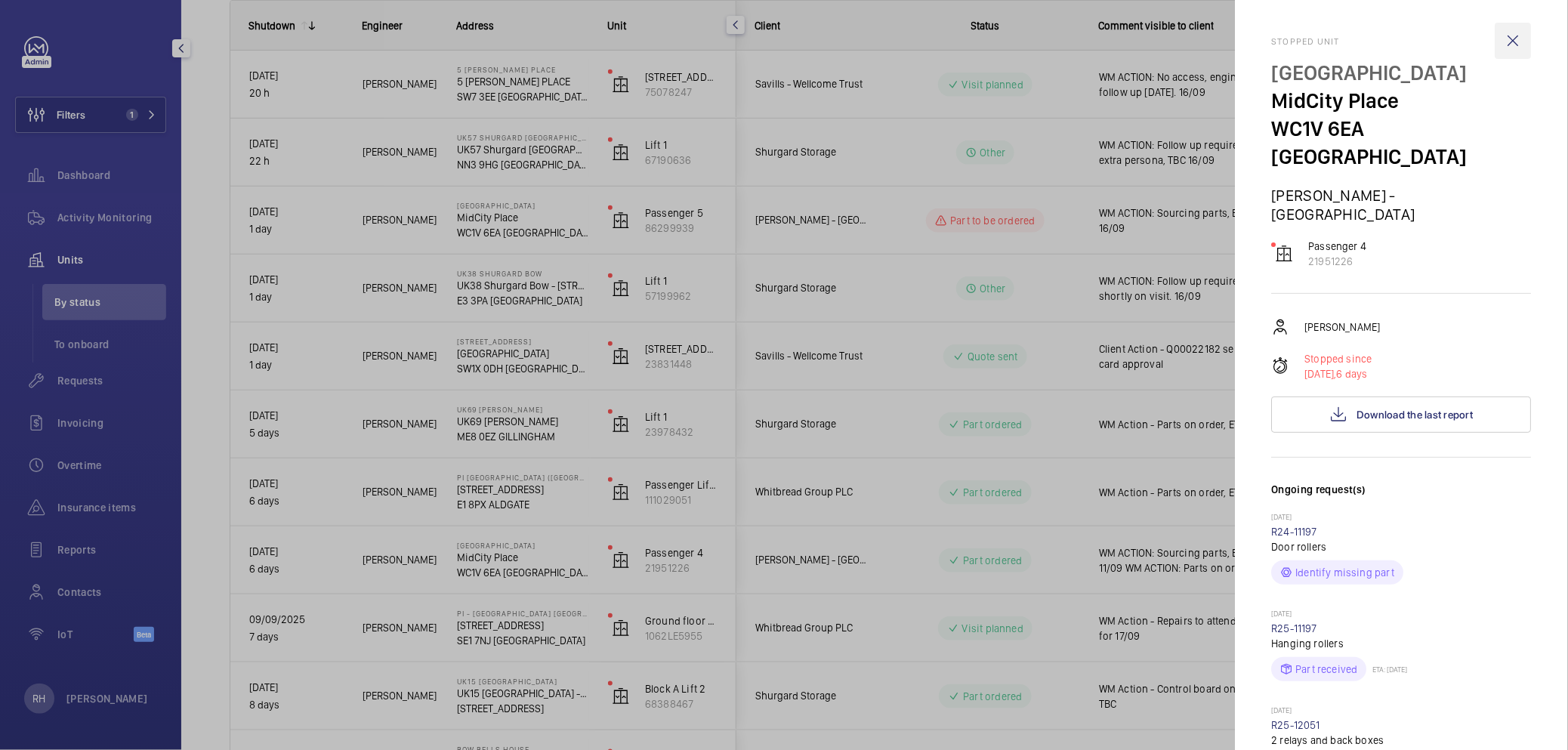
click at [1500, 42] on wm-front-icon-button at bounding box center [1513, 41] width 37 height 37
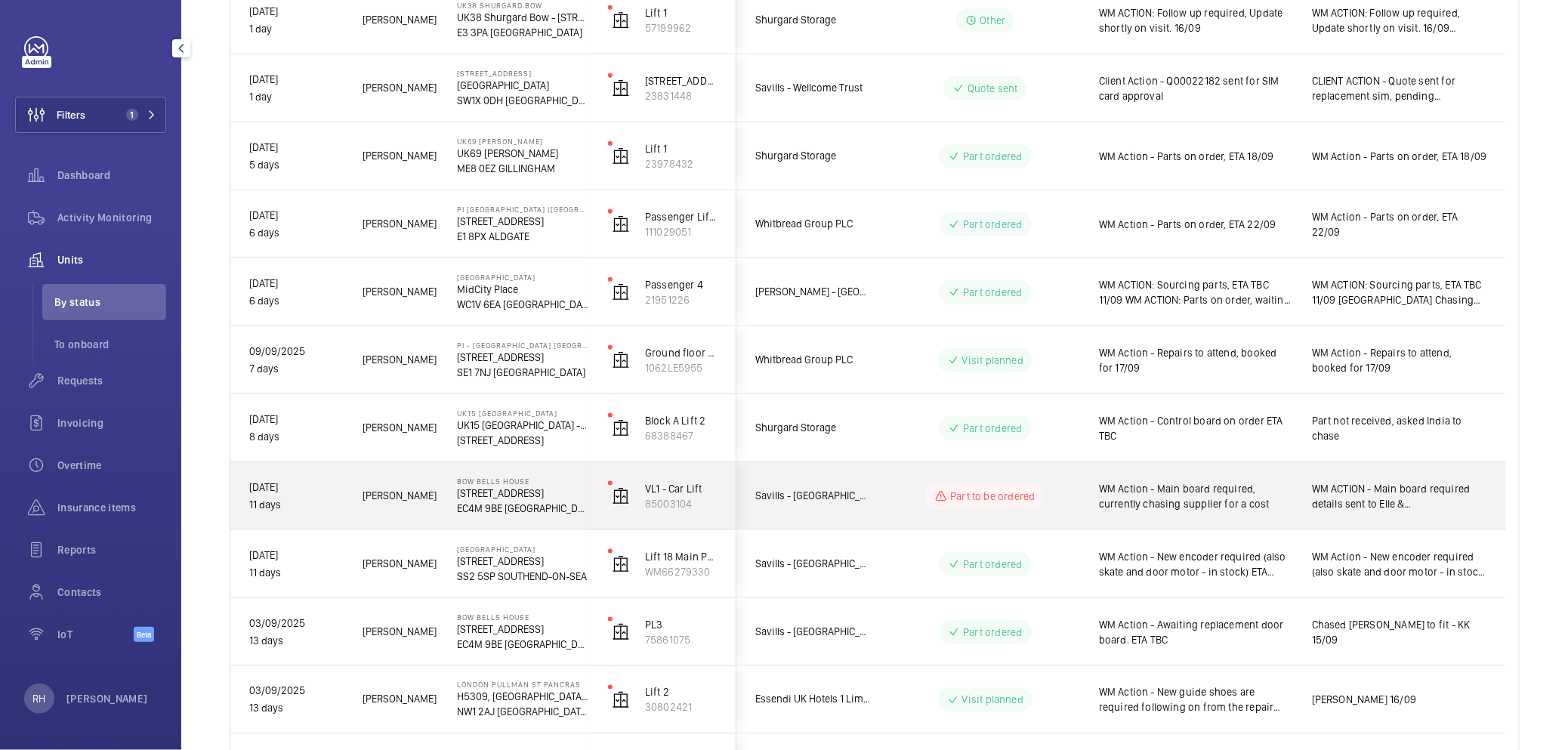
scroll to position [519, 0]
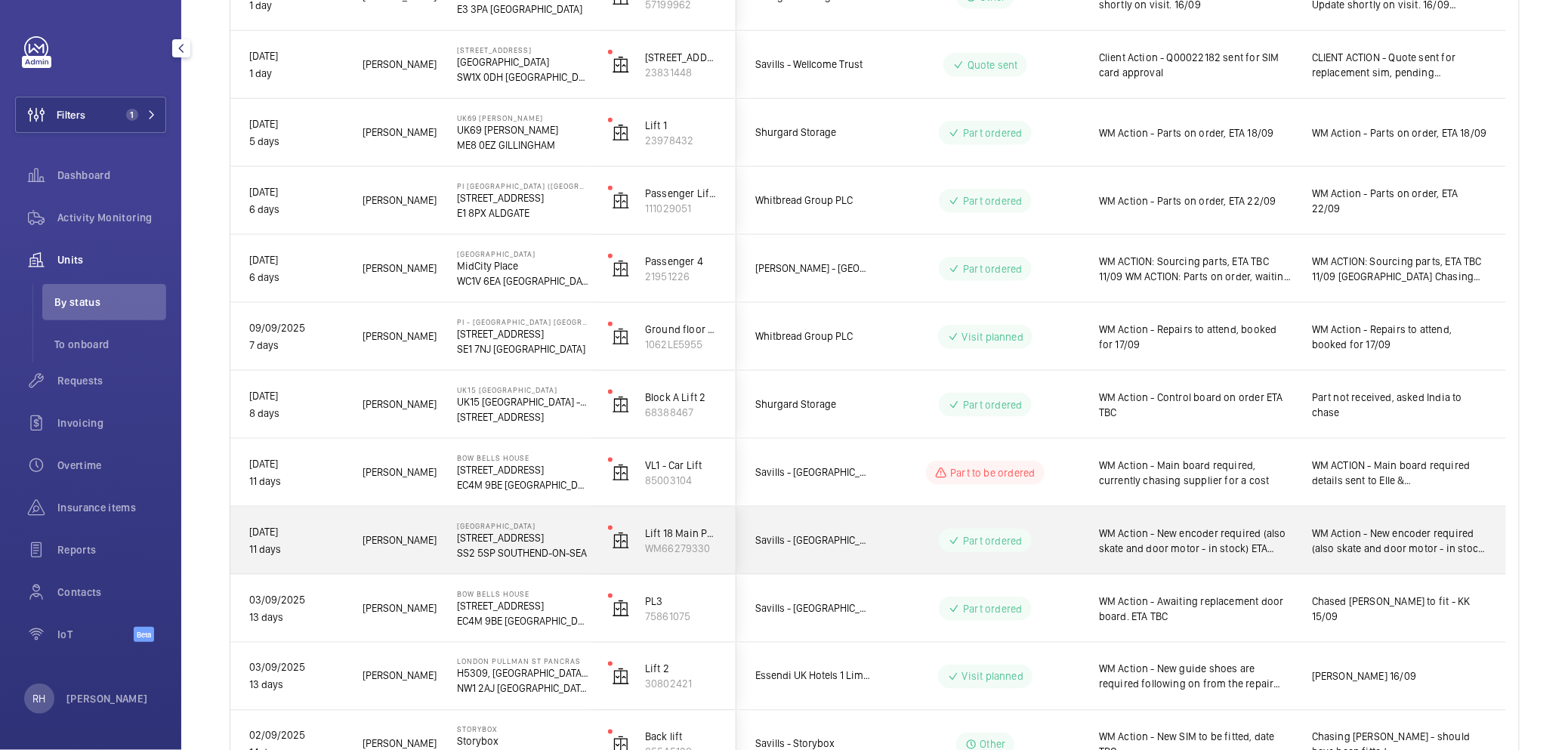
click at [1402, 537] on span "WM Action - New encoder required (also skate and door motor - in stock) ETA 18/…" at bounding box center [1399, 541] width 175 height 31
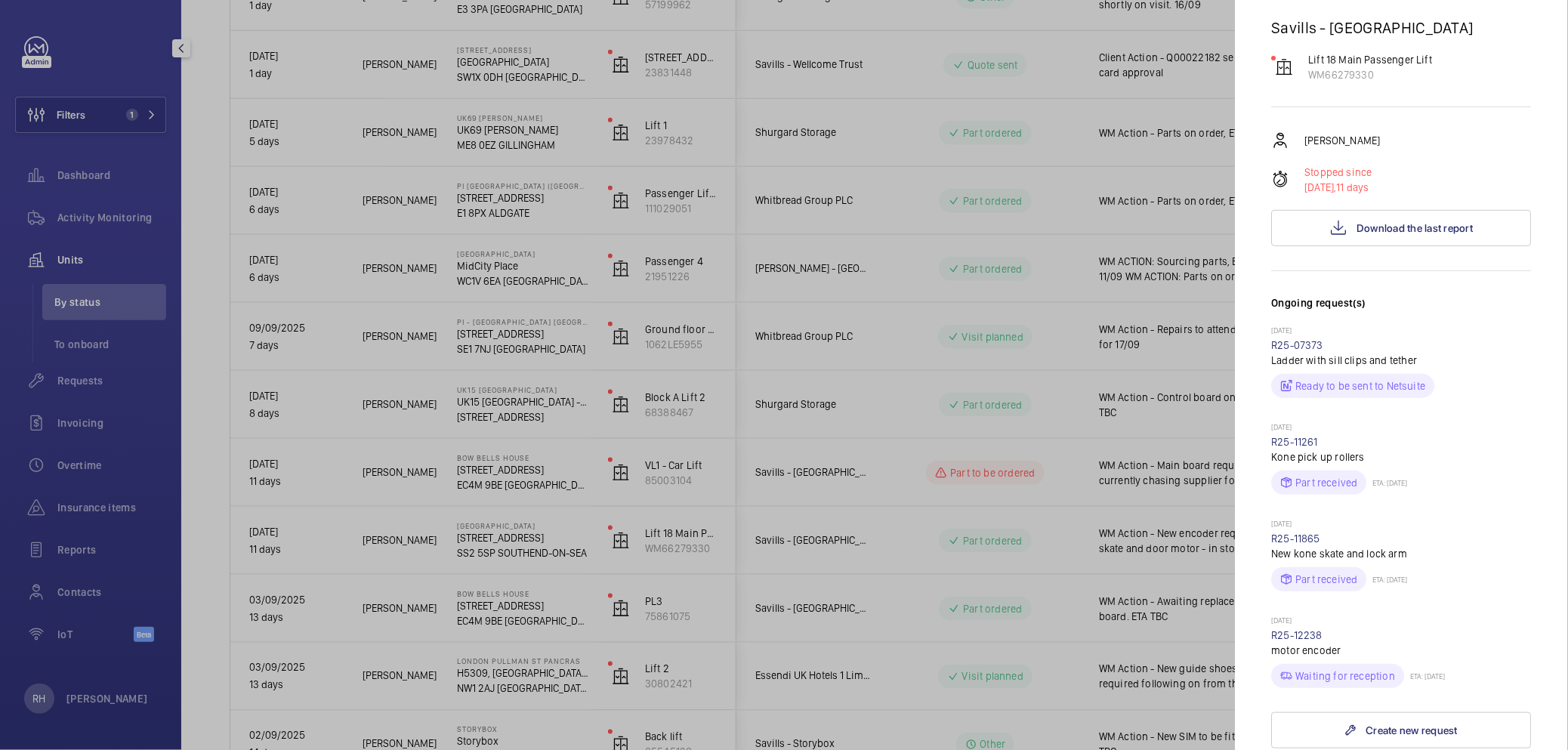
scroll to position [0, 0]
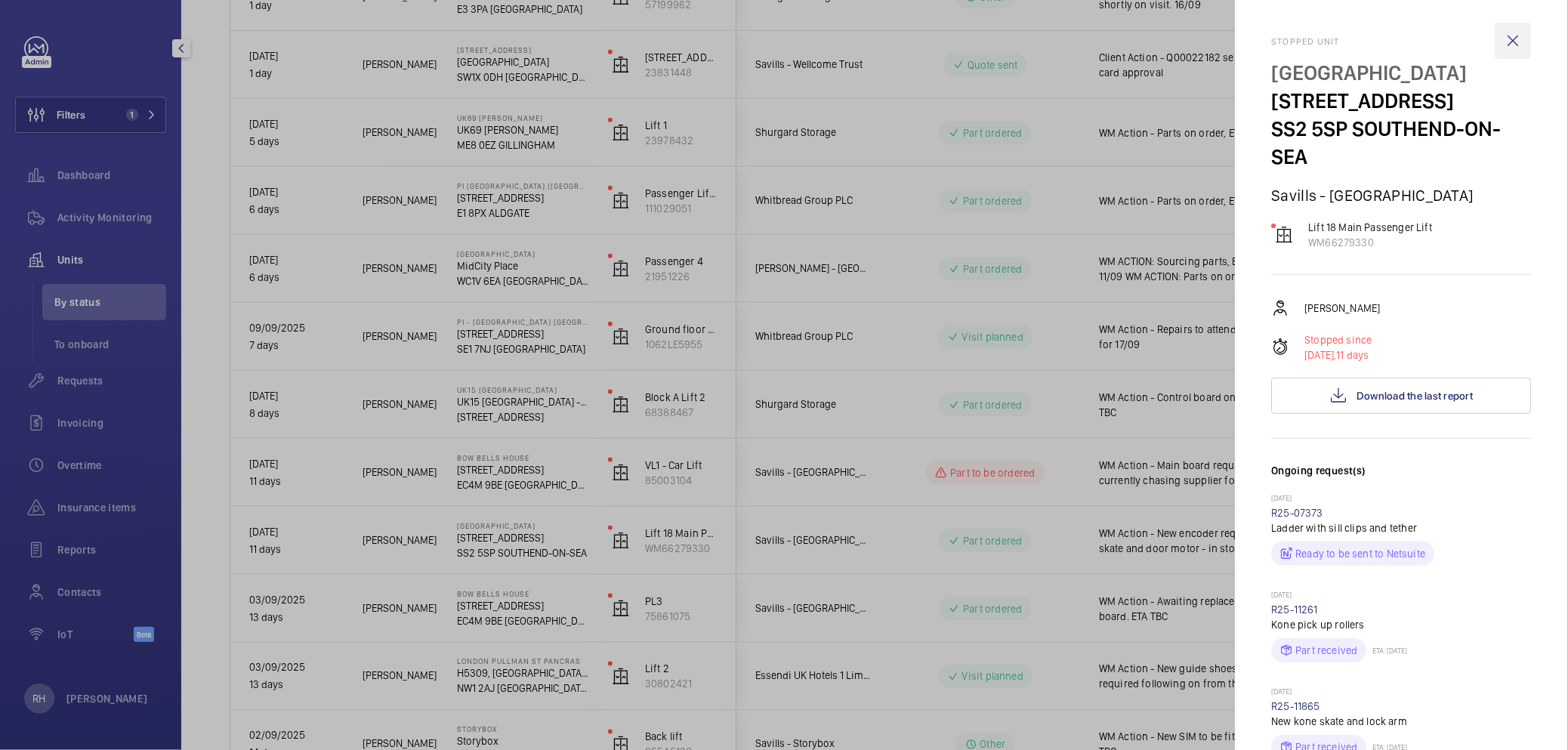
click at [1507, 37] on wm-front-icon-button at bounding box center [1513, 41] width 37 height 37
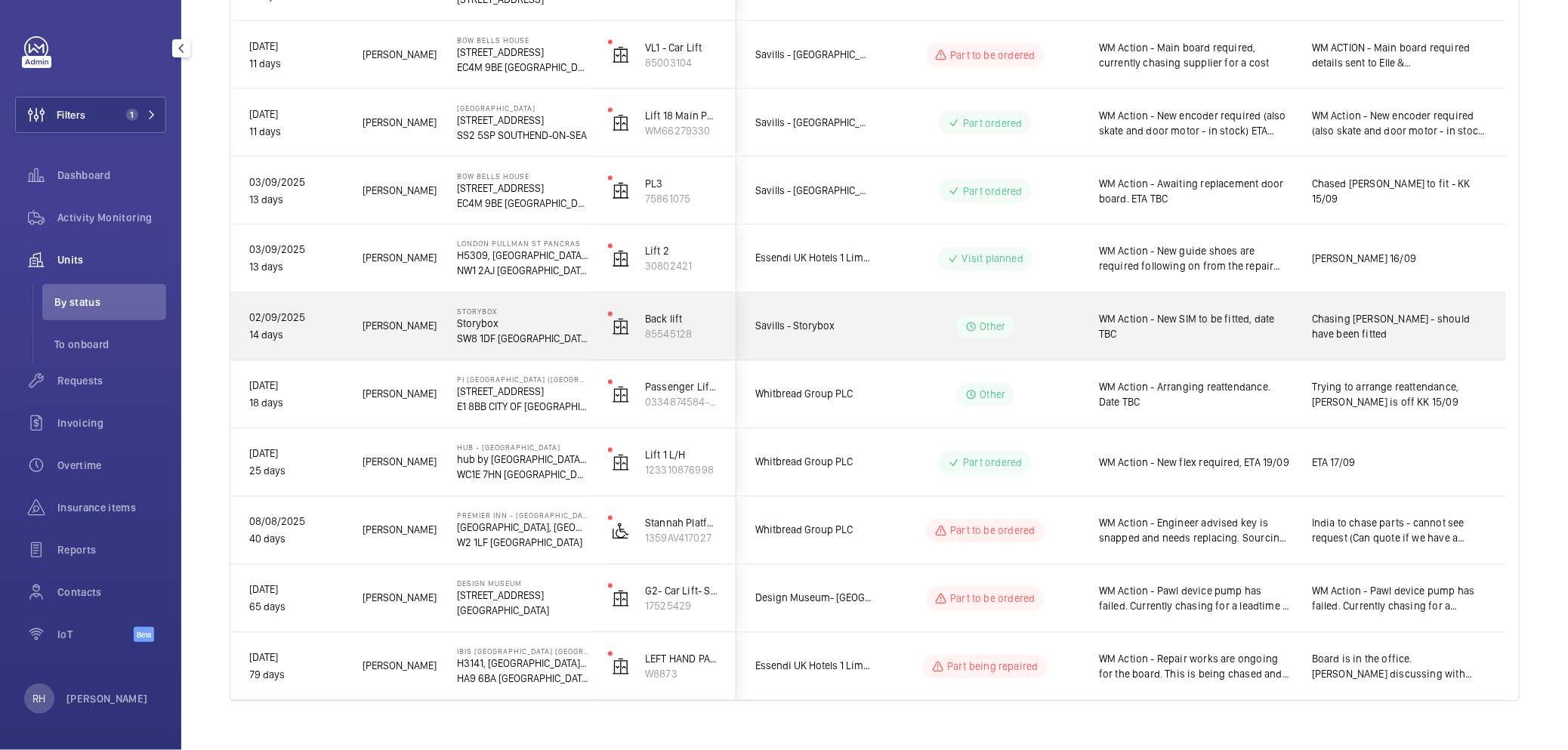
scroll to position [961, 0]
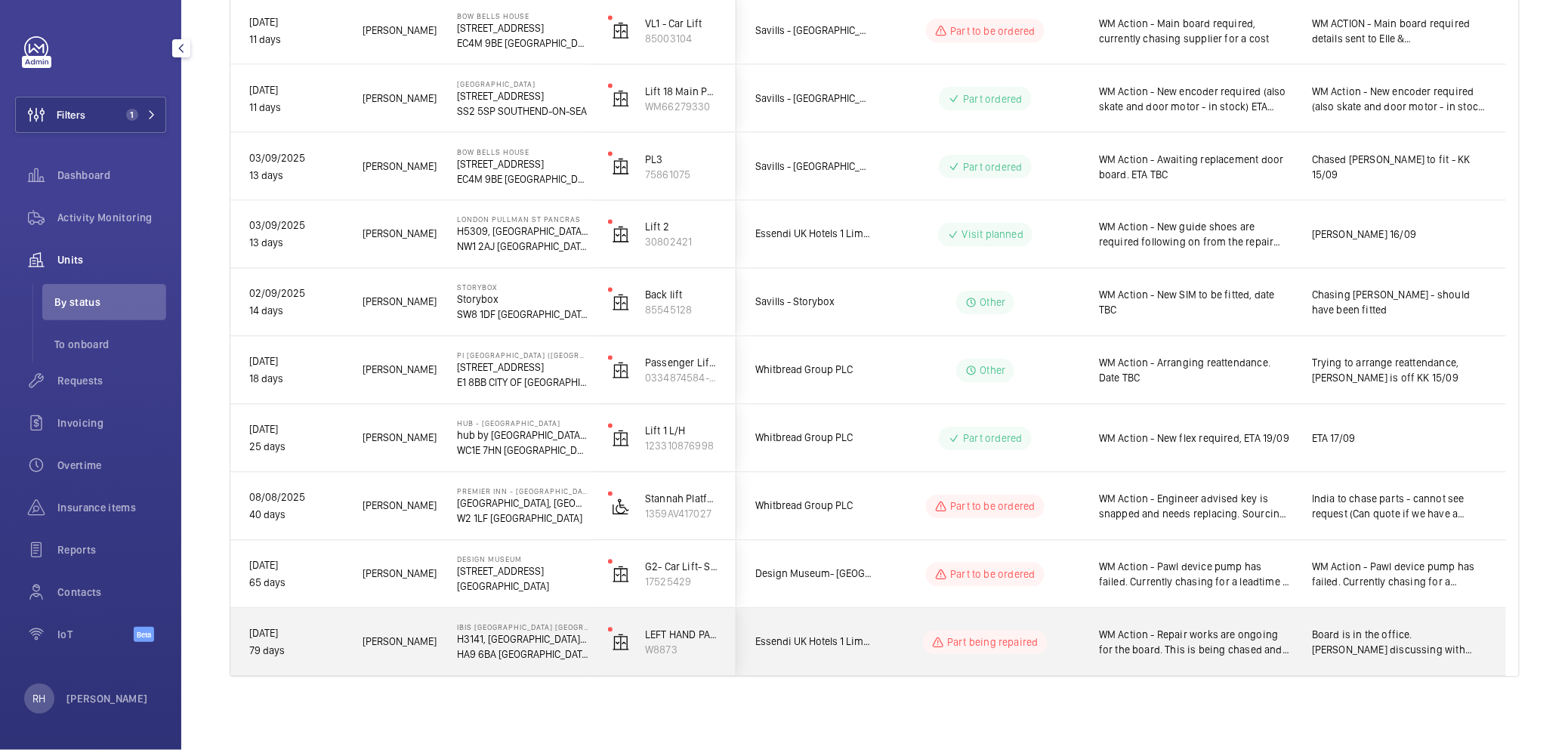
click at [1394, 640] on span "Board is in the office. [PERSON_NAME] discussing with [PERSON_NAME]" at bounding box center [1399, 643] width 175 height 31
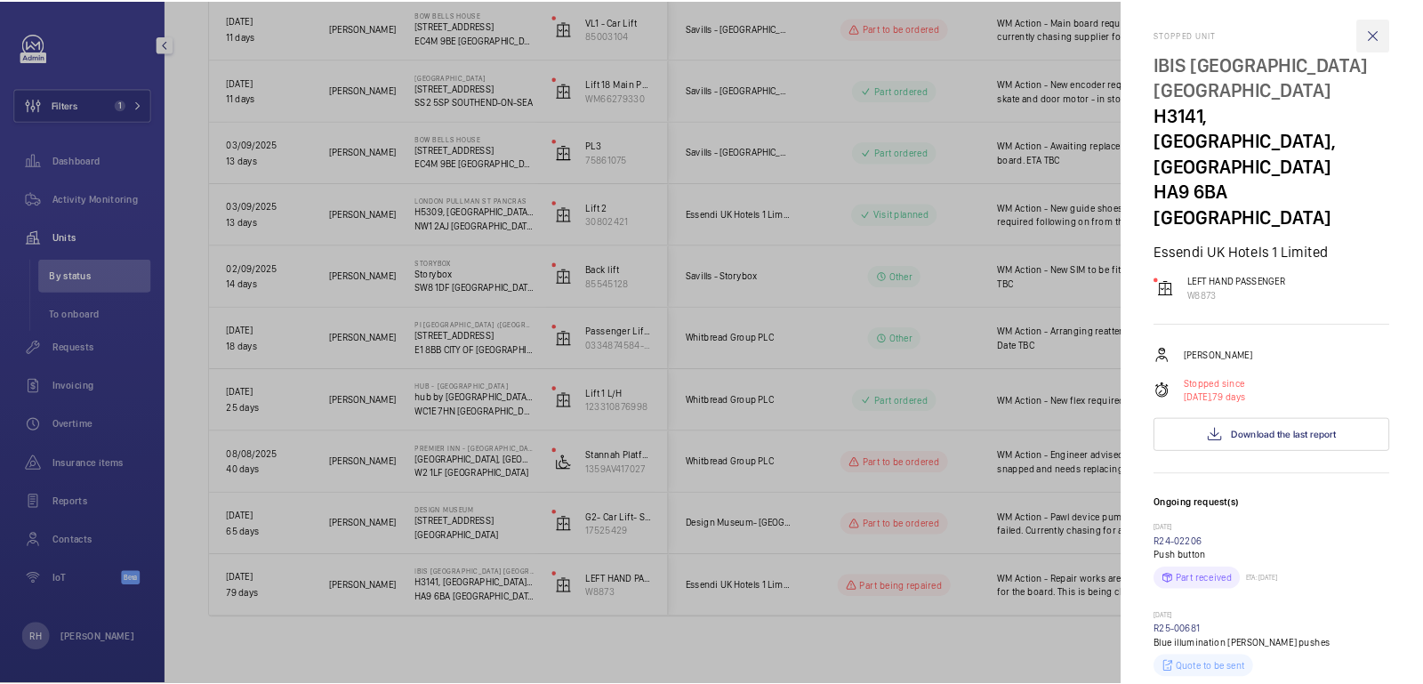
scroll to position [0, 0]
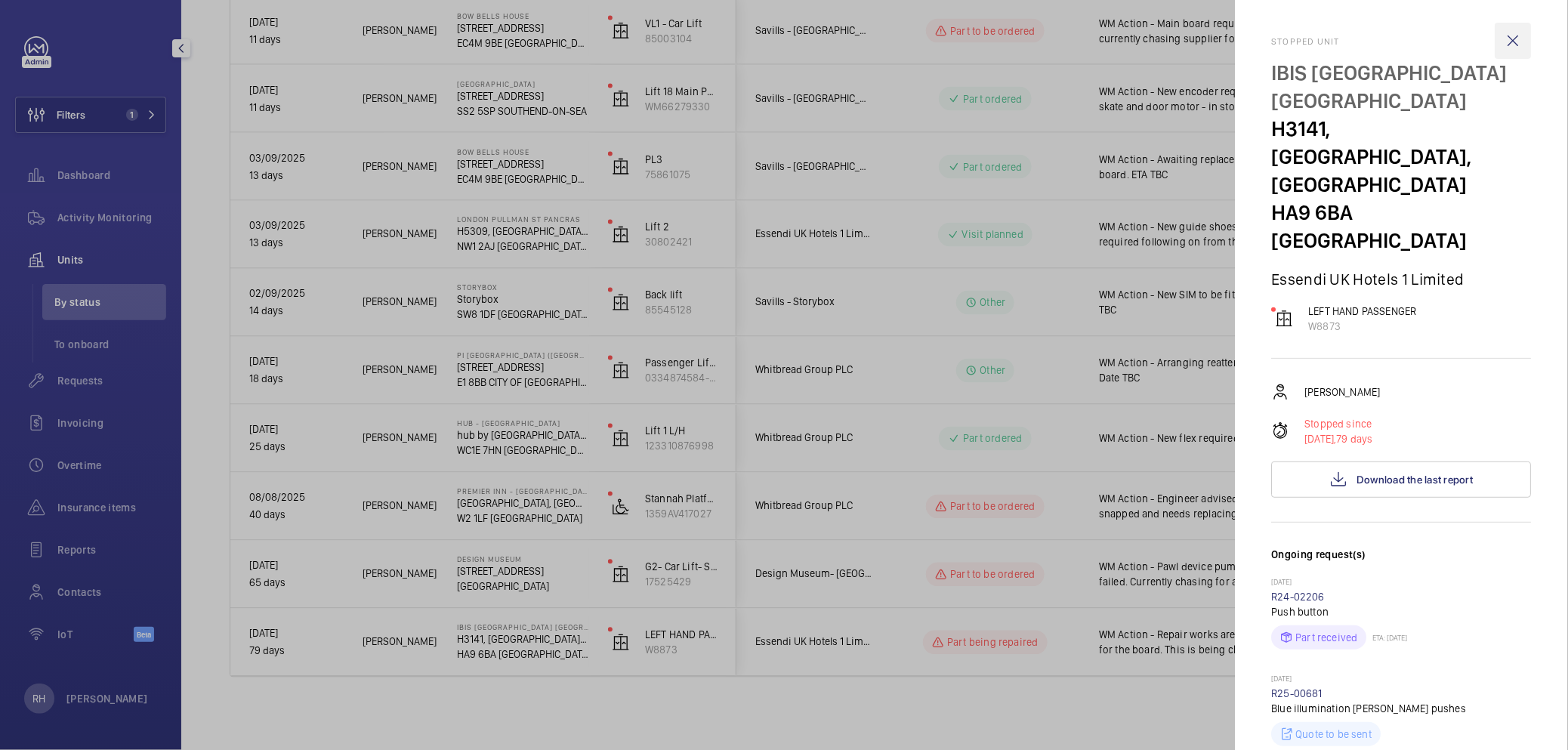
click at [1506, 44] on wm-front-icon-button at bounding box center [1513, 41] width 37 height 37
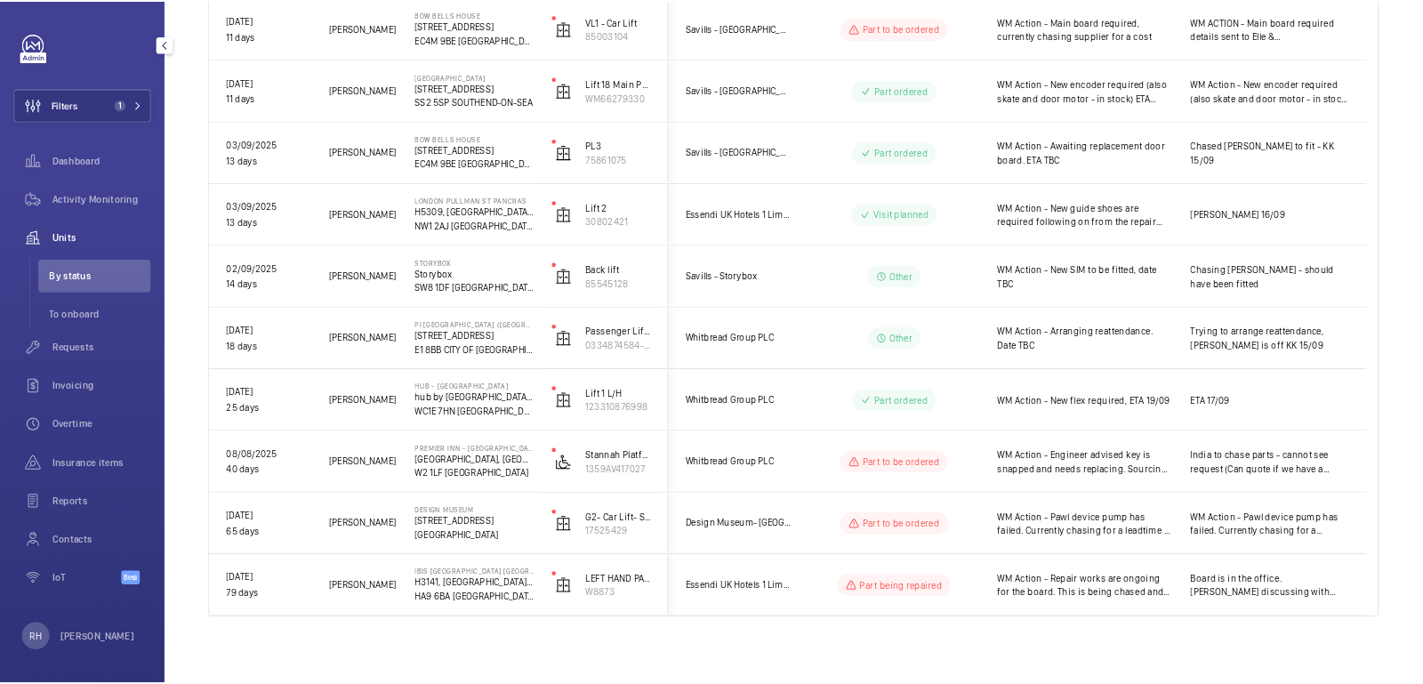
scroll to position [1130, 0]
